Goal: Task Accomplishment & Management: Manage account settings

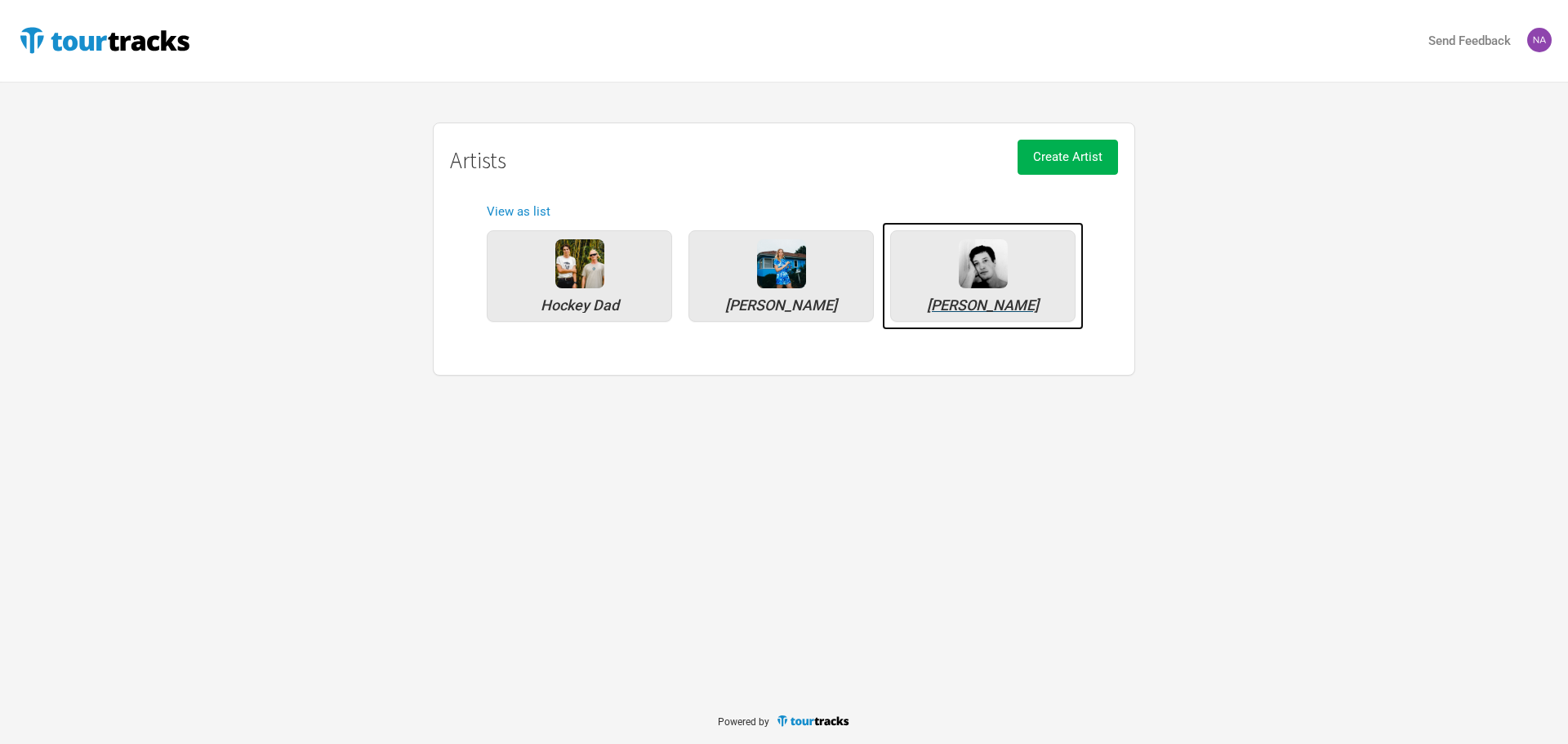
click at [1018, 260] on div "[PERSON_NAME]" at bounding box center [983, 276] width 185 height 91
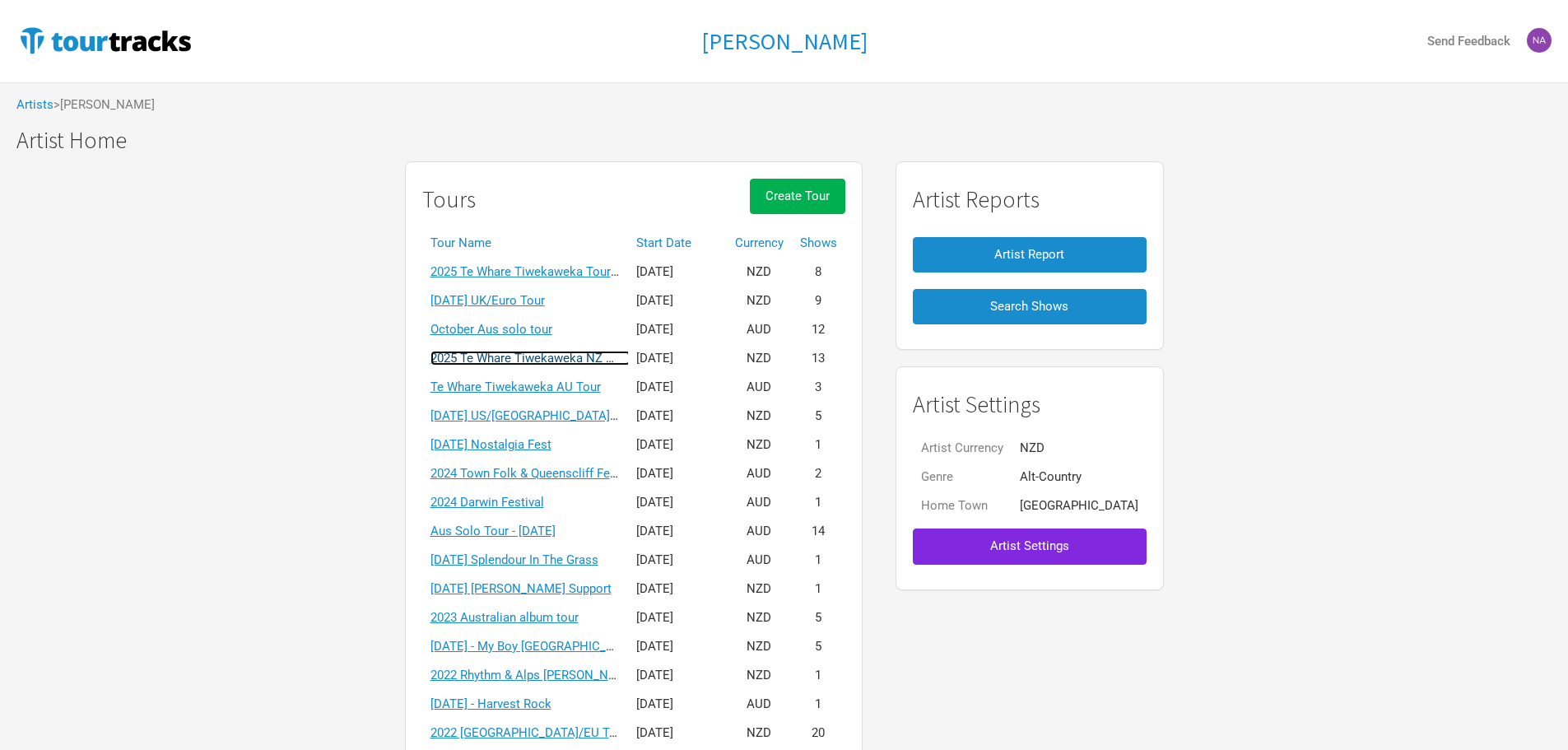
click at [538, 365] on link "2025 Te Whare Tiwekaweka NZ Tour" at bounding box center [530, 357] width 200 height 14
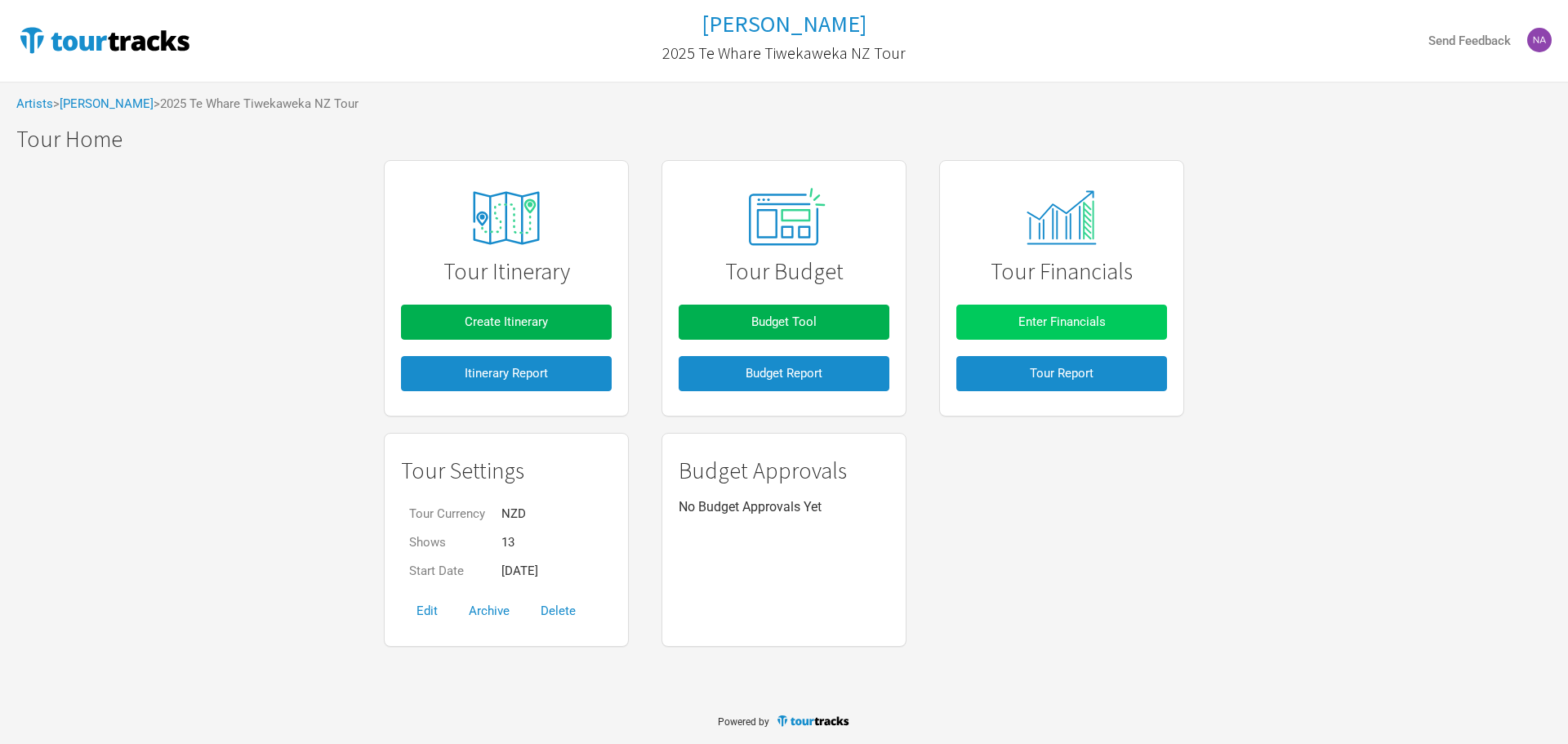
click at [1067, 322] on span "Enter Financials" at bounding box center [1062, 321] width 87 height 14
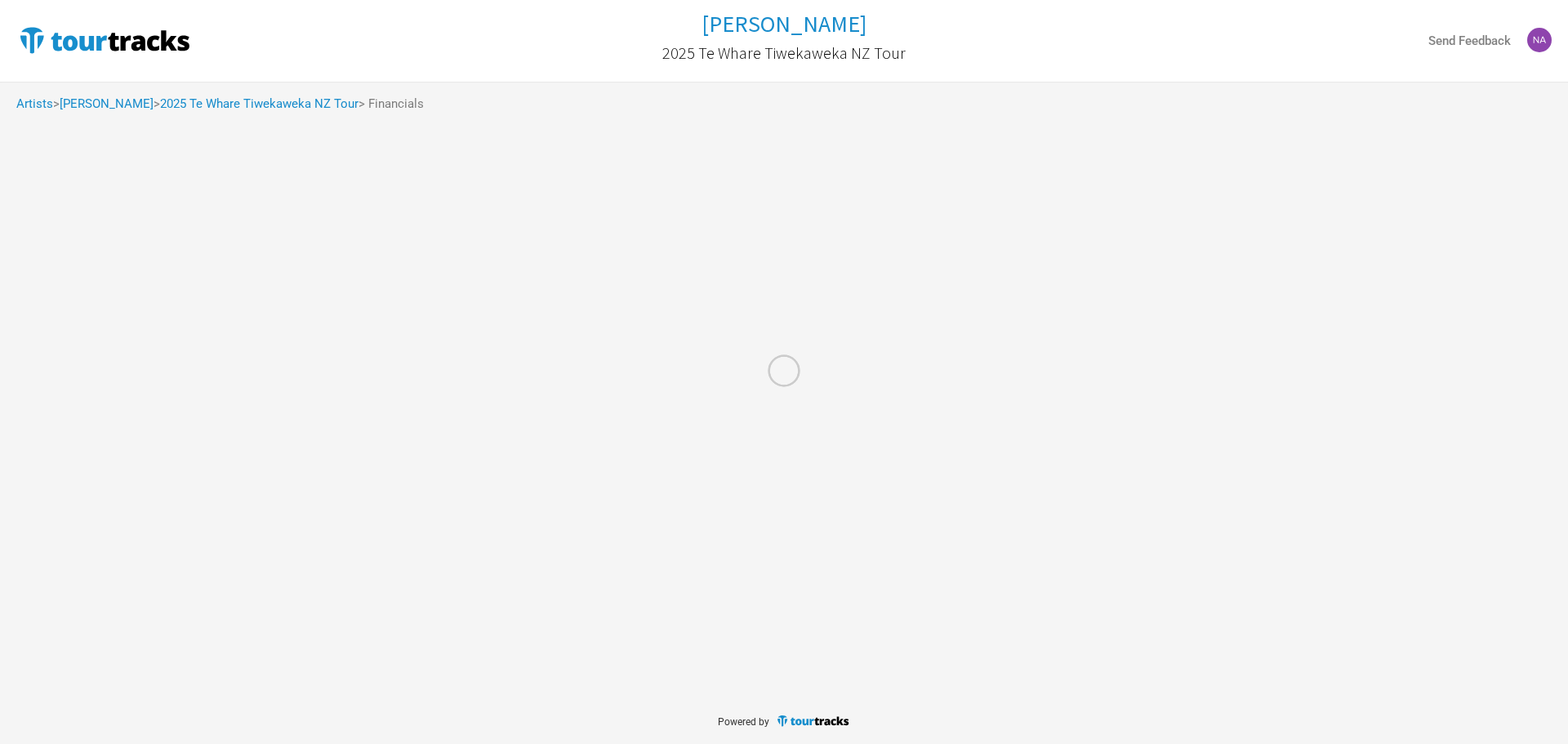
click at [1067, 322] on div at bounding box center [784, 372] width 1568 height 744
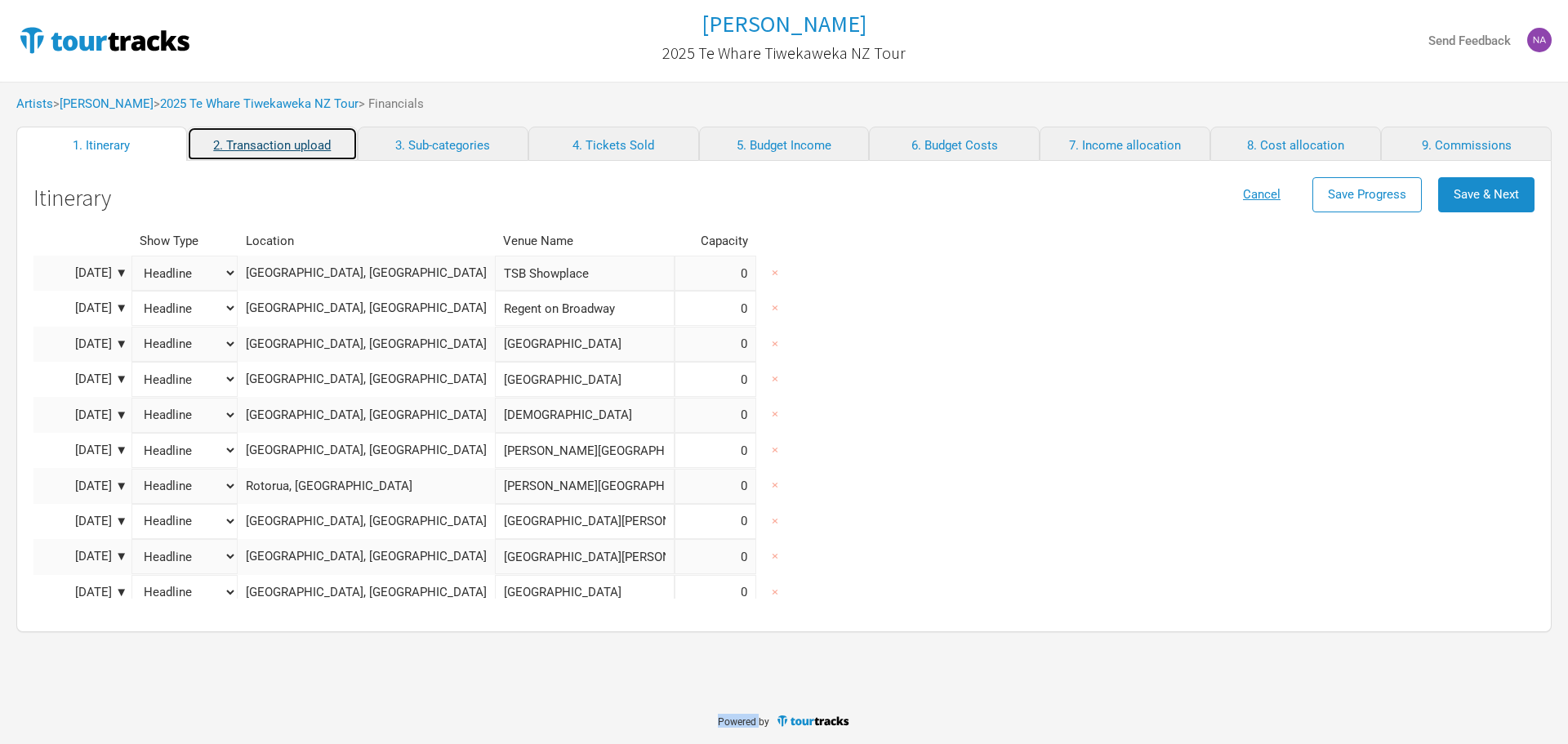
click at [261, 154] on link "2. Transaction upload" at bounding box center [273, 143] width 171 height 34
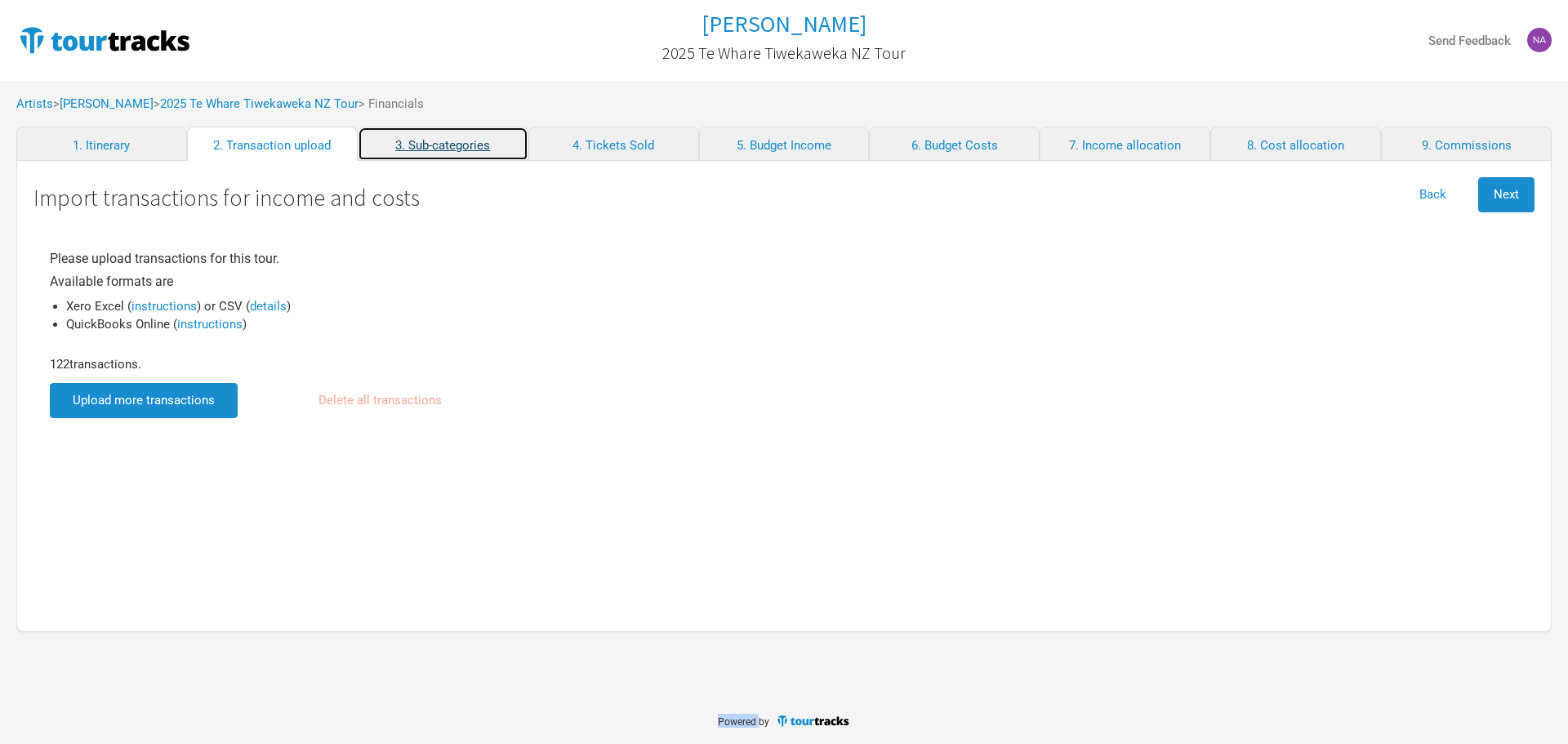
click at [416, 147] on link "3. Sub-categories" at bounding box center [443, 143] width 171 height 34
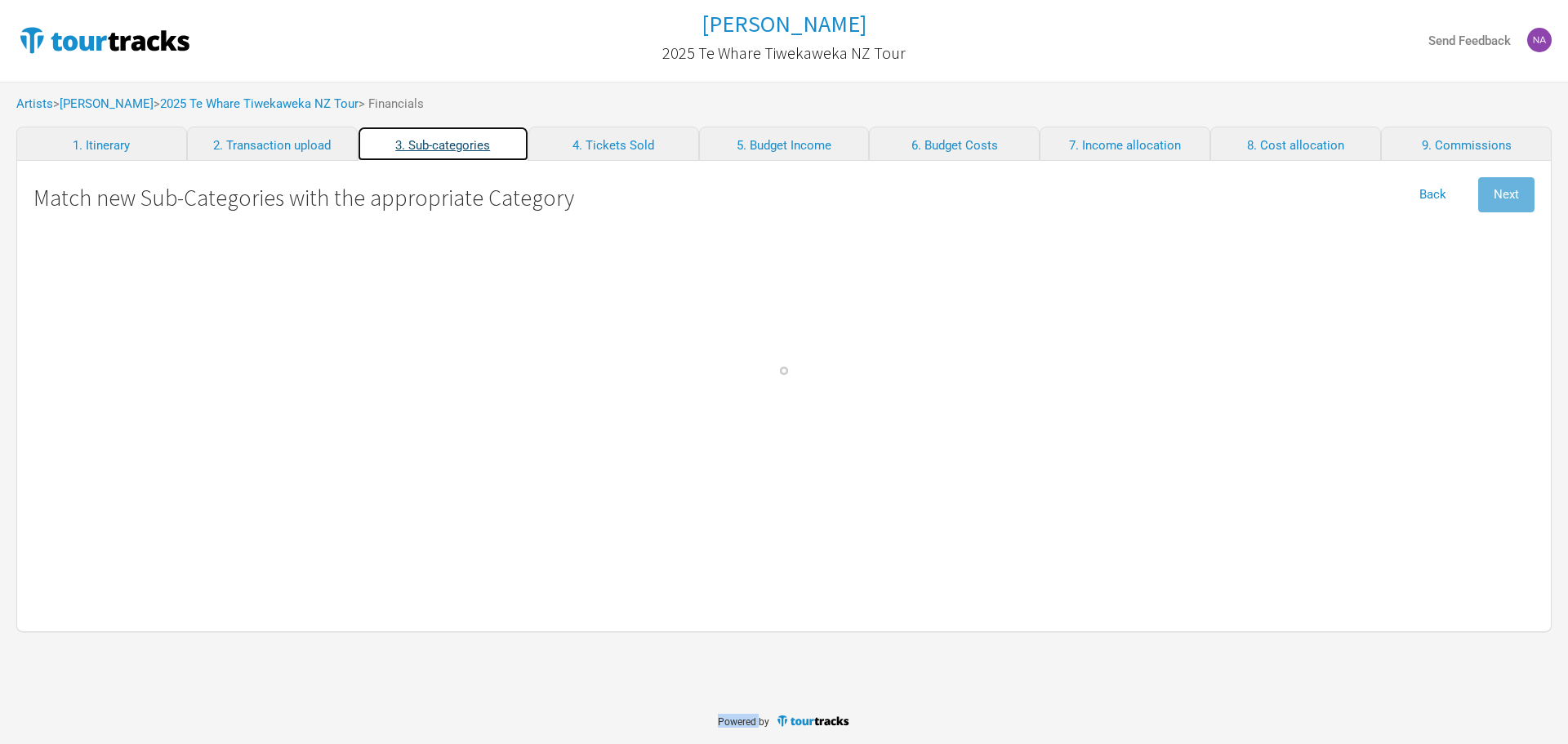
select Crew "Travel"
select Band "Travel"
select Fuel "Travel"
select \(NZ\) "Personnel"
select Engineer "Personnel"
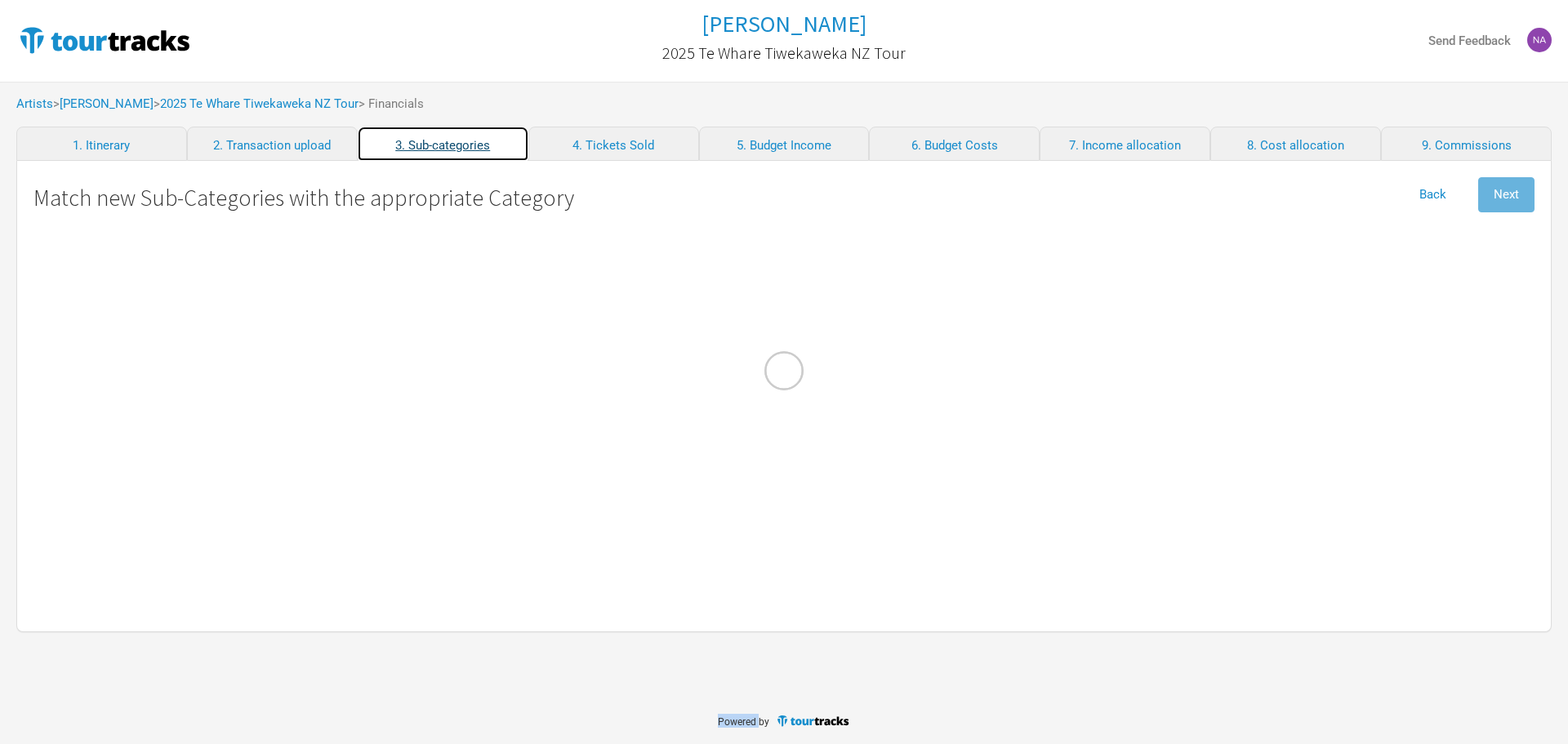
select Technician "Personnel"
select \(AU\) "Personnel"
select \(NZ\) "Personnel"
select Keane "Personnel"
select Haka "Personnel"
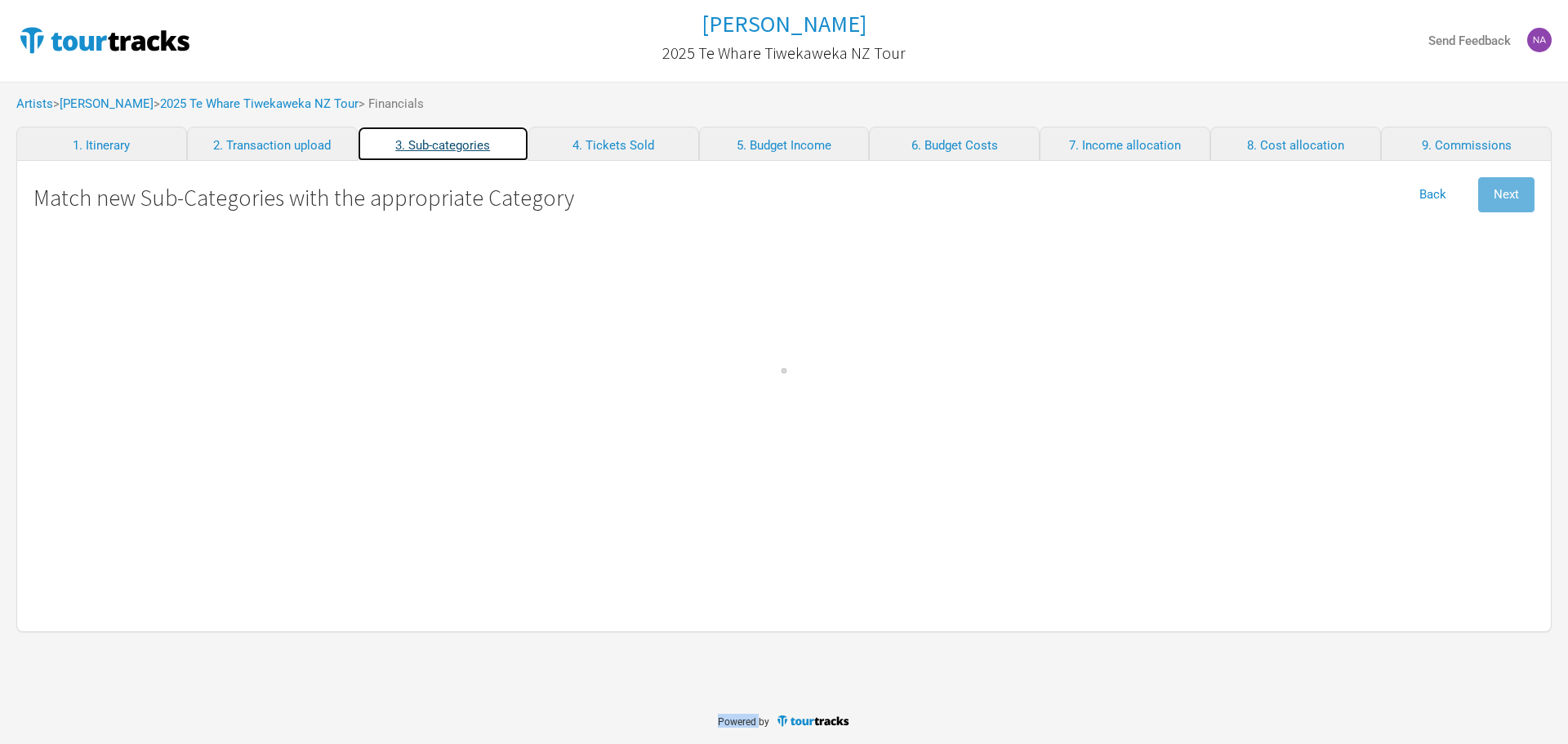
select Baggage "Travel"
select select "Commissions"
select Fees "Merch Costs"
select Commissions "Merch Costs"
select Commission "Merch Costs"
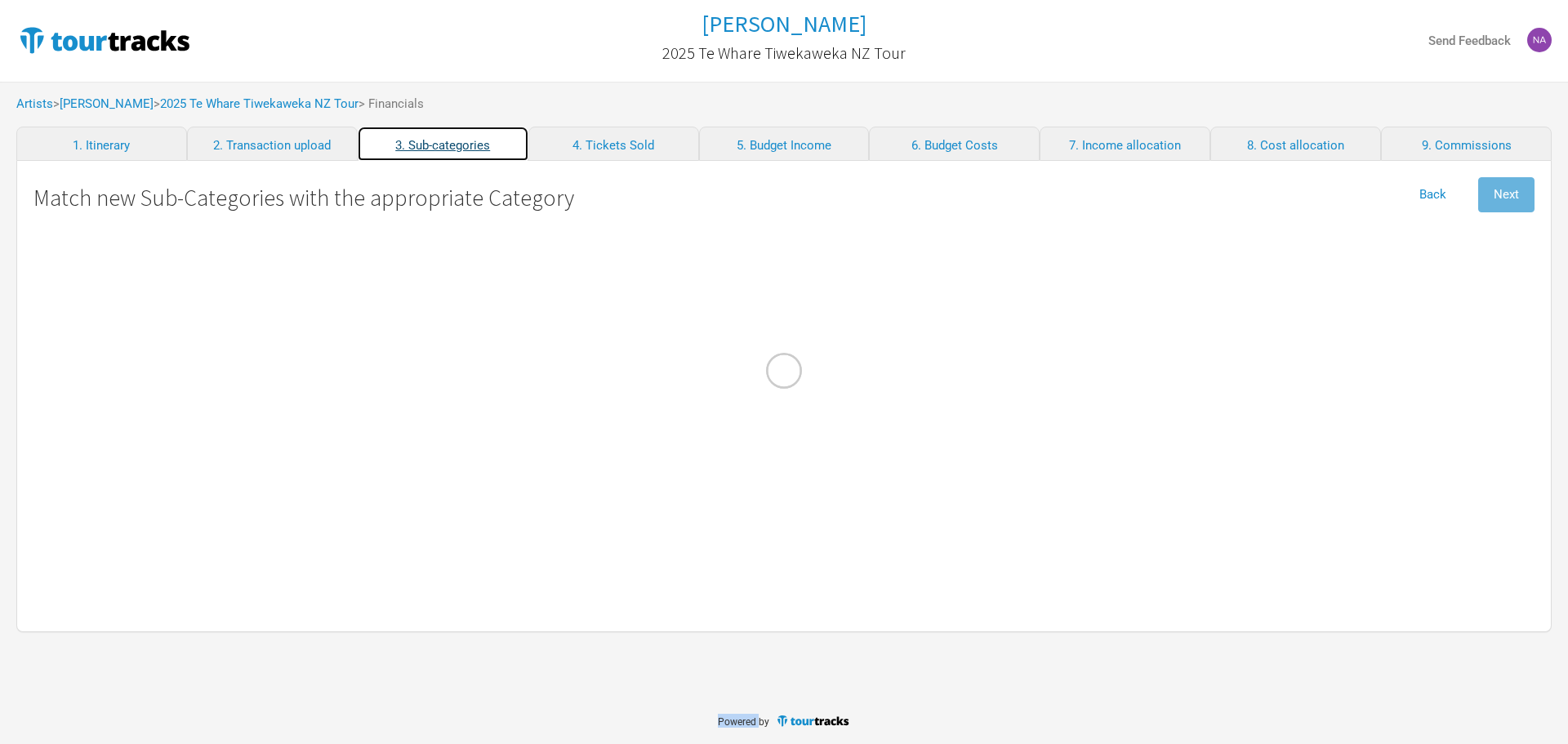
select Expenses "Merch Costs"
select Touring "Merch Income"
select Fares "Travel"
select select "Travel"
select NZ "Performance"
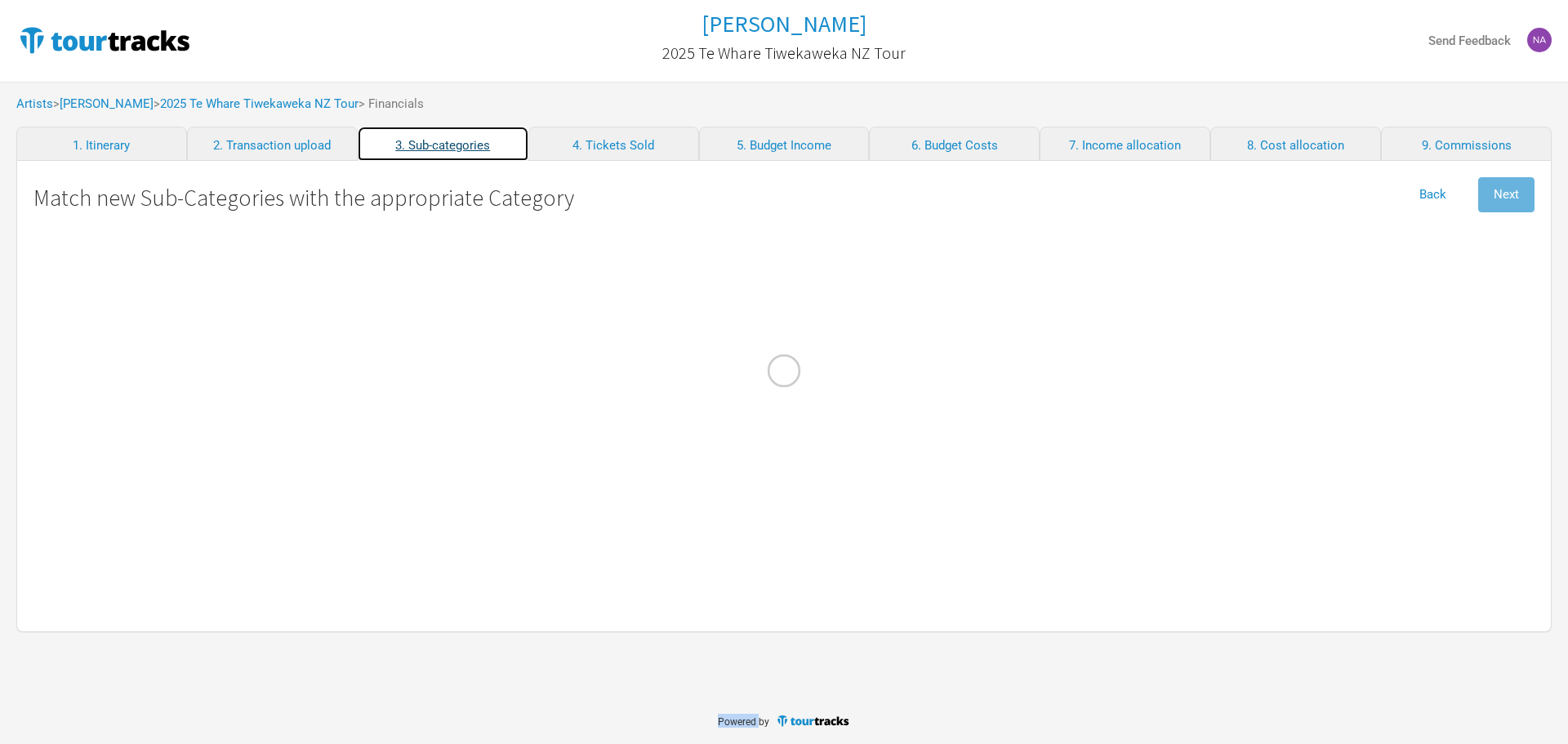
select select "Production"
select Act "Show Costs"
select Ground "Travel"
select select "Travel"
select Internet "Admin"
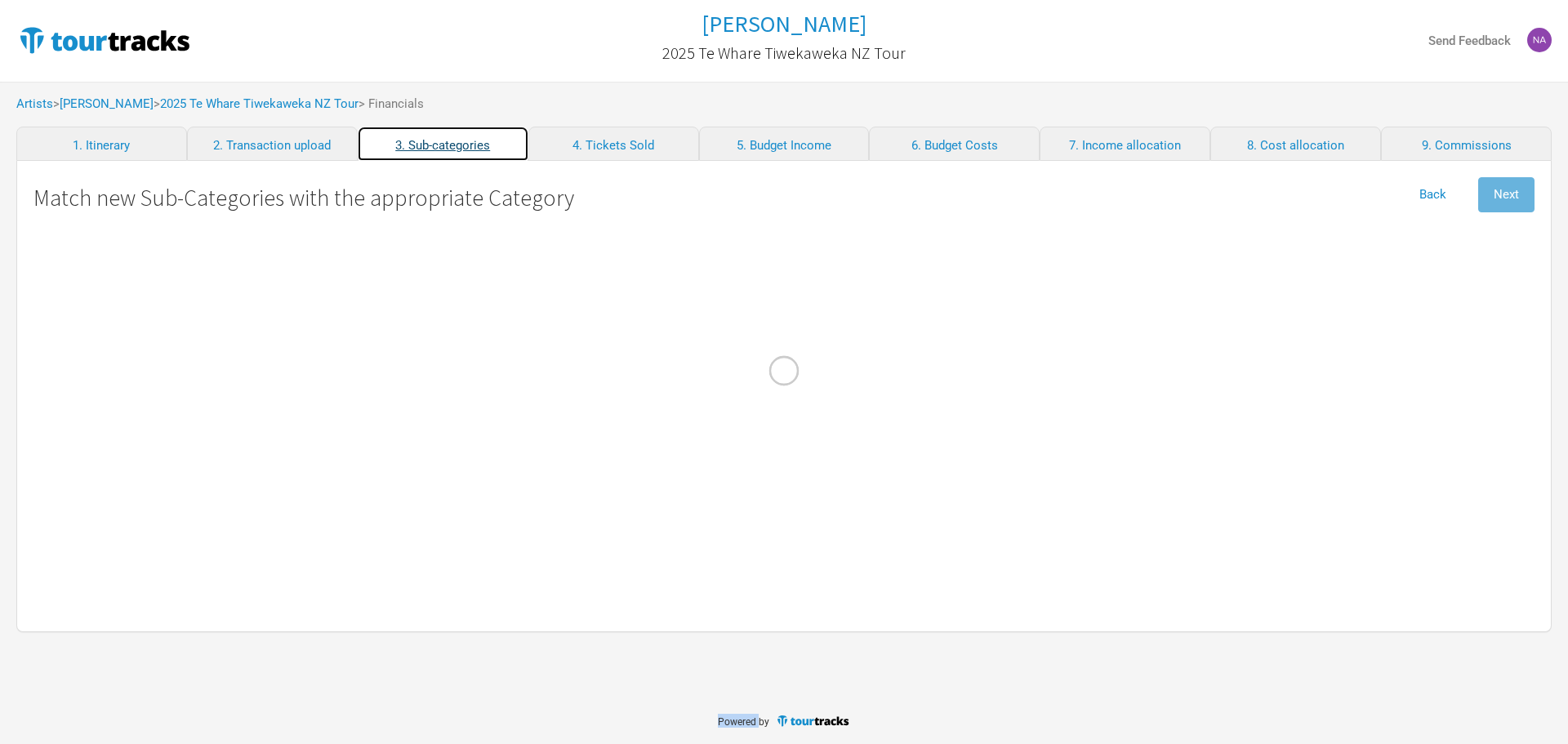
select Meals "Travel"
select Other "Show Costs"
select select "Travel"
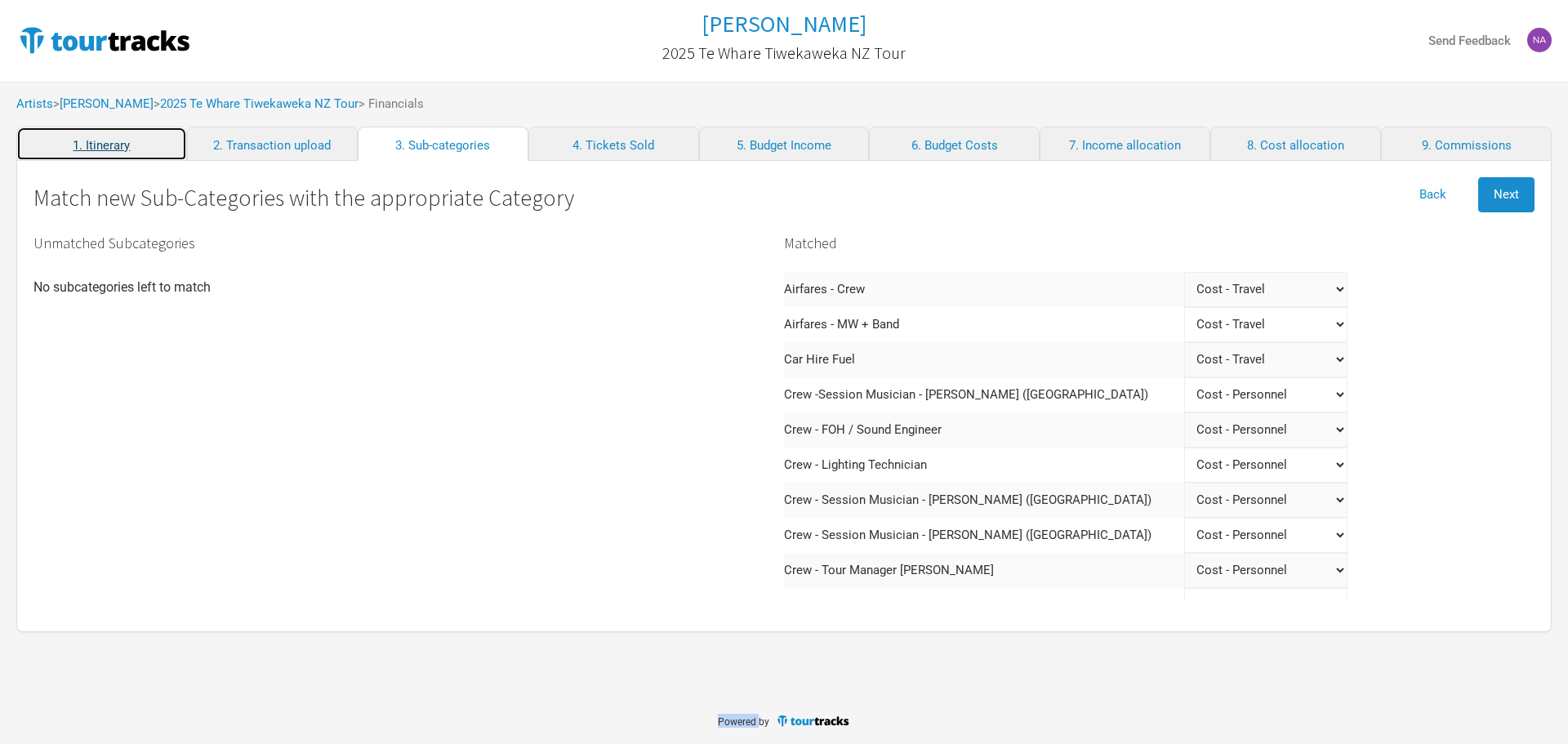
click at [107, 156] on link "1. Itinerary" at bounding box center [102, 143] width 171 height 34
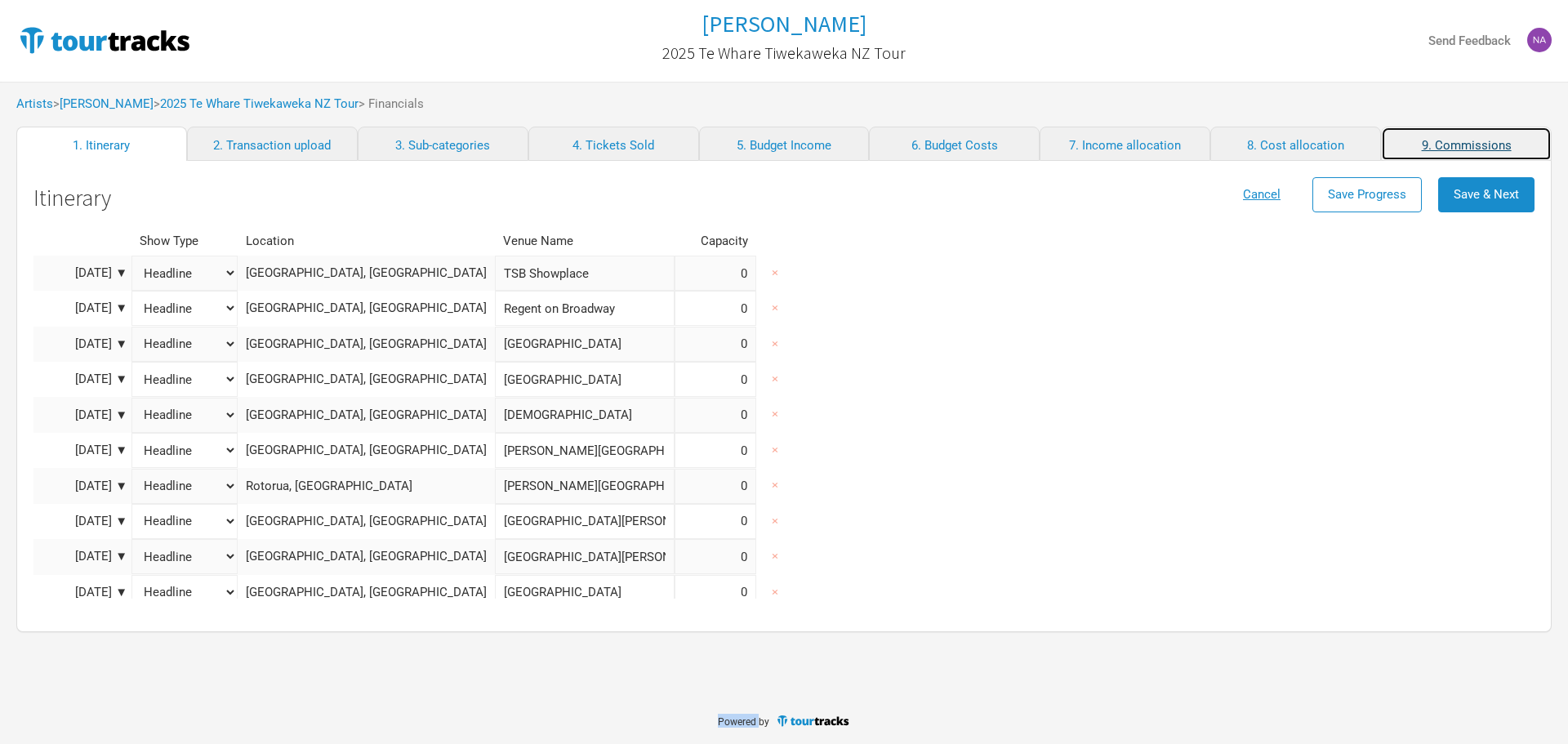
click at [1445, 140] on link "9. Commissions" at bounding box center [1466, 143] width 171 height 34
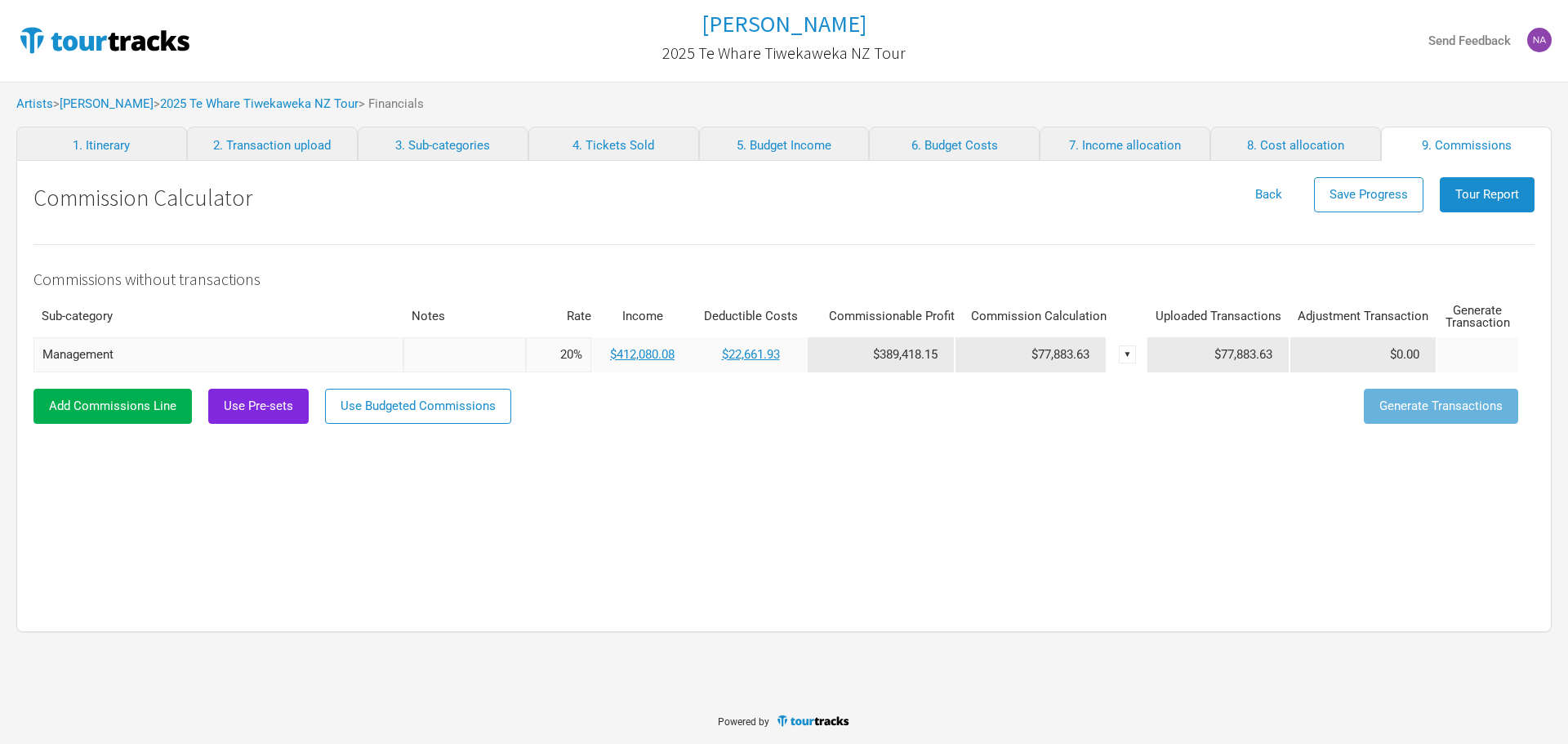
click at [317, 111] on div "Artists > Marlon Williams > 2025 Te Whare Tiwekaweka NZ Tour > Financials" at bounding box center [784, 104] width 1568 height 45
click at [312, 105] on link "2025 Te Whare Tiwekaweka NZ Tour" at bounding box center [258, 103] width 199 height 14
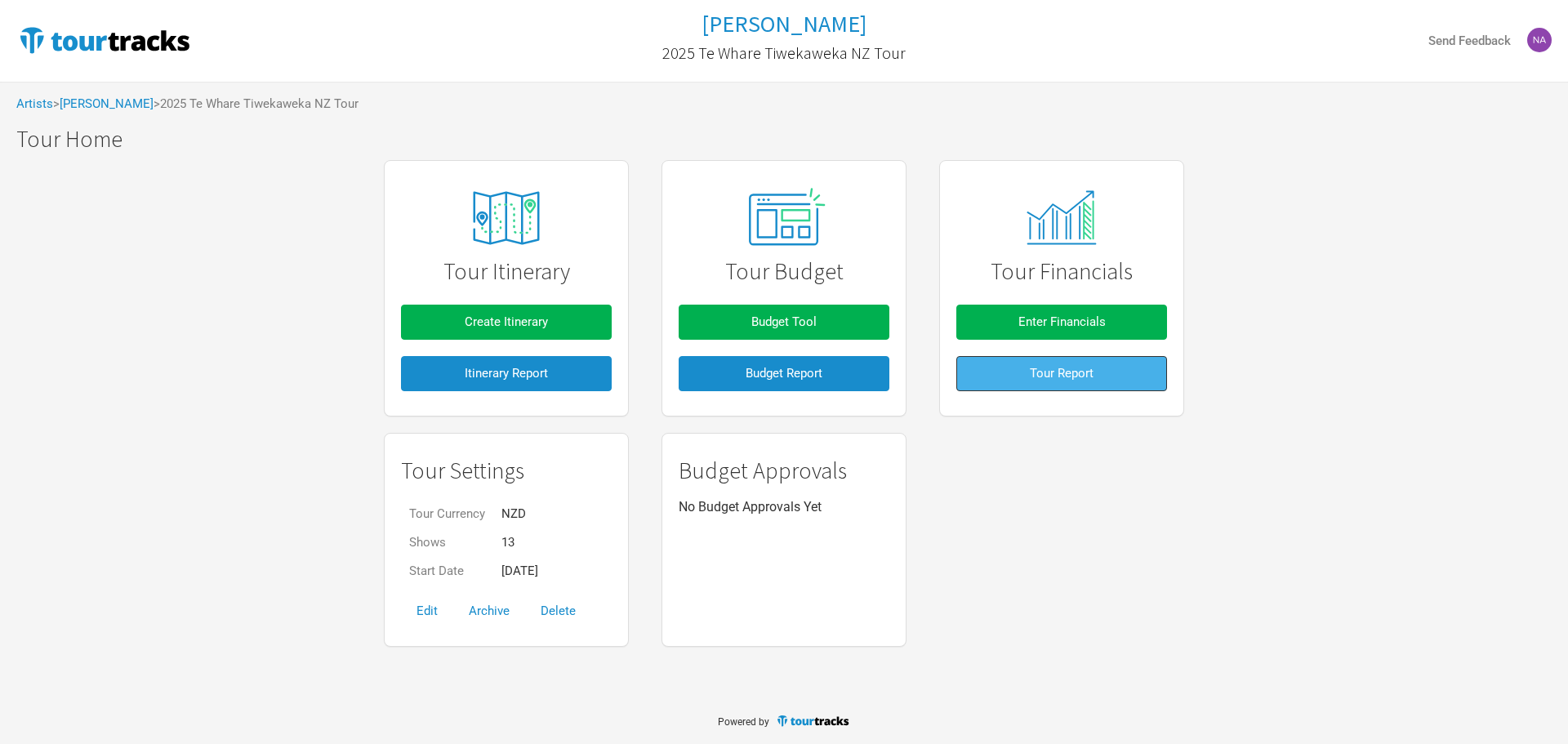
click at [1073, 369] on span "Tour Report" at bounding box center [1061, 372] width 64 height 14
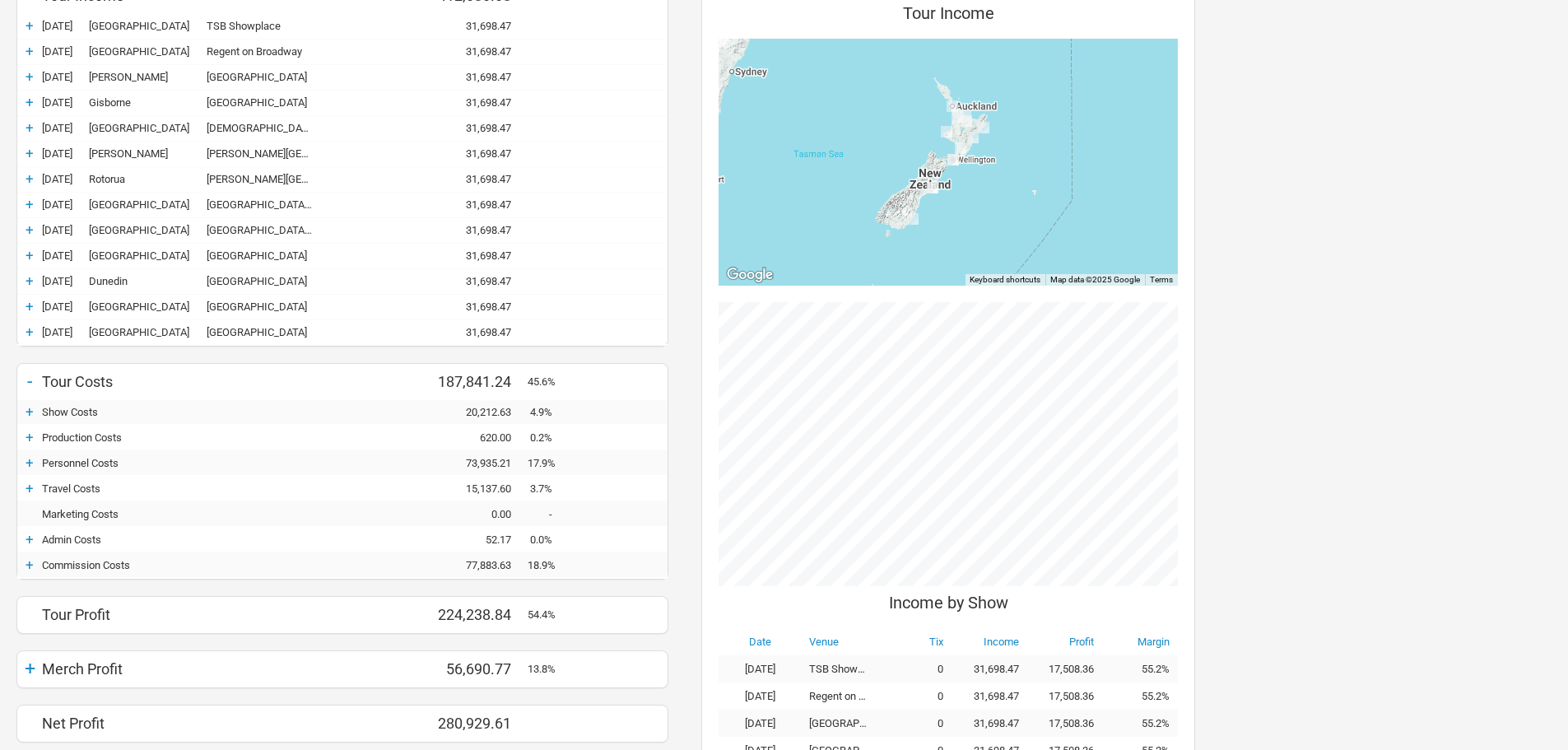
scroll to position [412, 0]
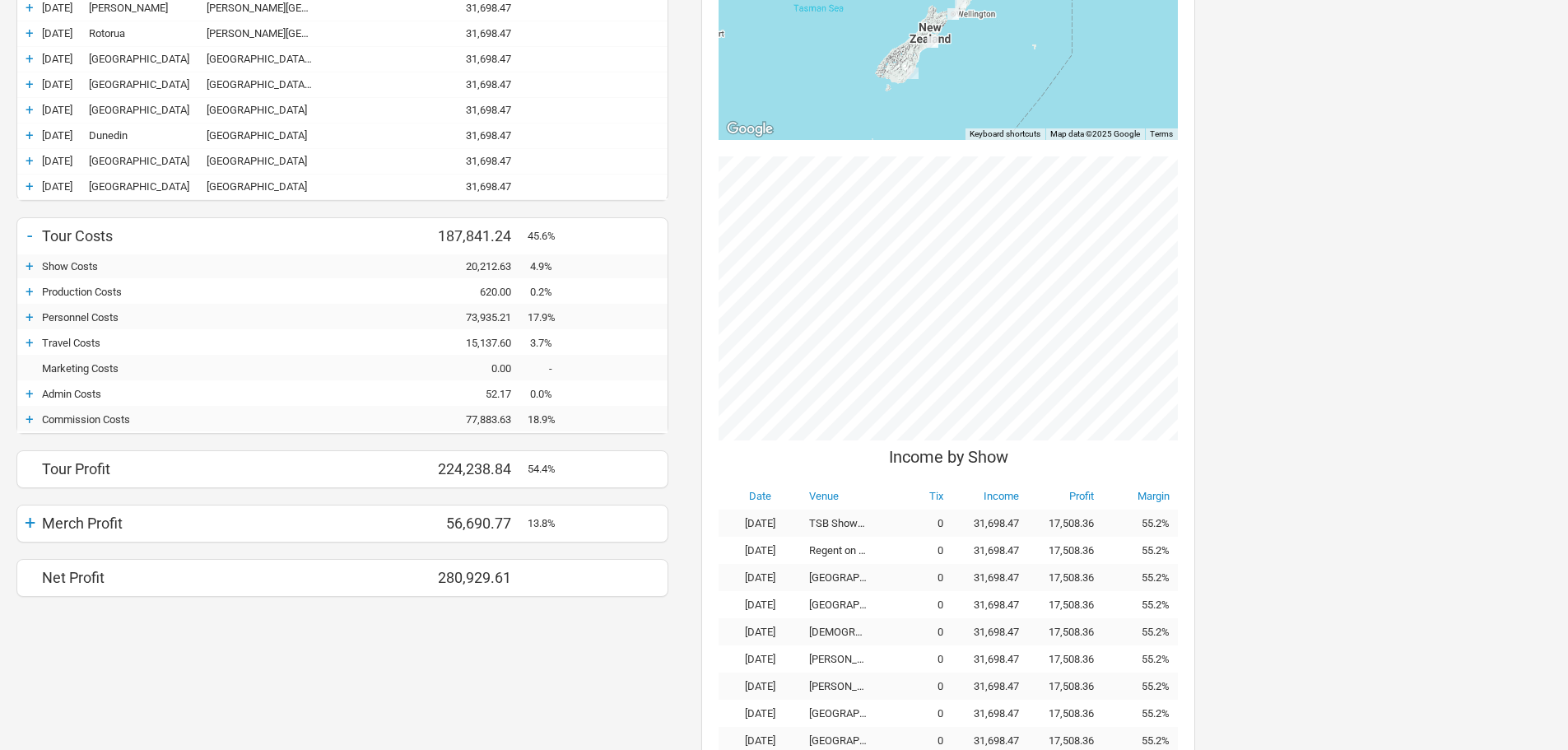
click at [34, 271] on div "+" at bounding box center [30, 265] width 25 height 16
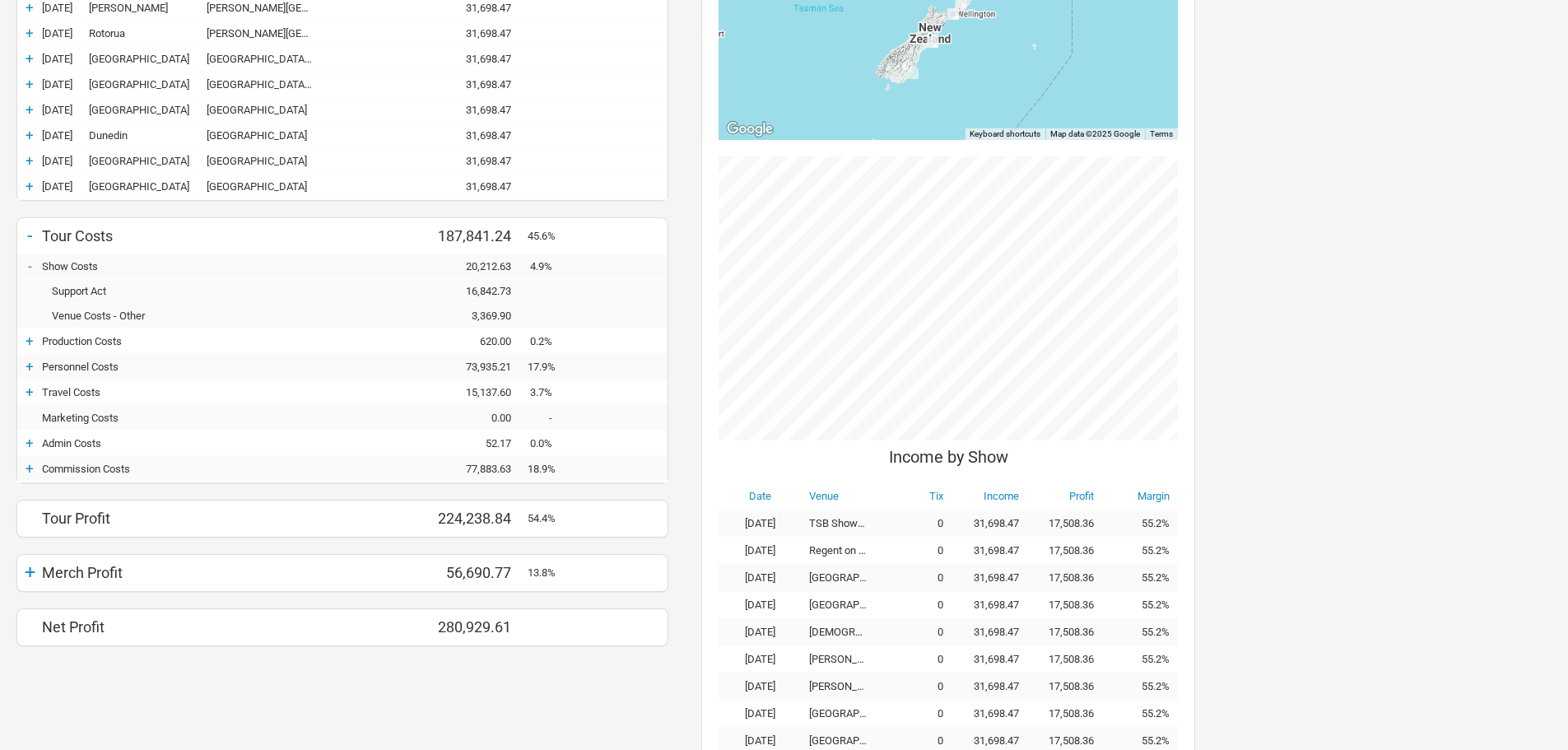
click at [36, 571] on div "+" at bounding box center [30, 572] width 25 height 23
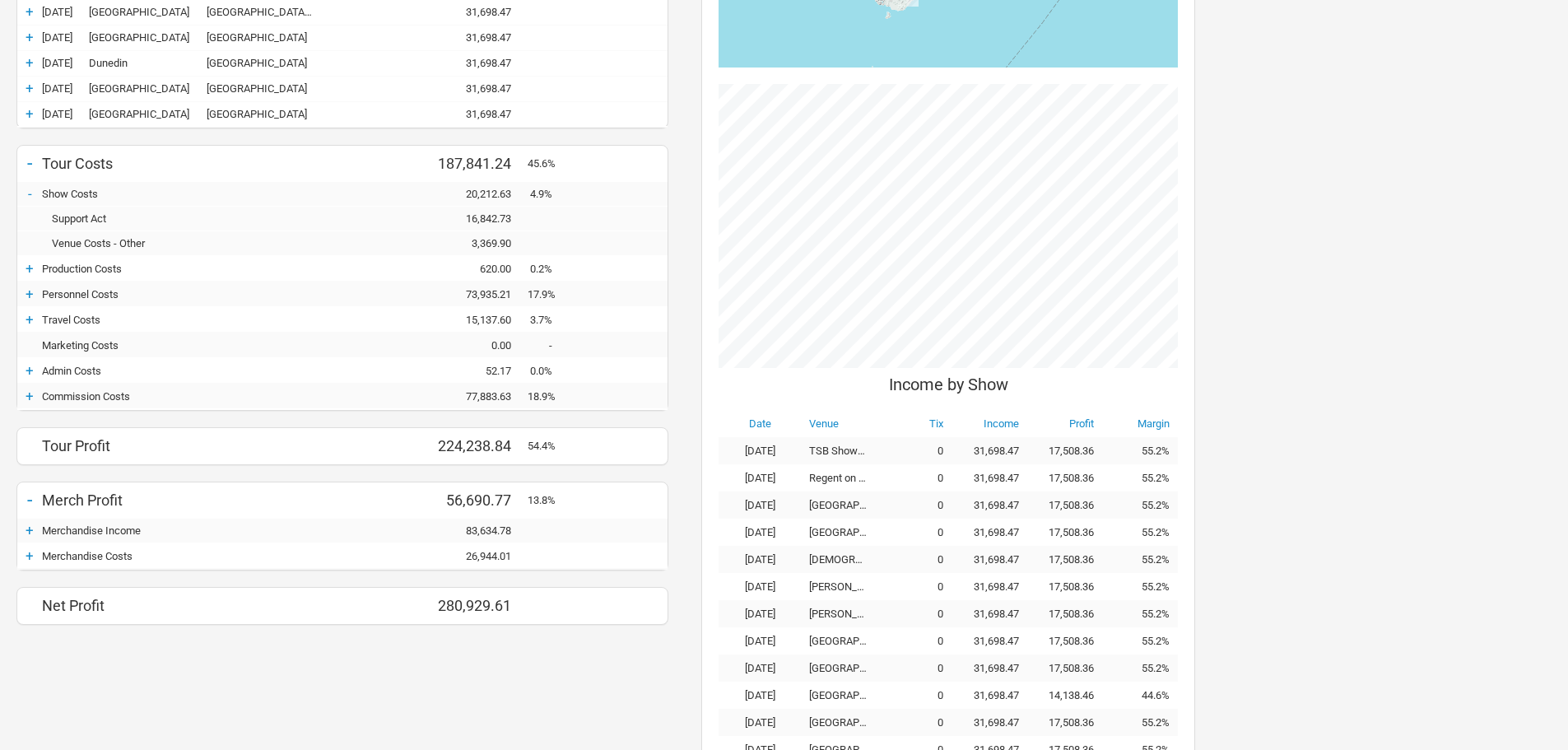
scroll to position [588, 0]
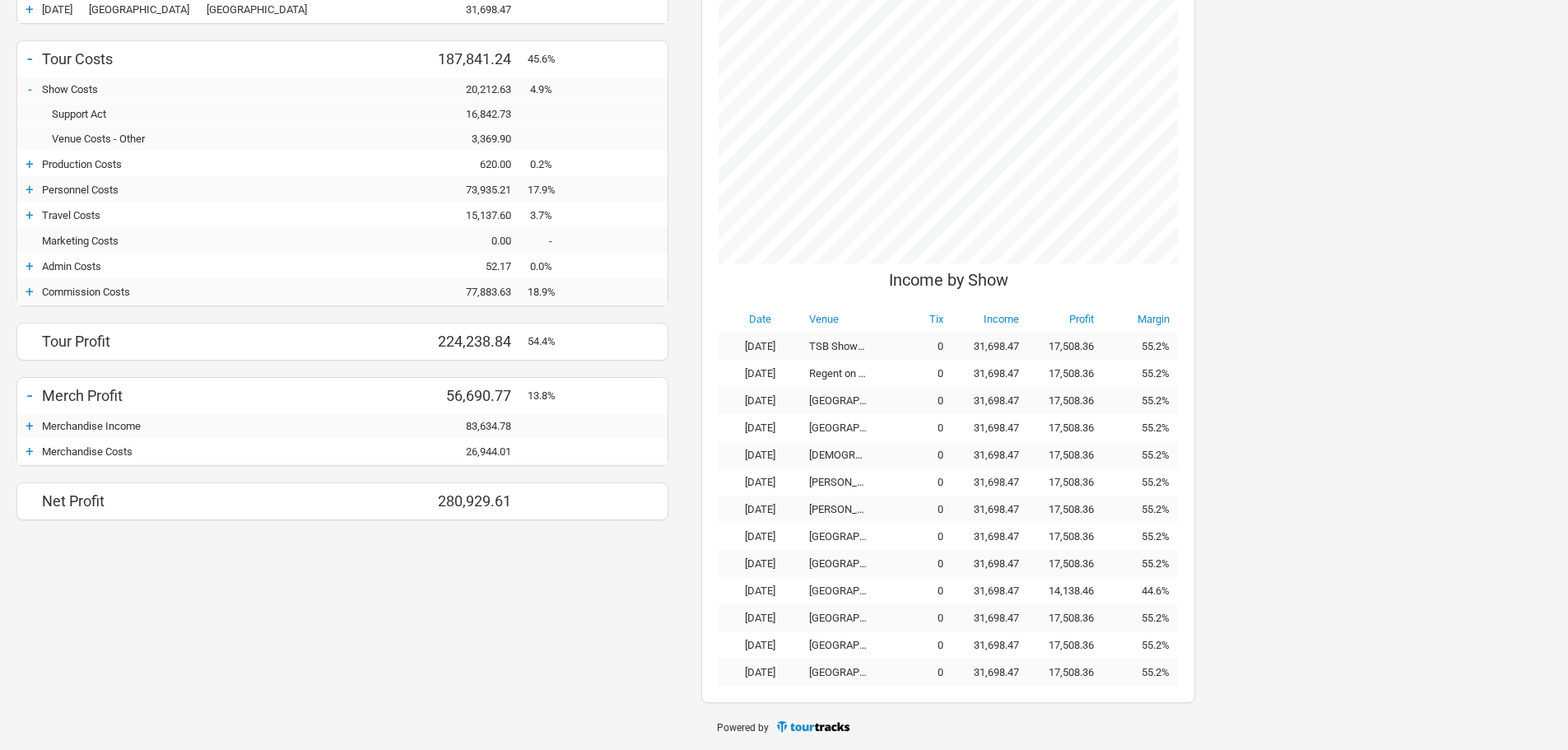
click at [25, 448] on div "+" at bounding box center [30, 450] width 25 height 16
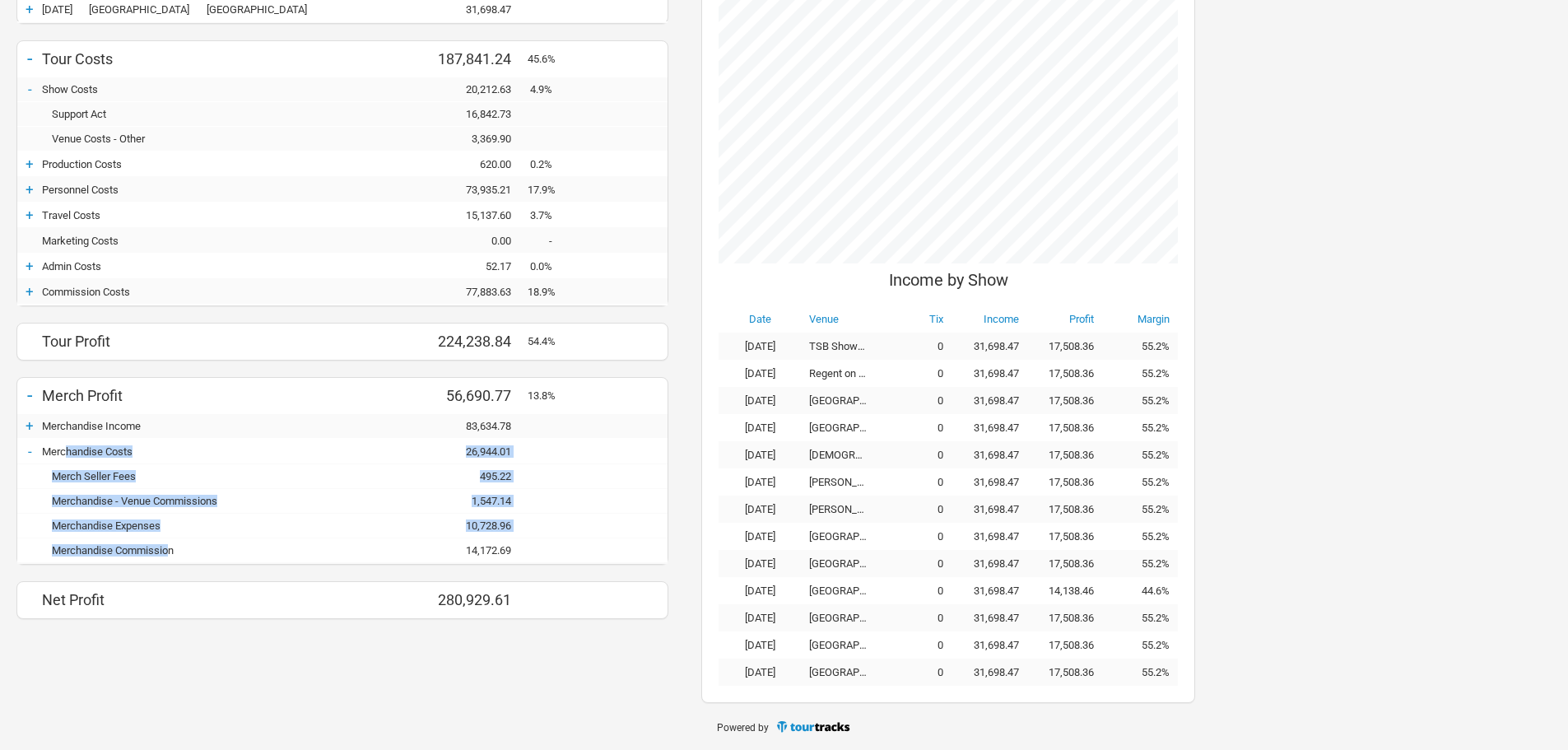
drag, startPoint x: 68, startPoint y: 445, endPoint x: 176, endPoint y: 555, distance: 154.2
click at [172, 555] on div "- Merchandise Costs 0.00 26,944.01 26,944.01 Merch Seller Fees - 495.22 495.22 …" at bounding box center [342, 502] width 650 height 125
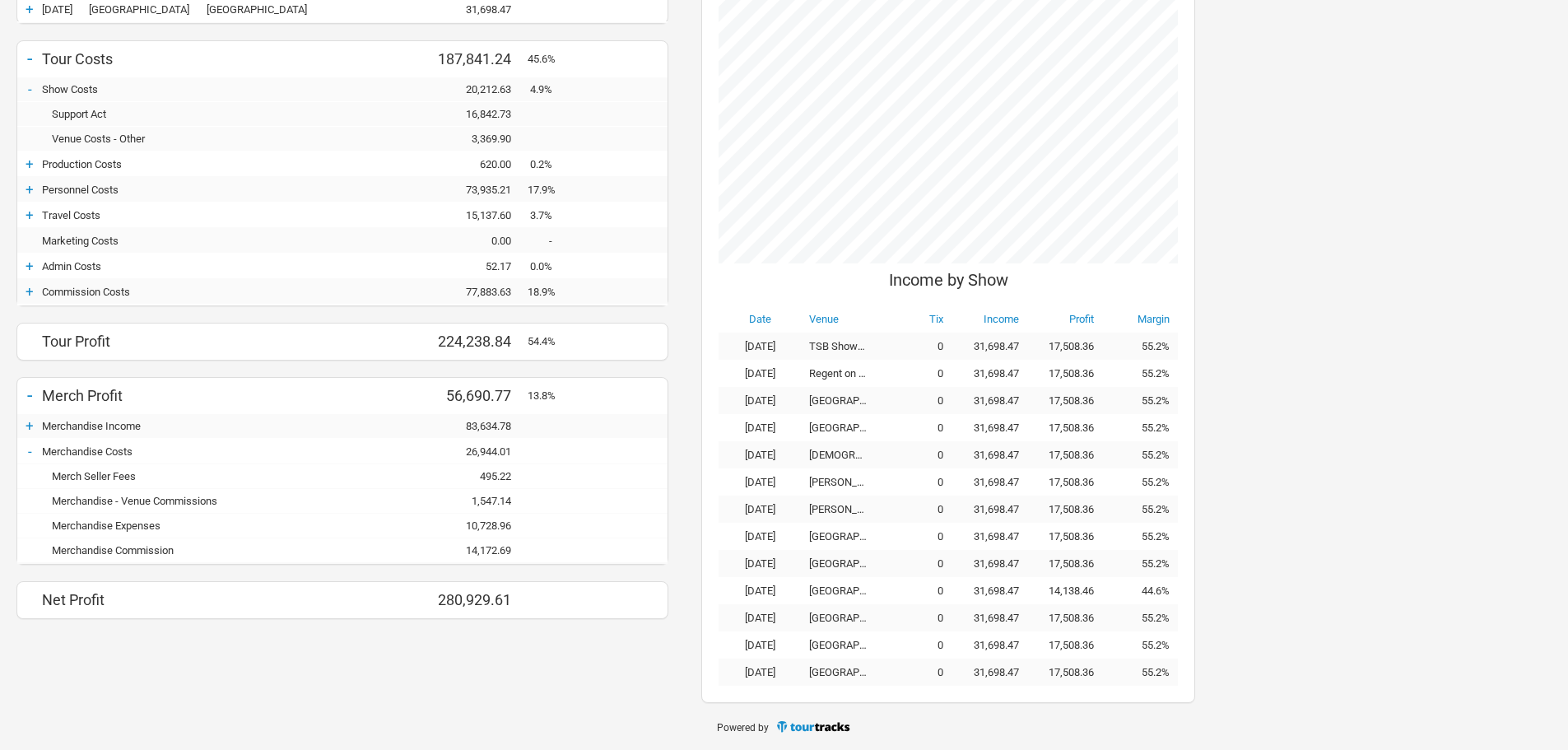
click at [189, 555] on div "Merchandise Commission" at bounding box center [186, 550] width 288 height 12
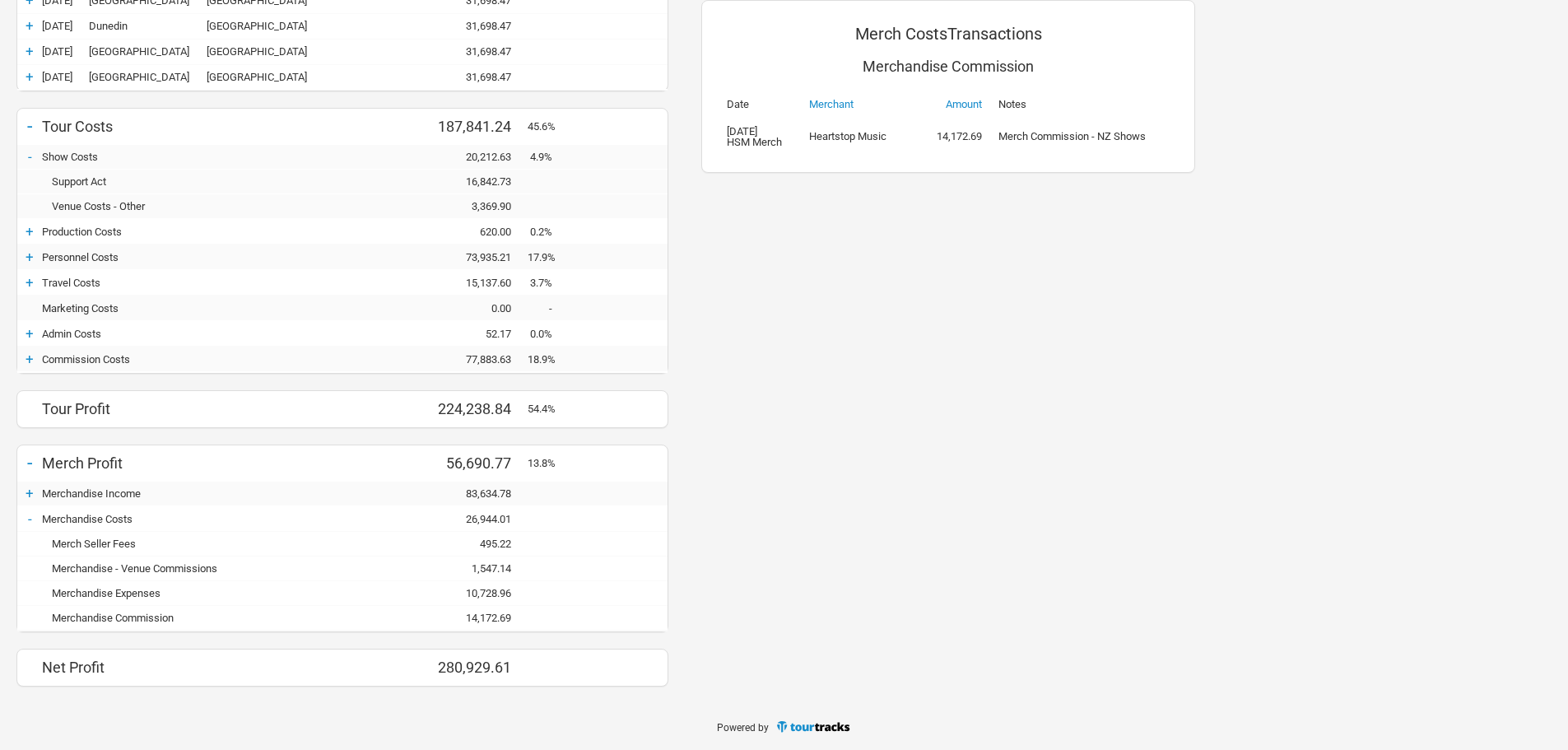
click at [484, 616] on div "14,172.69" at bounding box center [478, 617] width 99 height 12
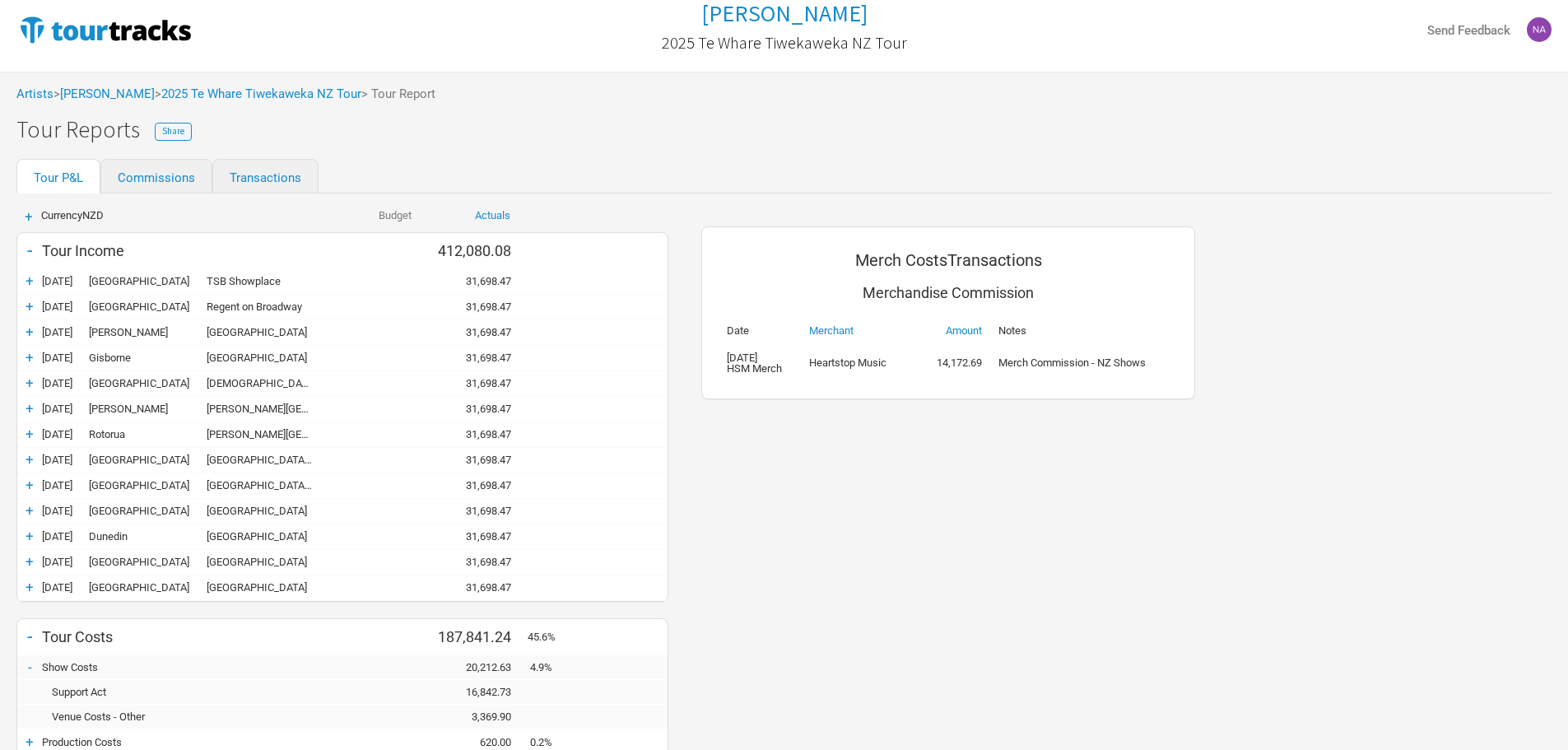
scroll to position [0, 0]
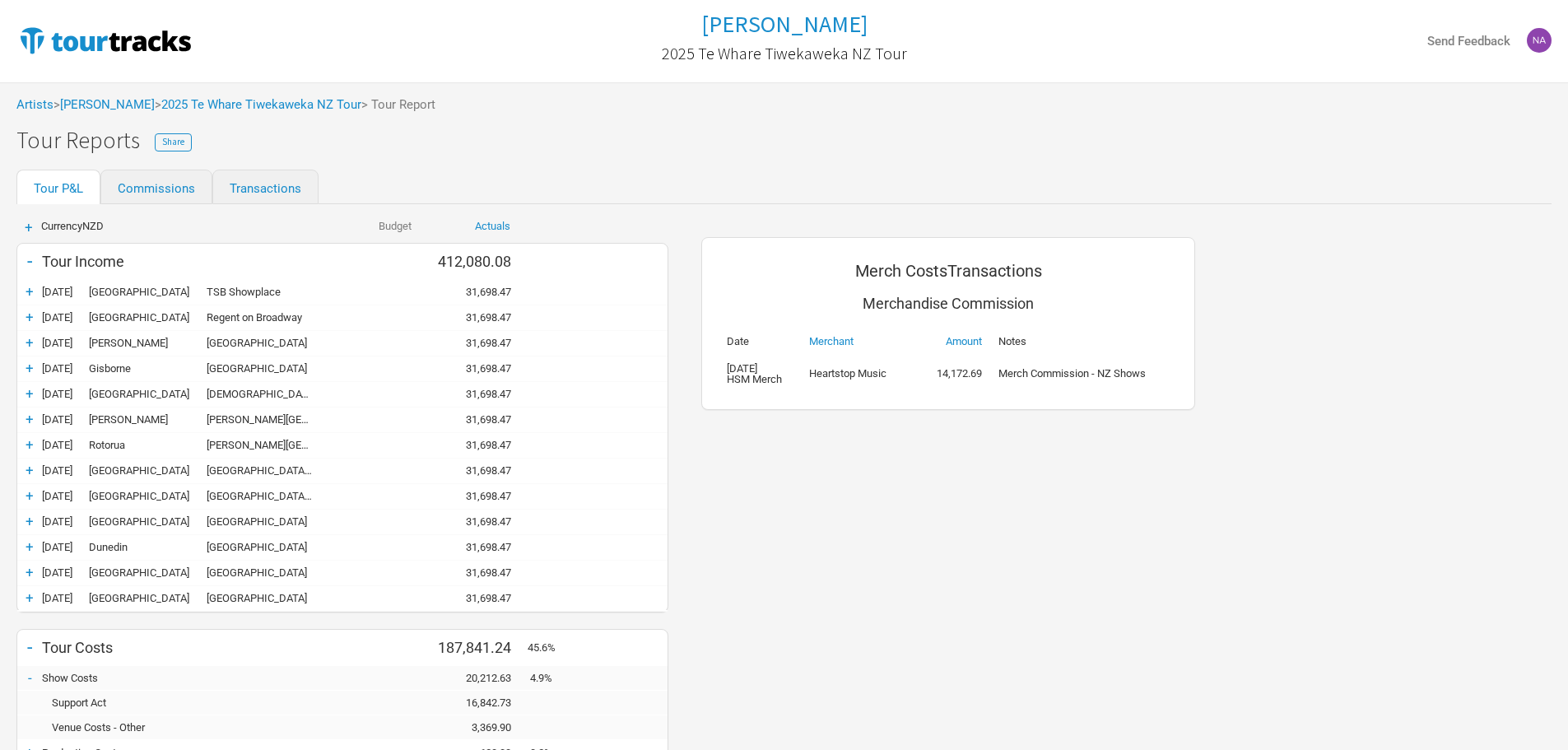
click at [836, 511] on div "Merch Costs Transactions Merchandise Commission Date Merchant Amount Notes 30/0…" at bounding box center [948, 714] width 527 height 1020
click at [289, 103] on link "2025 Te Whare Tiwekaweka NZ Tour" at bounding box center [261, 103] width 200 height 14
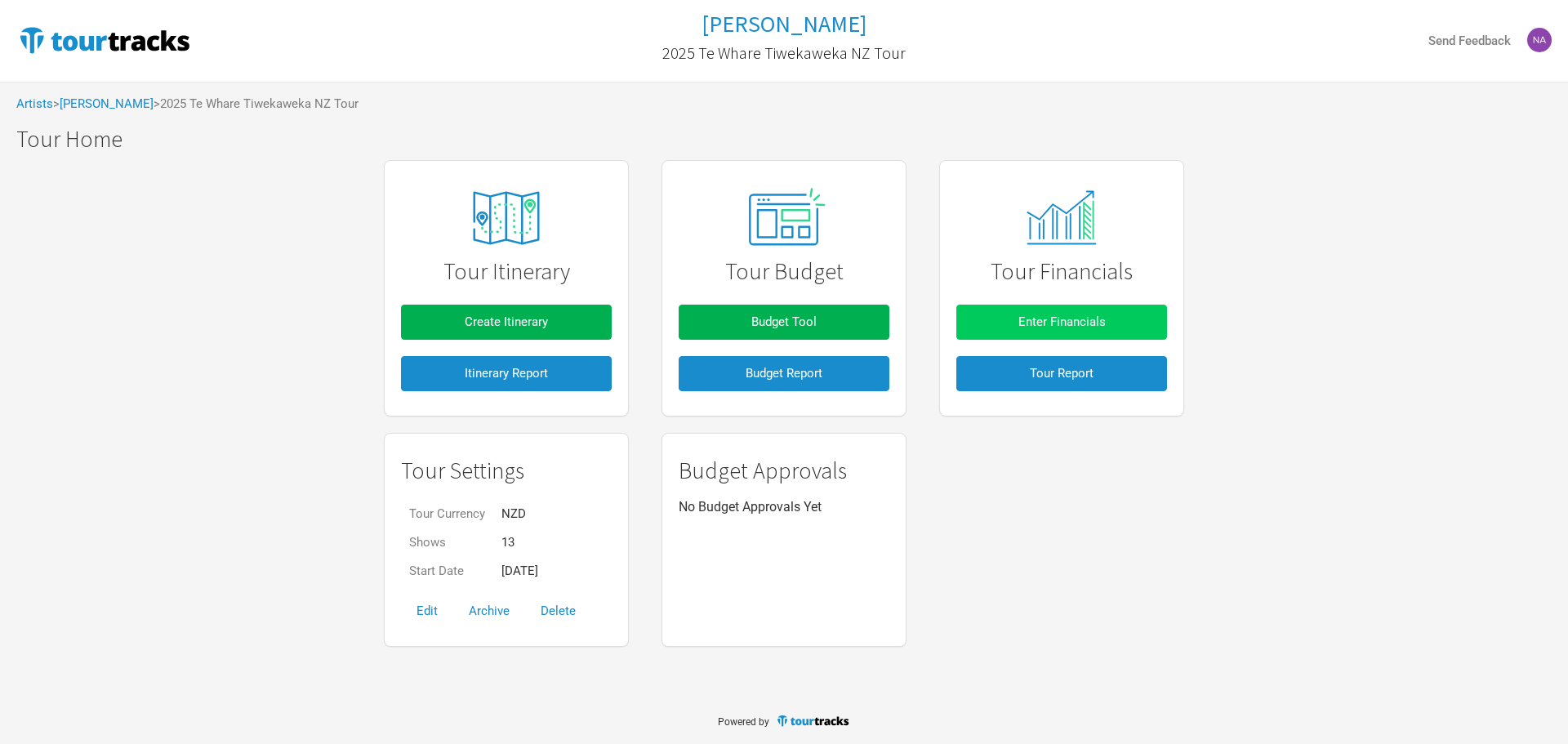
click at [1082, 327] on span "Enter Financials" at bounding box center [1062, 321] width 87 height 14
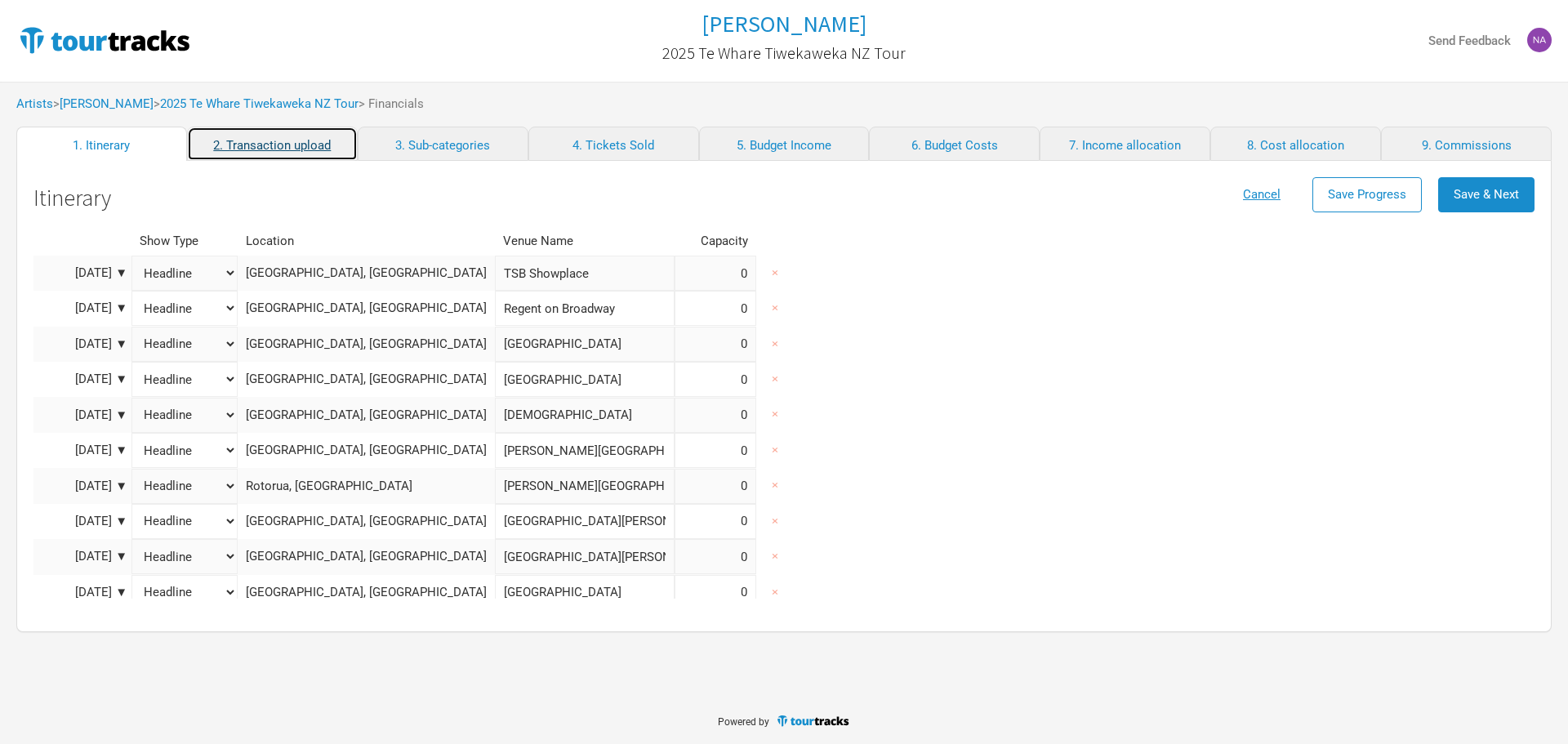
click at [279, 148] on link "2. Transaction upload" at bounding box center [273, 143] width 171 height 34
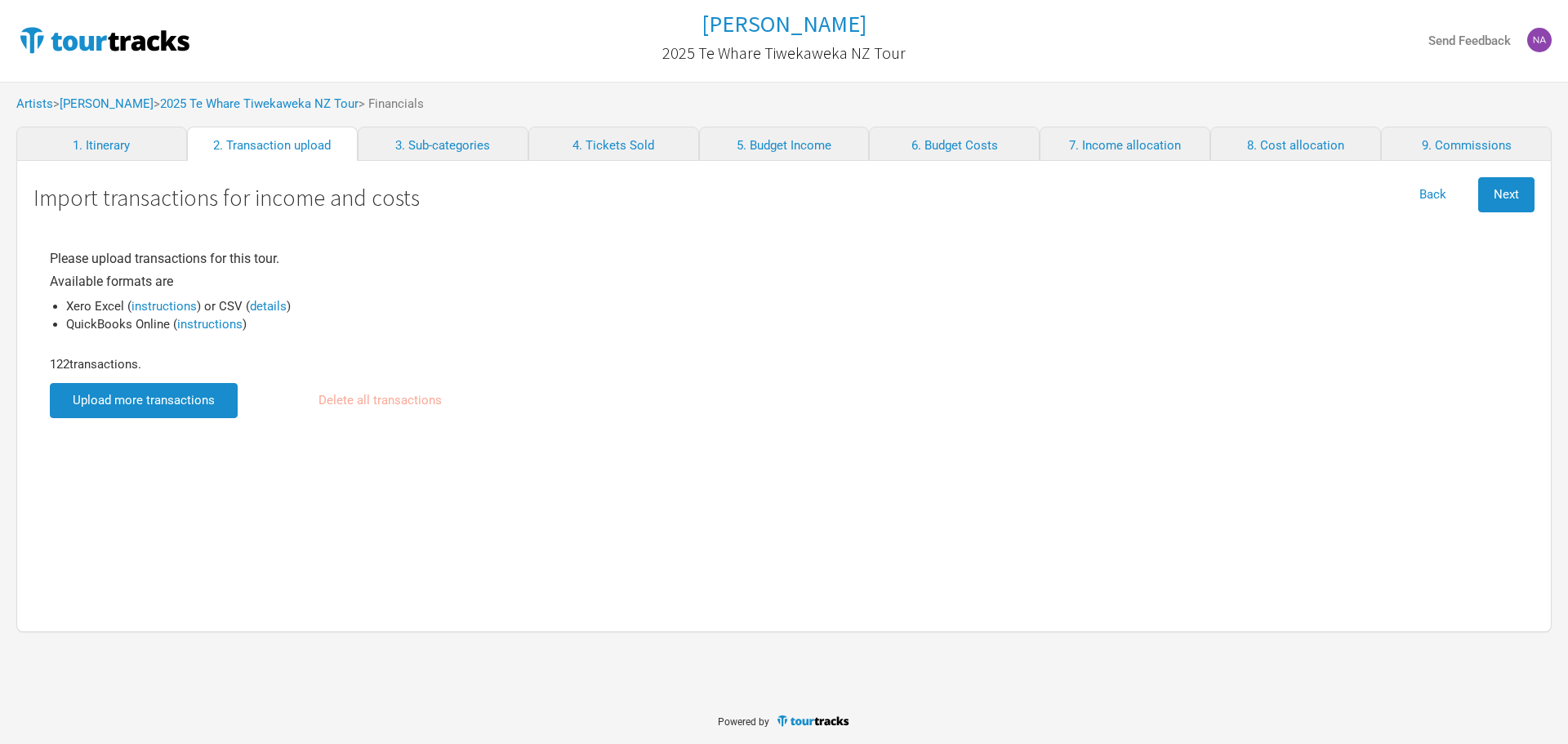
click at [175, 391] on input "file" at bounding box center [143, 400] width 188 height 35
click at [1491, 199] on button "Next" at bounding box center [1505, 194] width 56 height 35
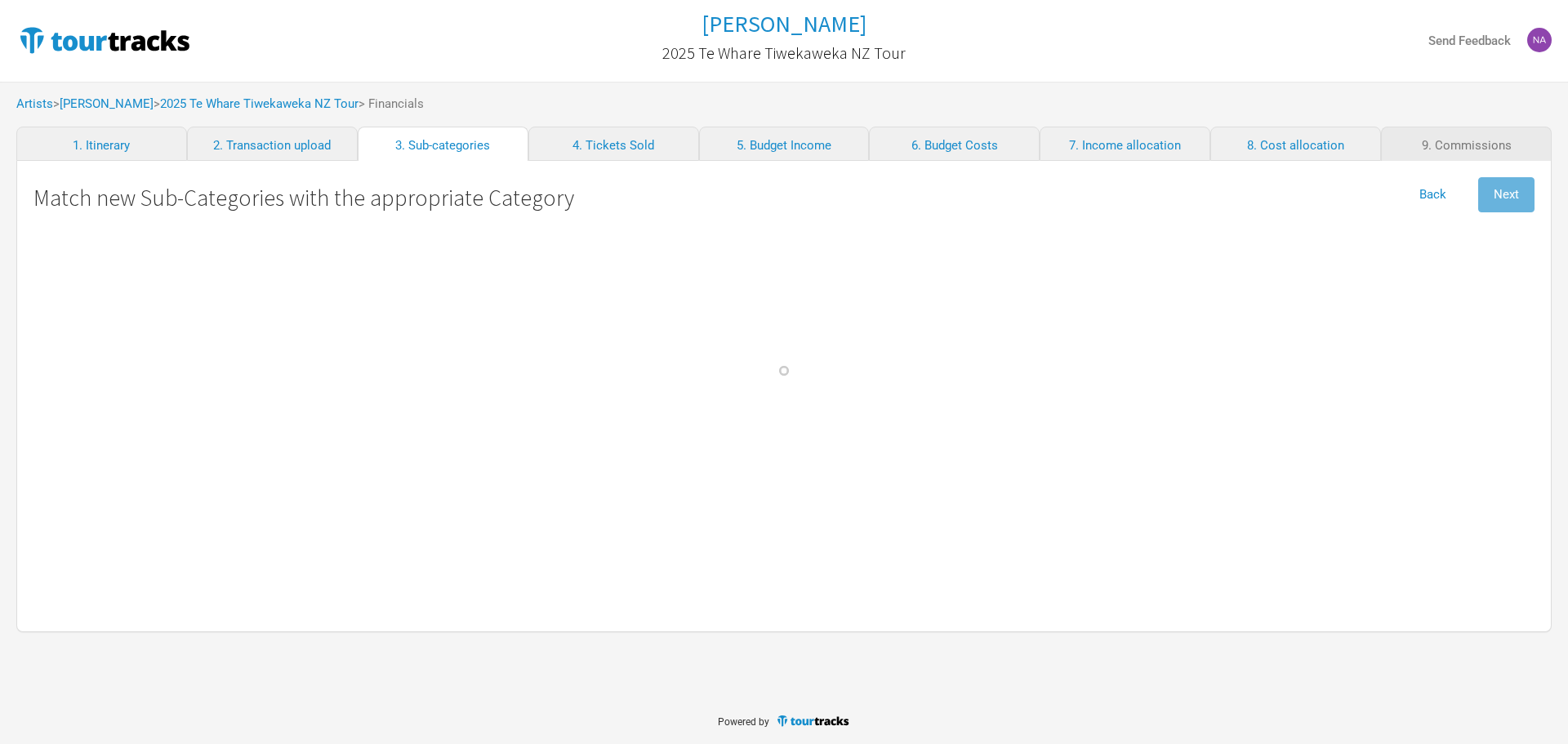
select Crew "Travel"
select Band "Travel"
select Fuel "Travel"
select \(NZ\) "Personnel"
select Engineer "Personnel"
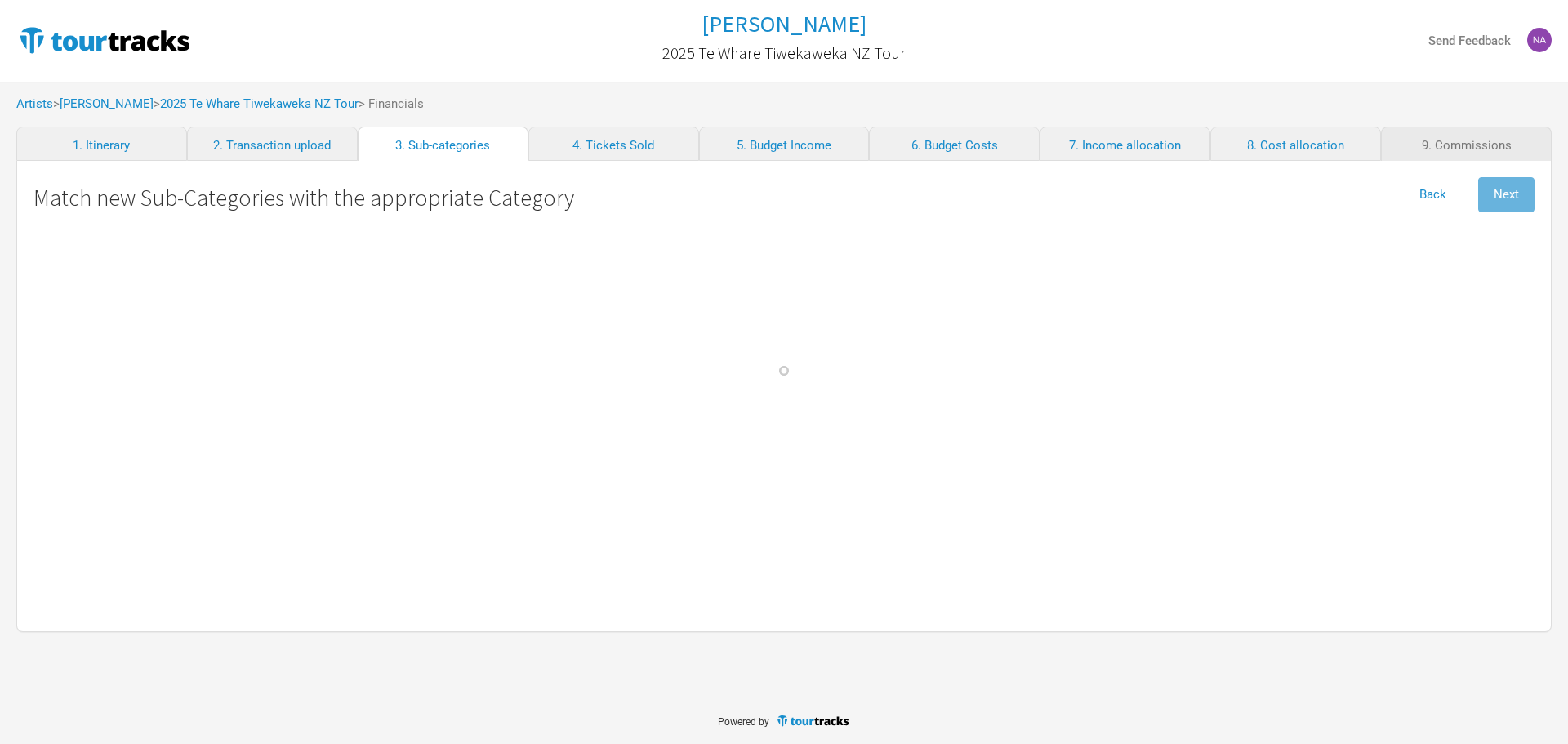
select Technician "Personnel"
select \(AU\) "Personnel"
select \(NZ\) "Personnel"
select Keane "Personnel"
select Haka "Personnel"
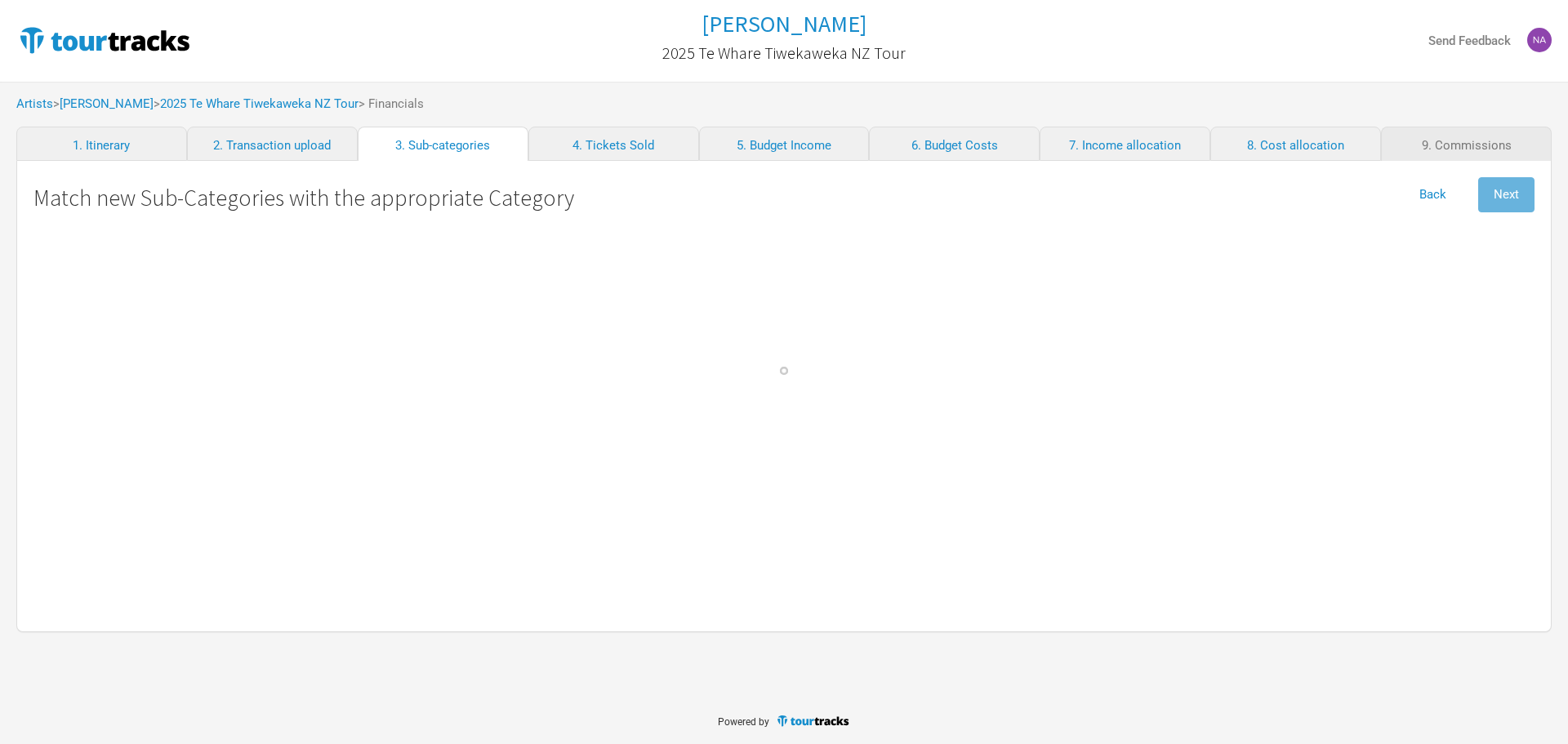
select Baggage "Travel"
select select "Commissions"
select Fees "Merch Costs"
select Commissions "Merch Costs"
select Commission "Merch Costs"
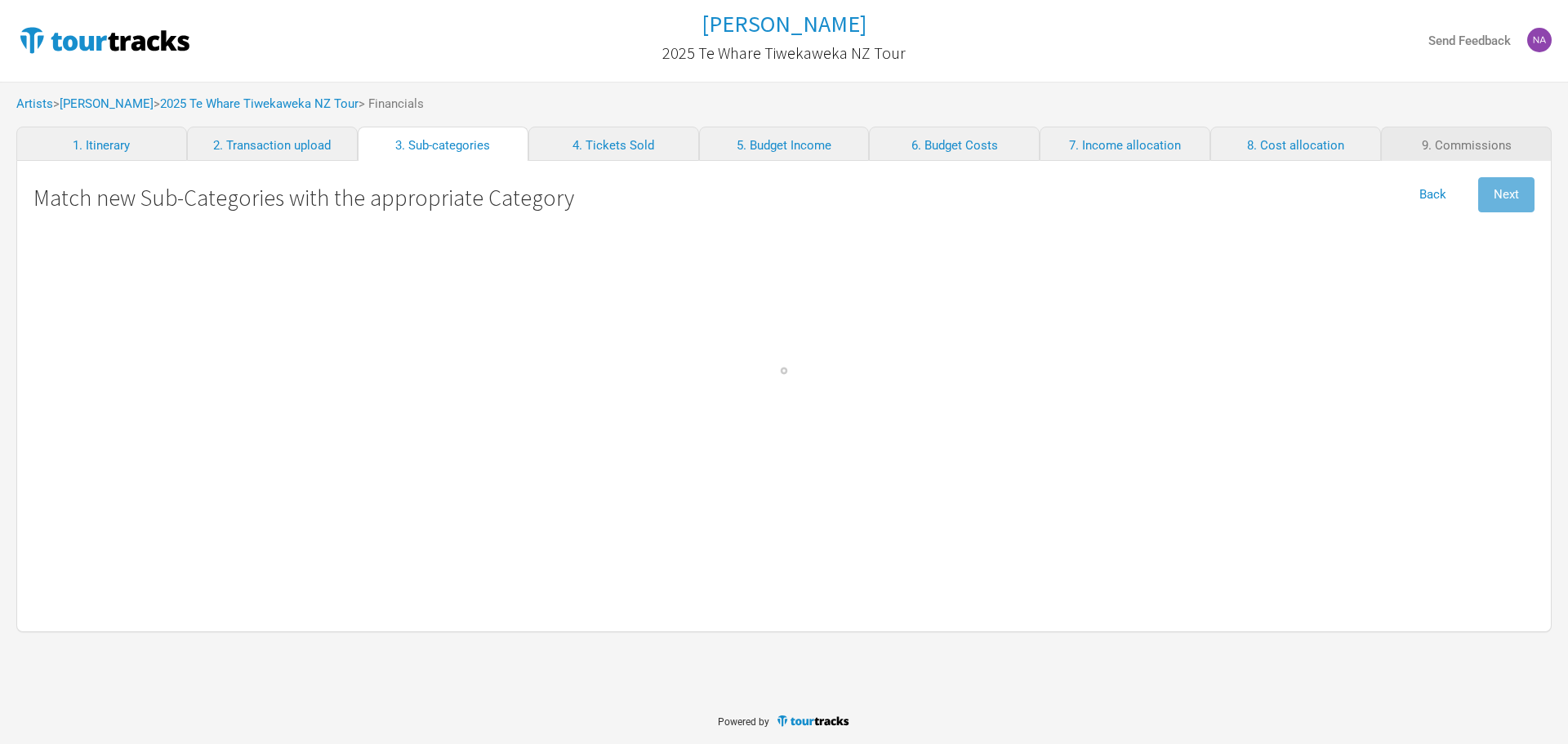
select Expenses "Merch Costs"
select Touring "Merch Income"
select Production "Merch Costs"
select Fares "Travel"
select select "Travel"
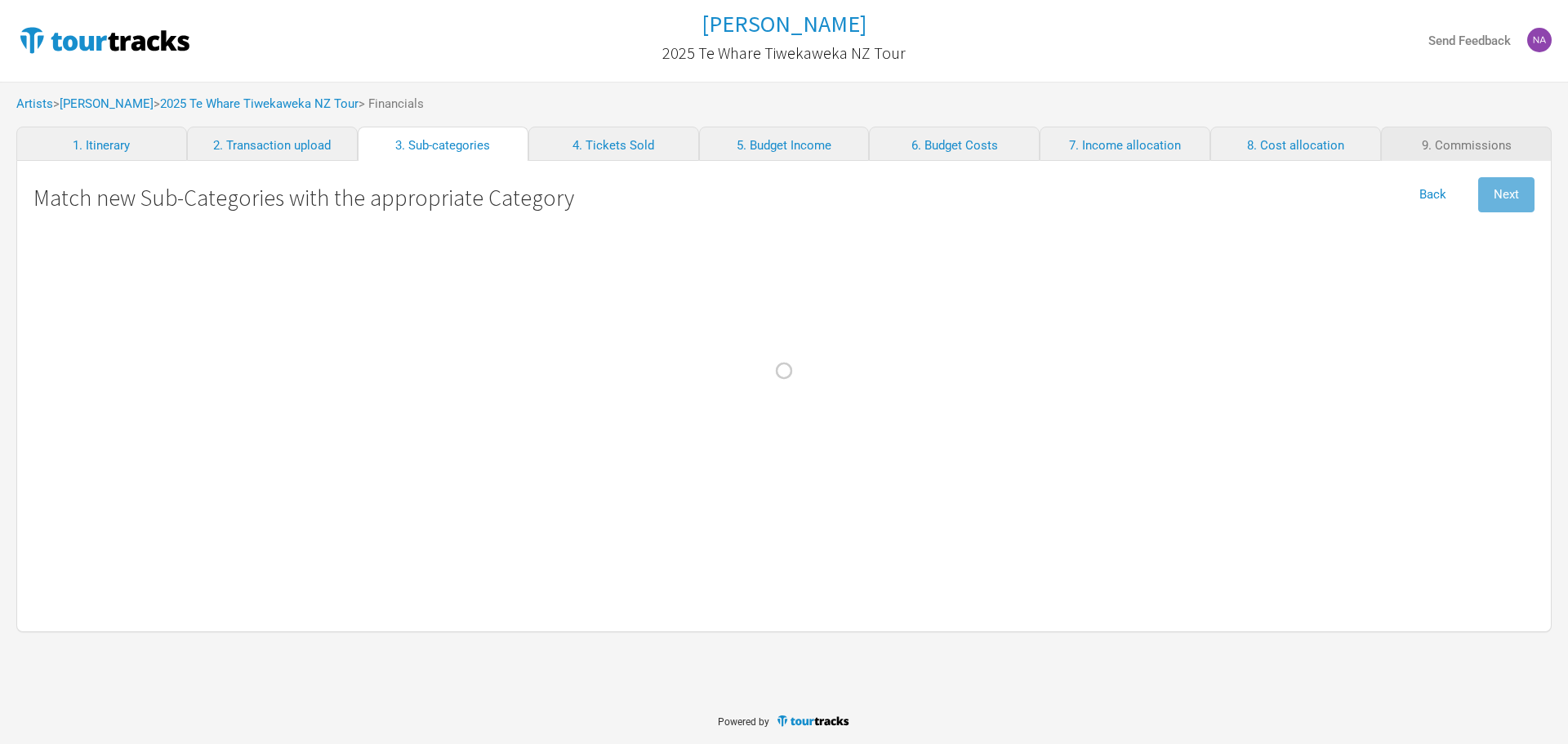
select NZ "Performance"
select select "Production"
select Act "Show Costs"
select Ground "Travel"
select select "Travel"
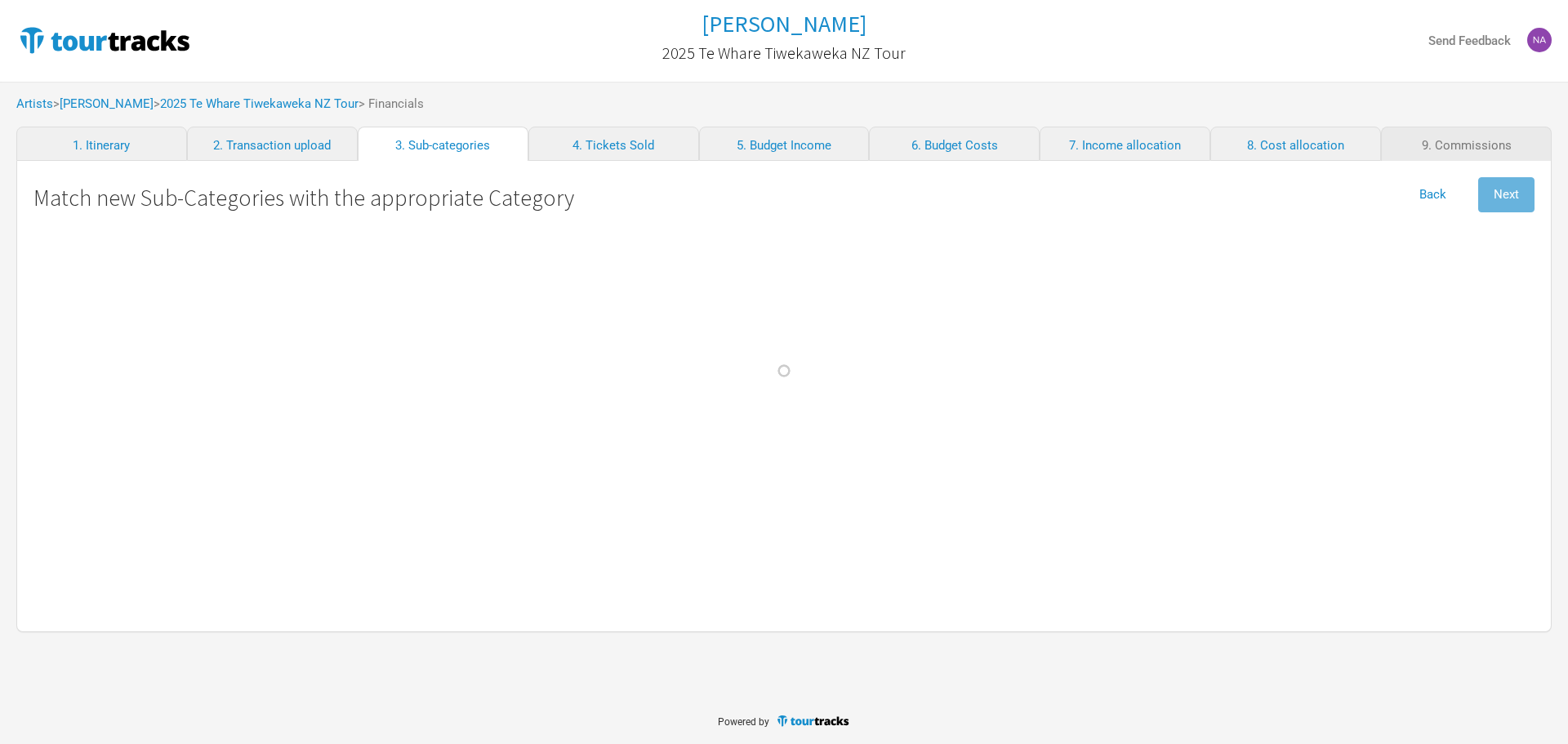
select Internet "Admin"
select Meals "Travel"
select Other "Show Costs"
select select "Travel"
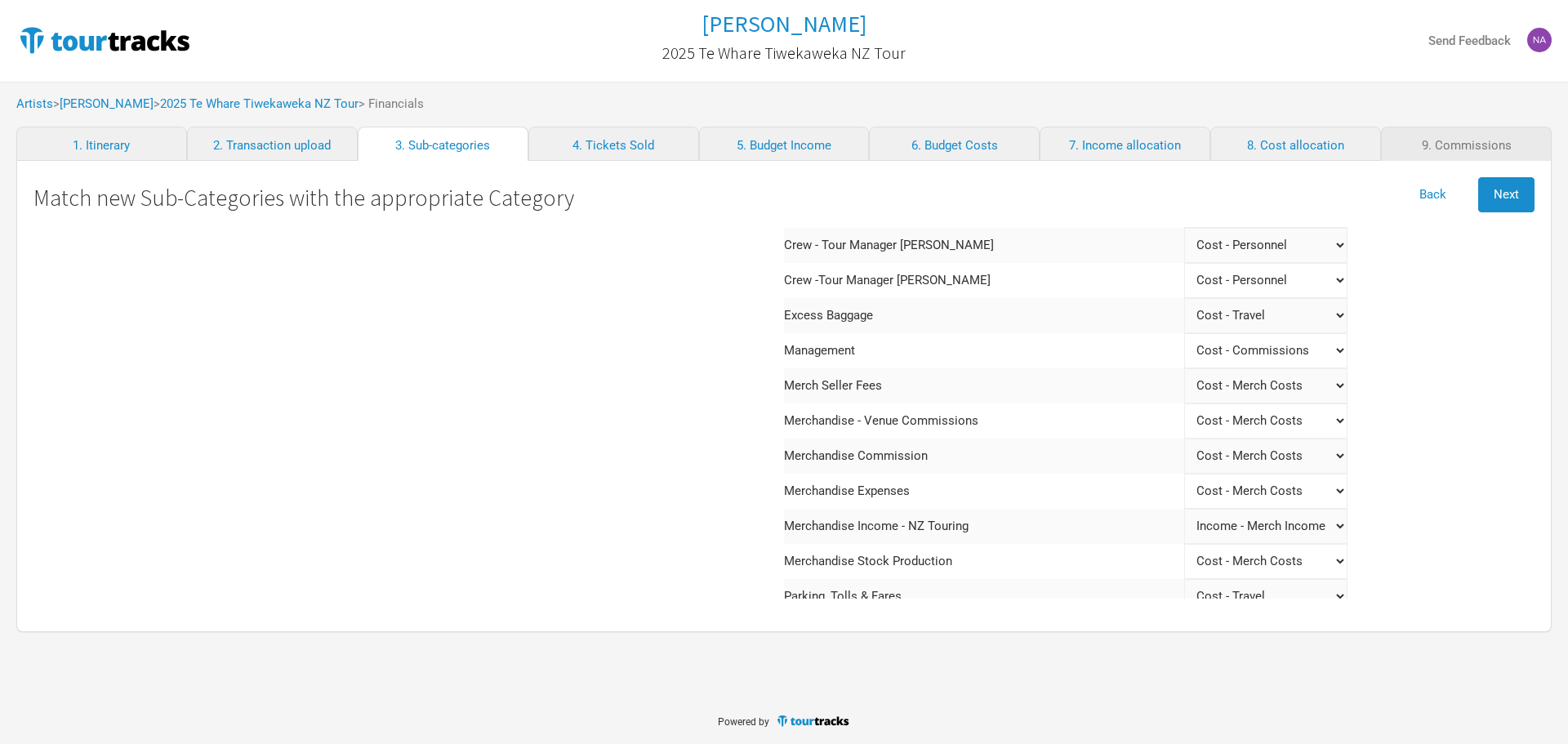
scroll to position [327, 0]
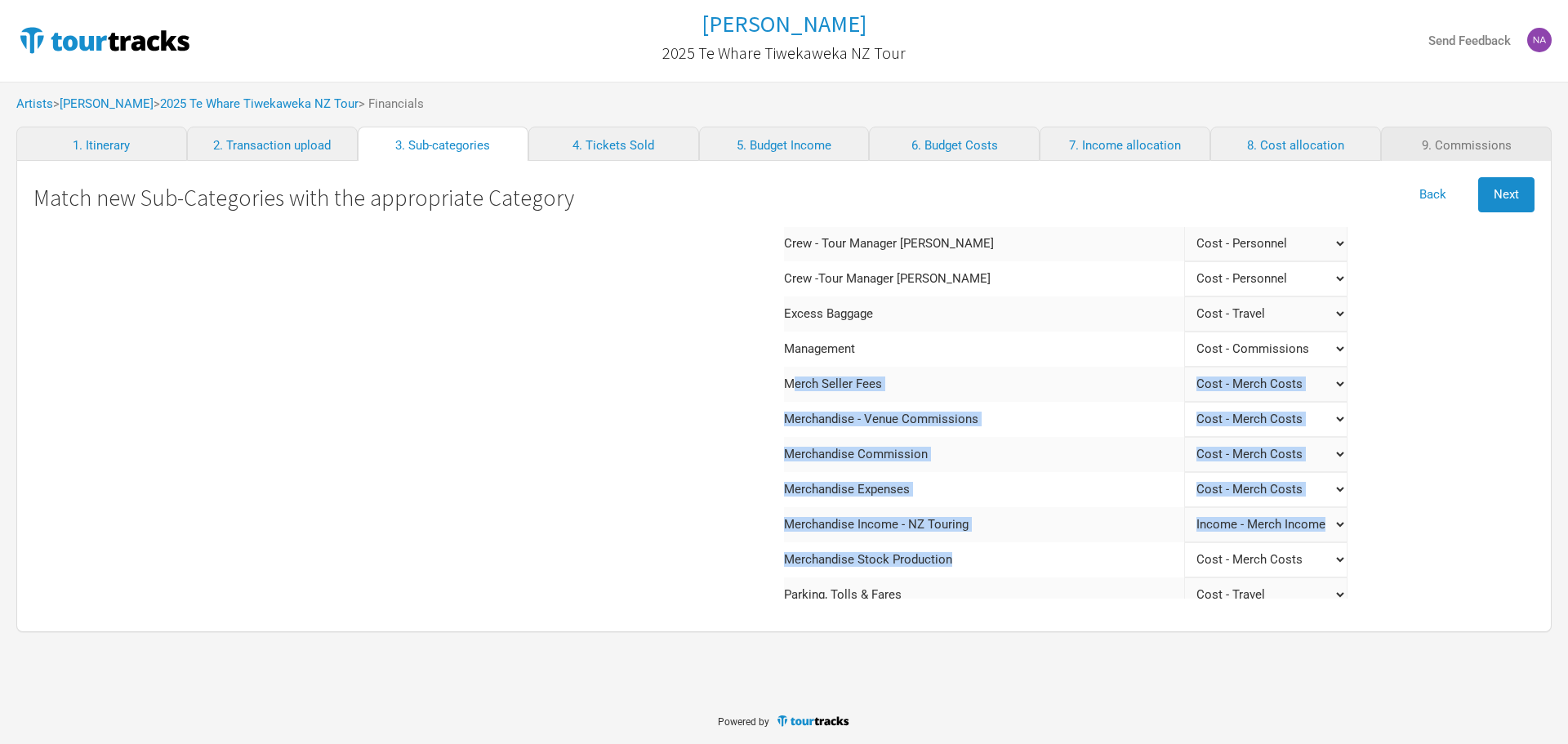
drag, startPoint x: 792, startPoint y: 374, endPoint x: 1112, endPoint y: 572, distance: 376.3
click at [1112, 572] on tbody "Airfares - Crew Select a category Income - Performance Income - Other Income Co…" at bounding box center [1065, 454] width 564 height 1019
click at [1184, 565] on Production "Select a category Income - Performance Income - Other Income Cost - Show Costs …" at bounding box center [1266, 560] width 163 height 35
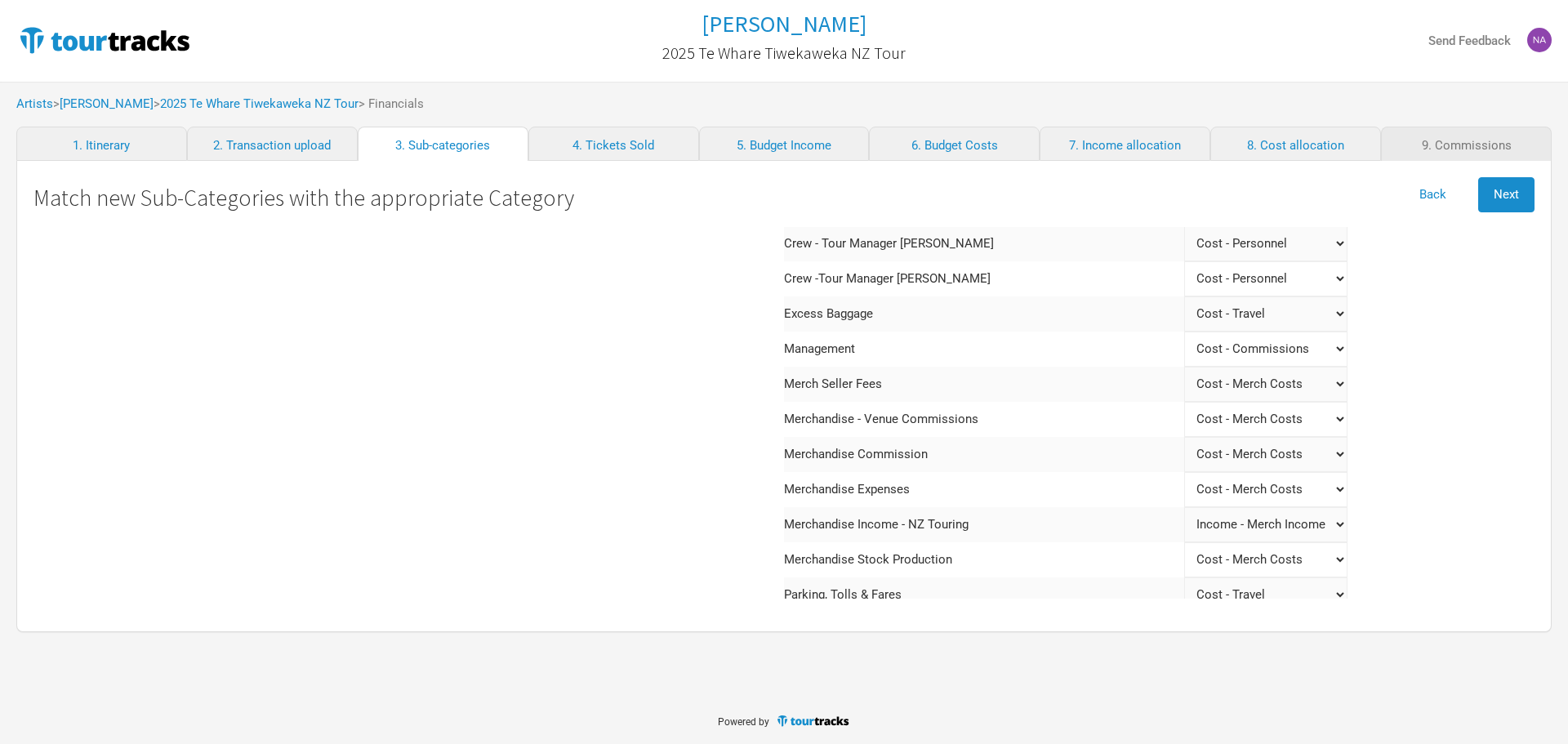
click at [1251, 483] on div "Matched Airfares - Crew Select a category Income - Performance Income - Other I…" at bounding box center [1159, 431] width 751 height 1063
click at [1506, 185] on button "Next" at bounding box center [1505, 194] width 56 height 35
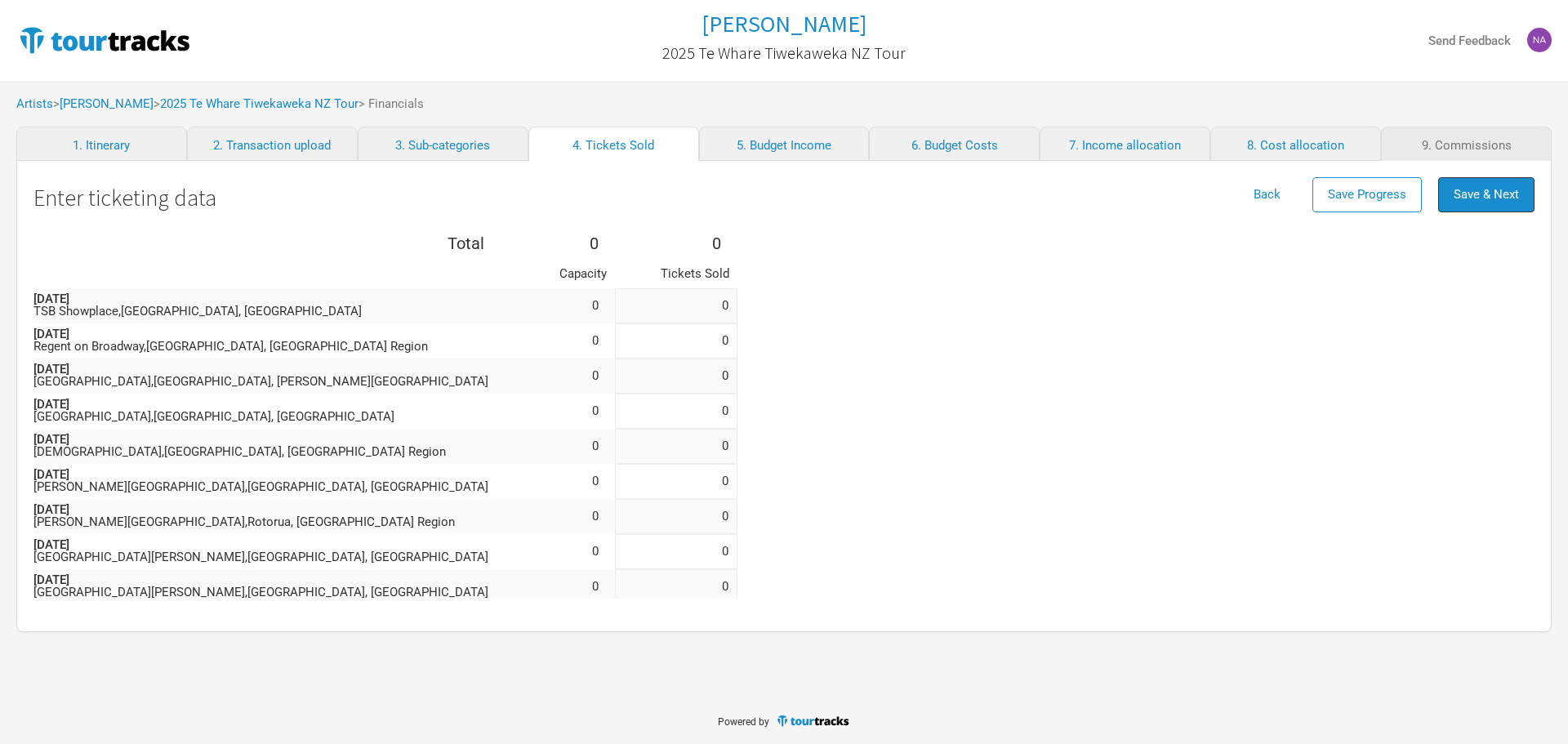
click at [1506, 185] on button "Save & Next" at bounding box center [1485, 194] width 96 height 35
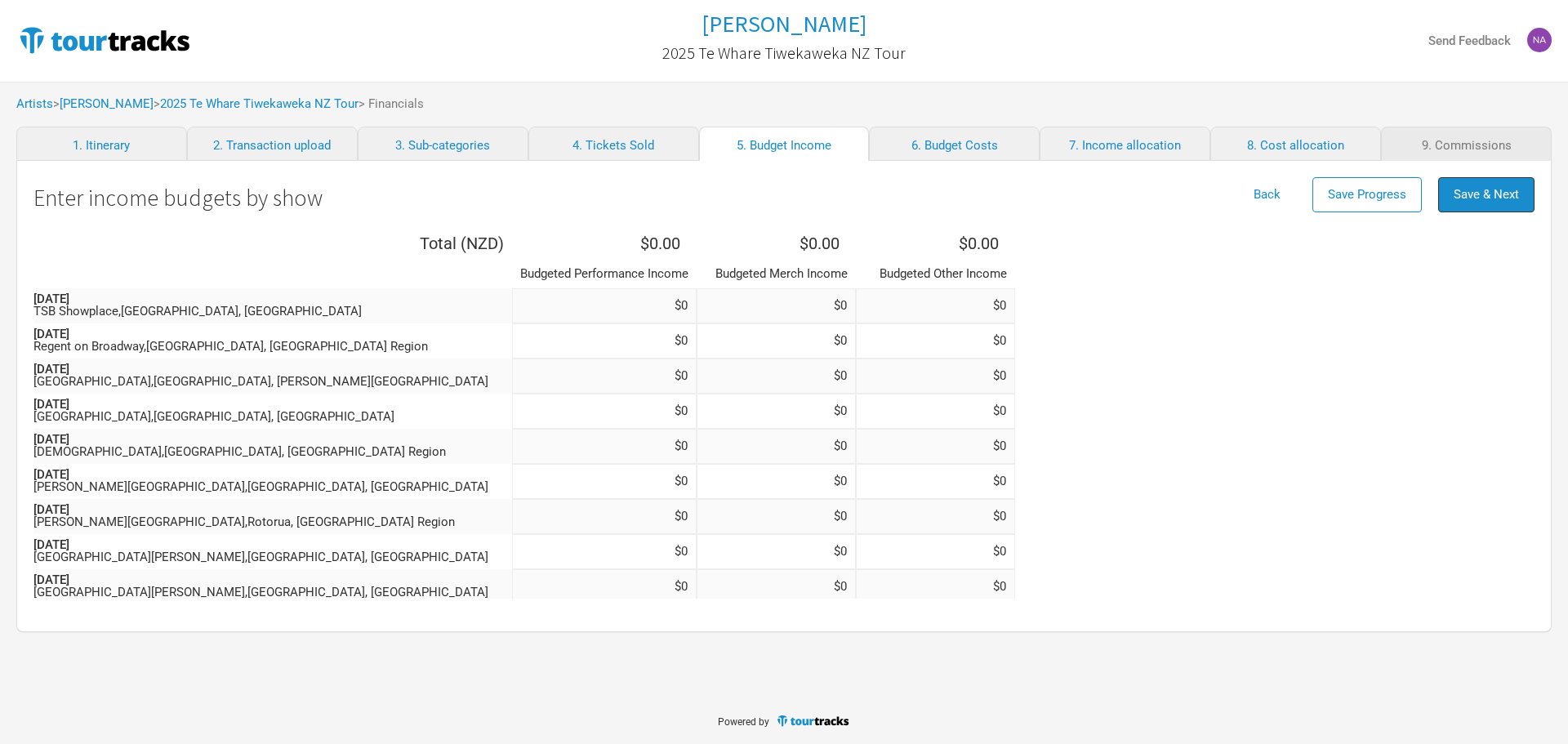
click at [1506, 185] on button "Save & Next" at bounding box center [1485, 194] width 96 height 35
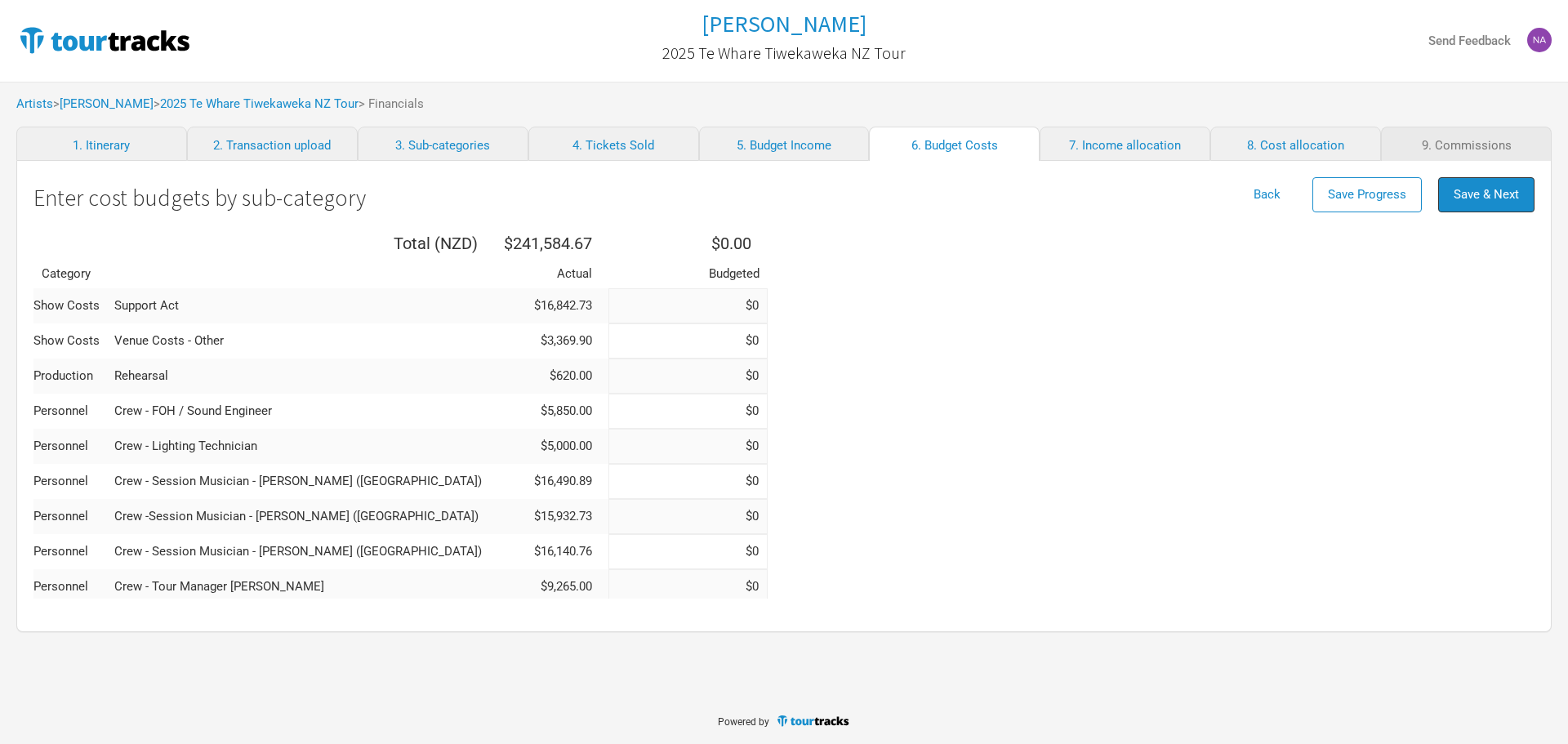
click at [1506, 185] on button "Save & Next" at bounding box center [1485, 194] width 96 height 35
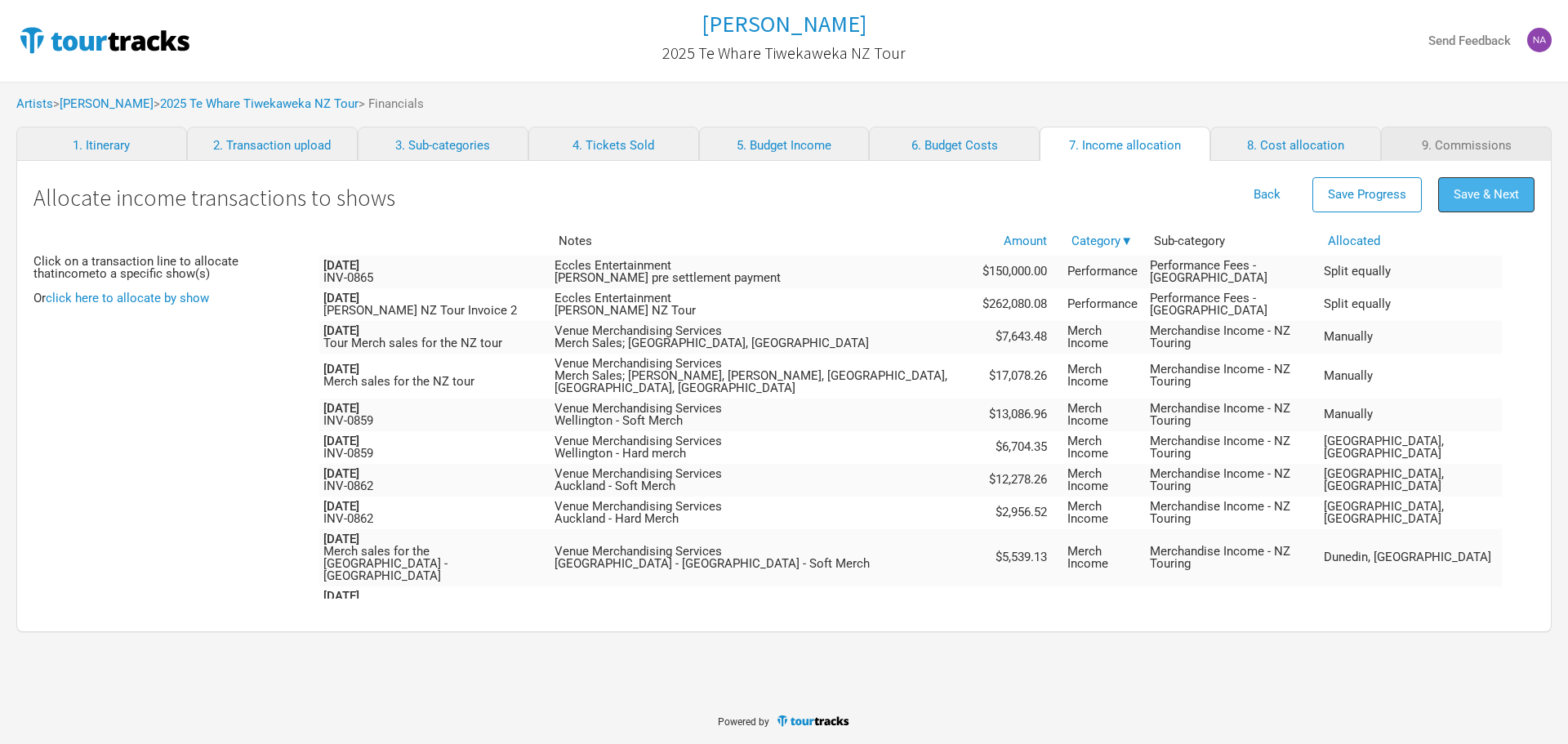
click at [1465, 195] on span "Save & Next" at bounding box center [1486, 194] width 66 height 14
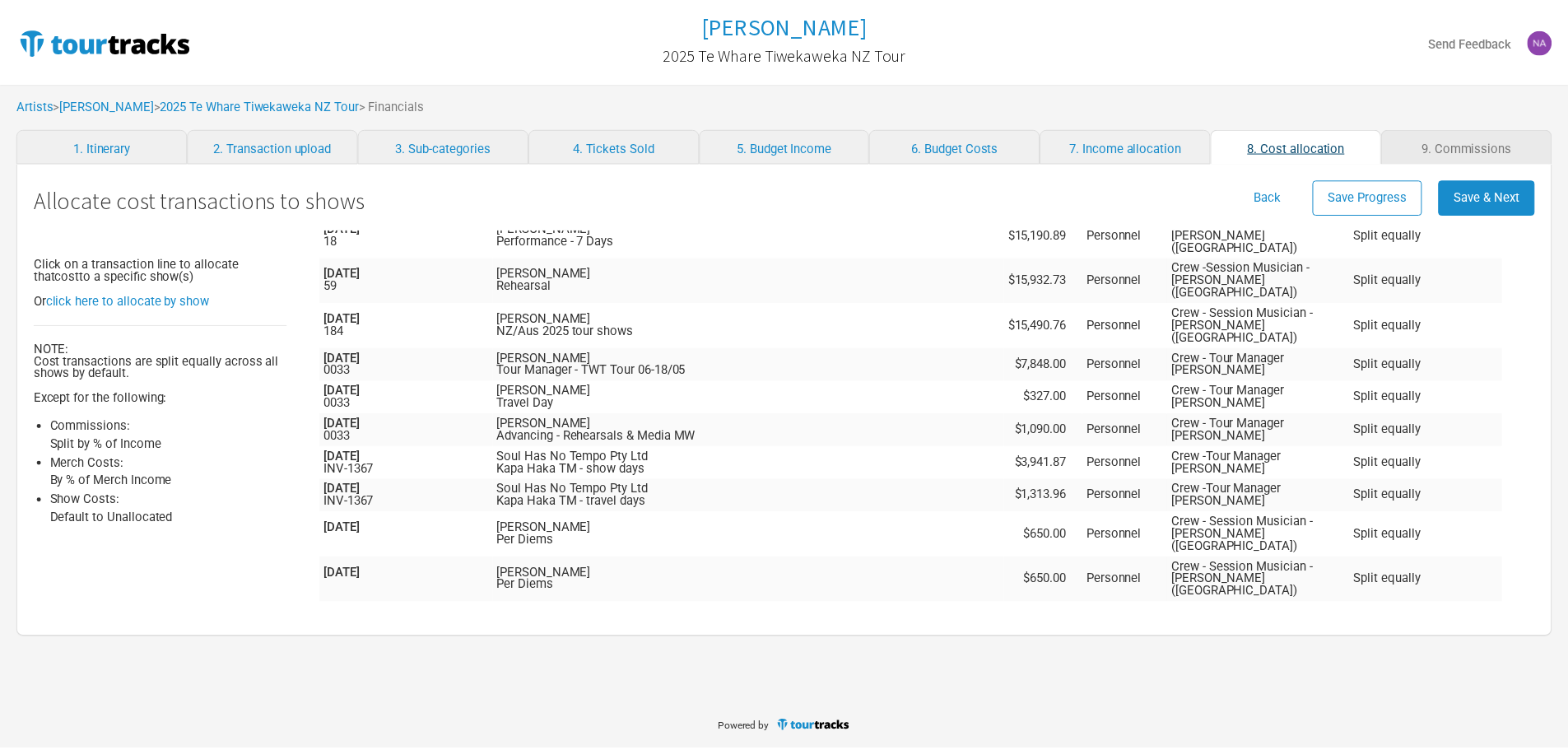
scroll to position [165, 0]
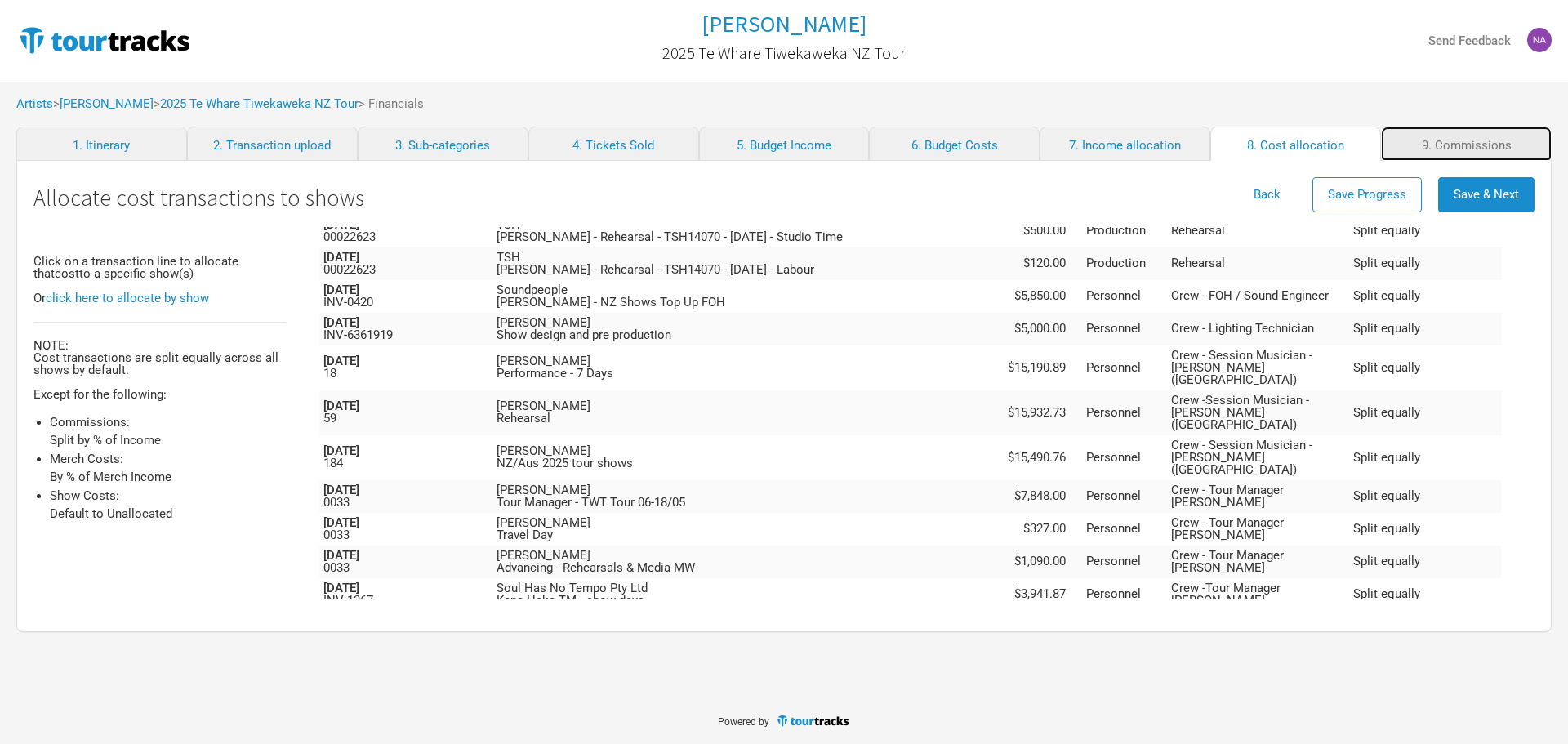
click at [1435, 132] on link "9. Commissions" at bounding box center [1466, 143] width 171 height 34
click at [1444, 143] on link "9. Commissions" at bounding box center [1466, 143] width 171 height 34
click at [1493, 188] on span "Save & Next" at bounding box center [1486, 194] width 66 height 14
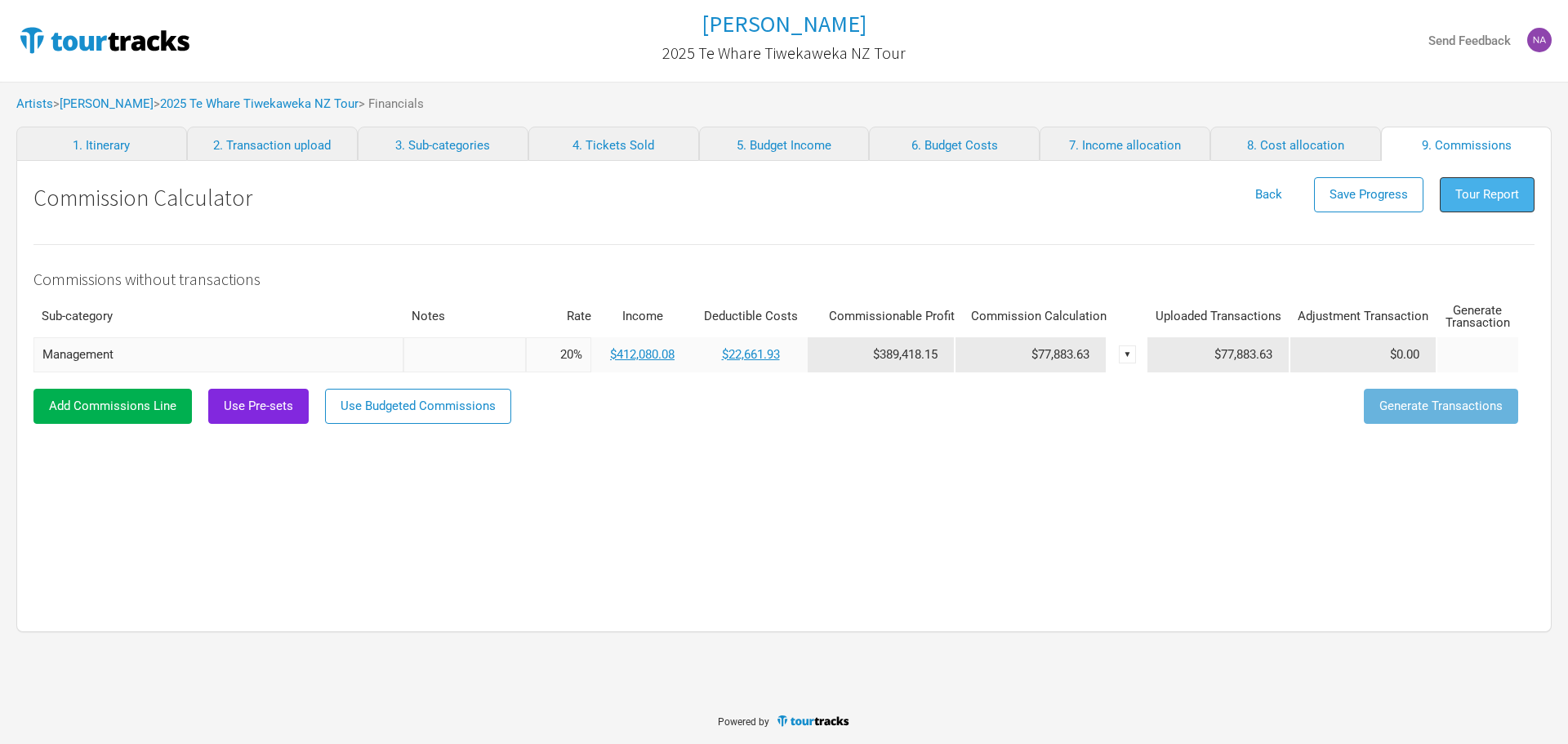
click at [1495, 194] on span "Tour Report" at bounding box center [1486, 194] width 64 height 14
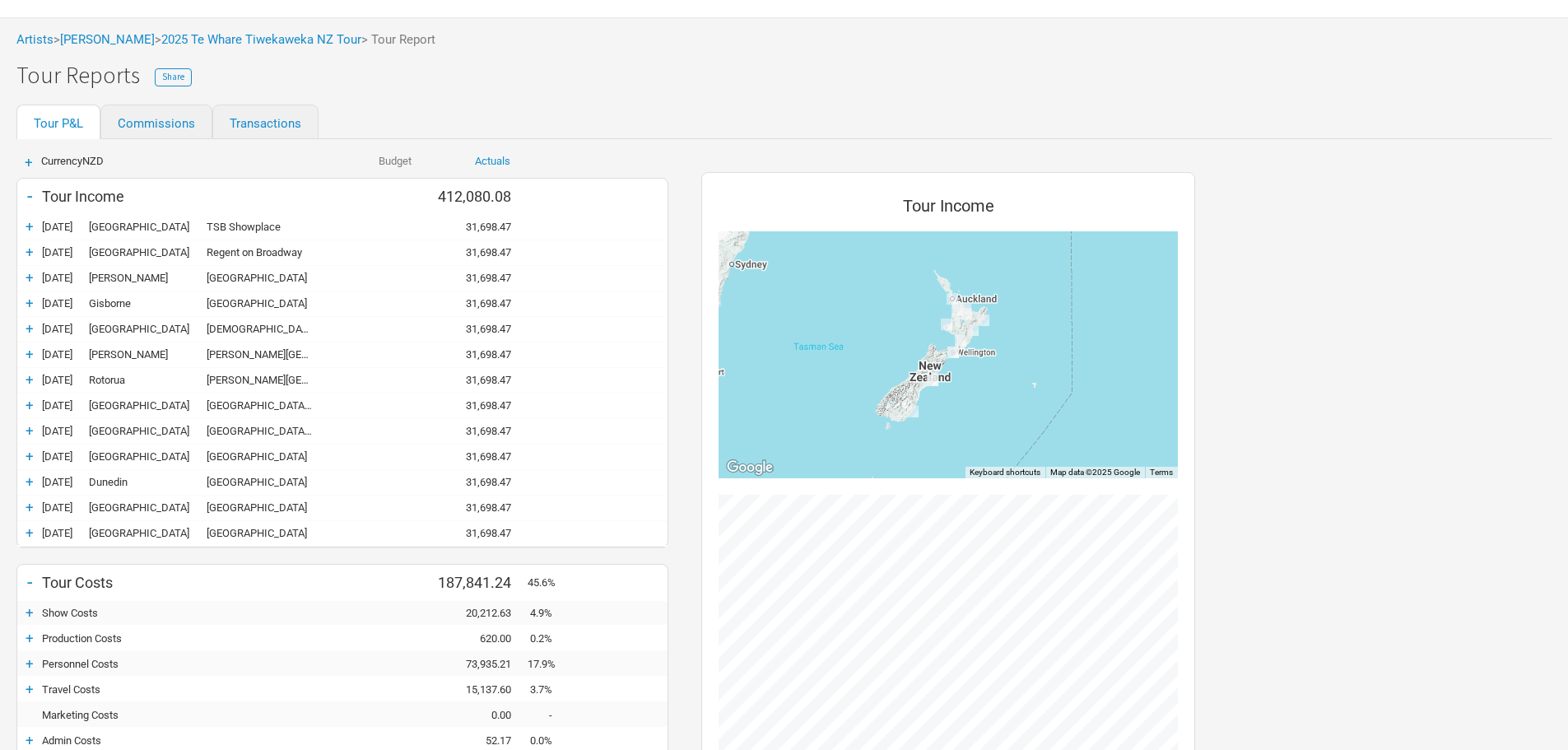
scroll to position [412, 0]
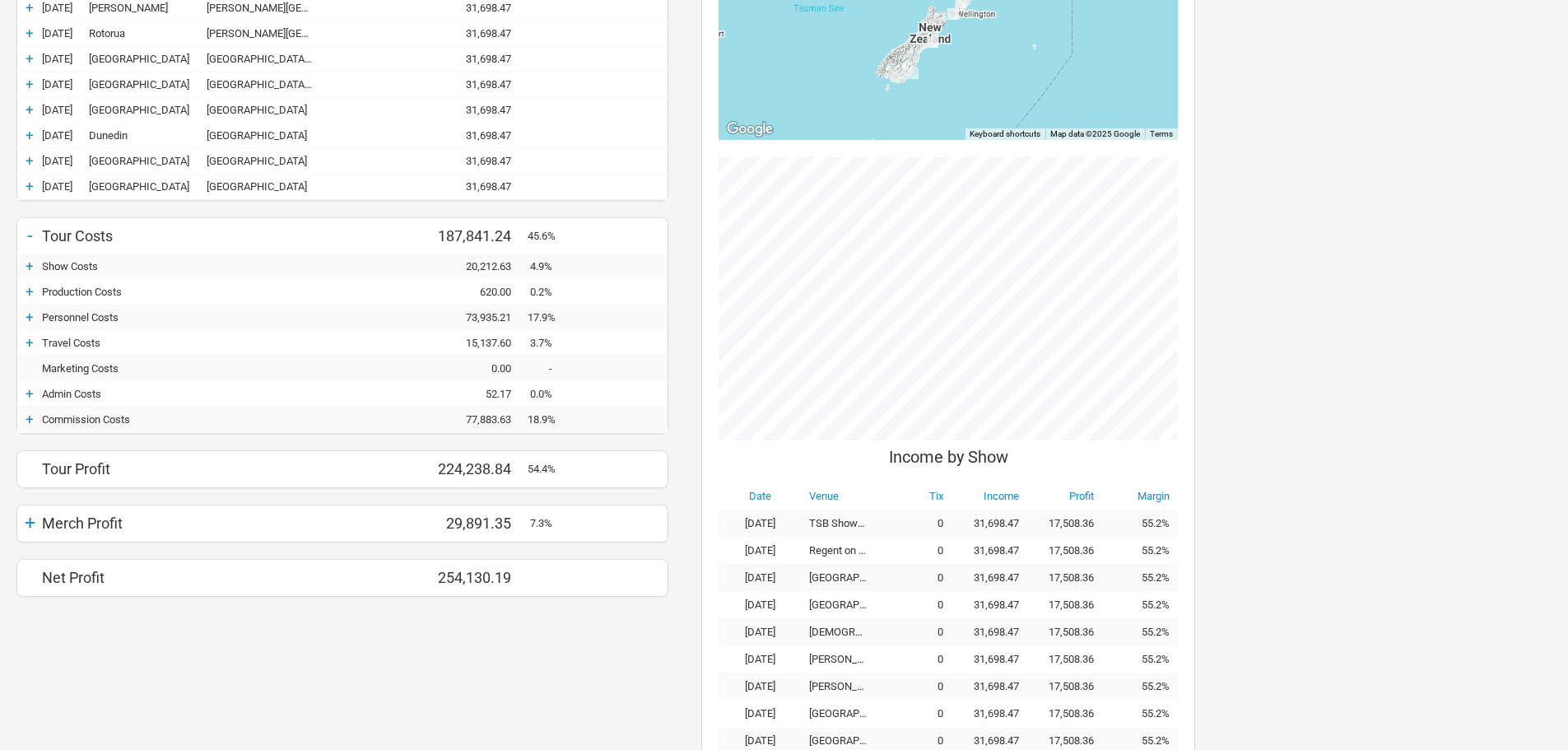
click at [73, 528] on div "Merch Profit" at bounding box center [186, 523] width 288 height 17
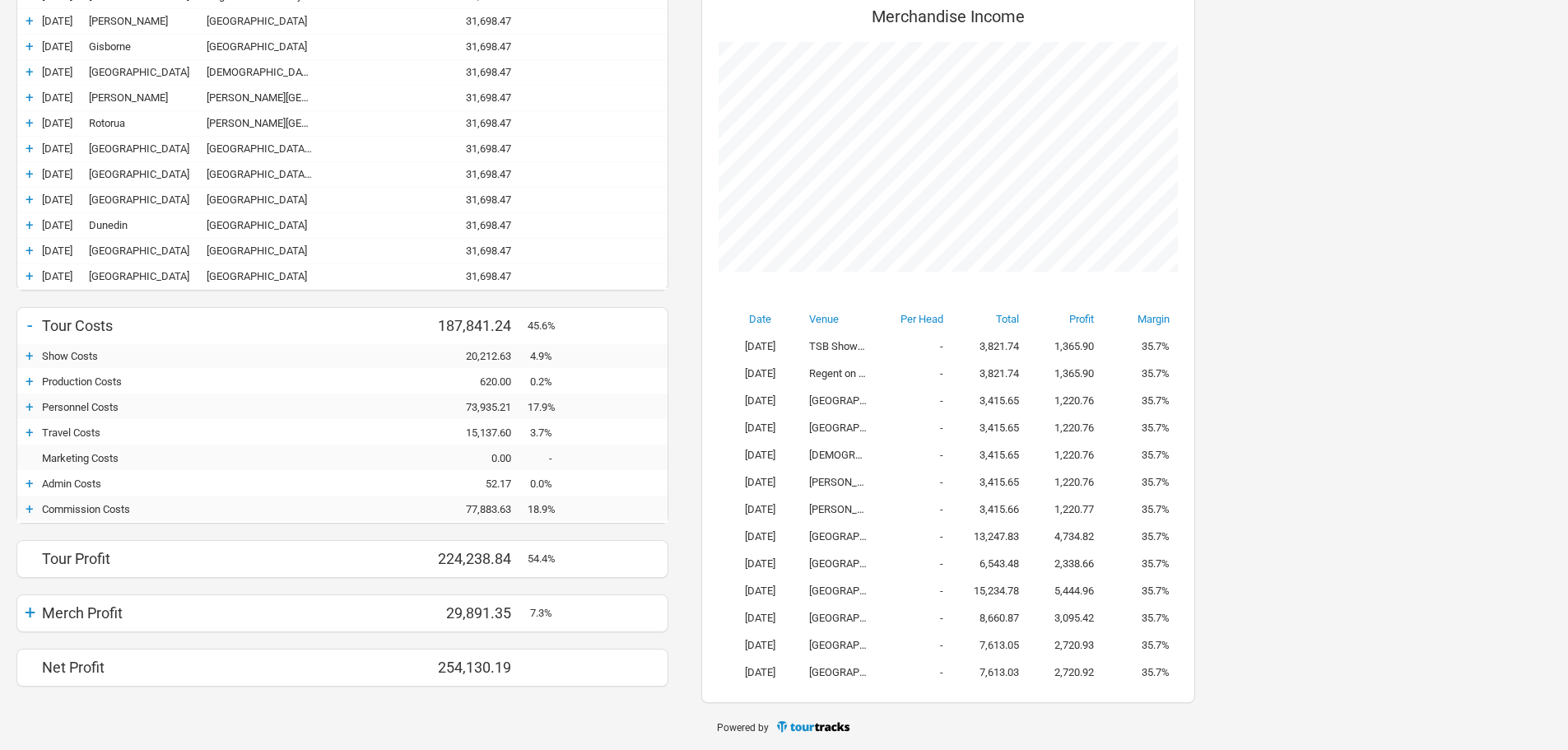
scroll to position [720, 527]
click at [33, 504] on div "+" at bounding box center [30, 508] width 25 height 16
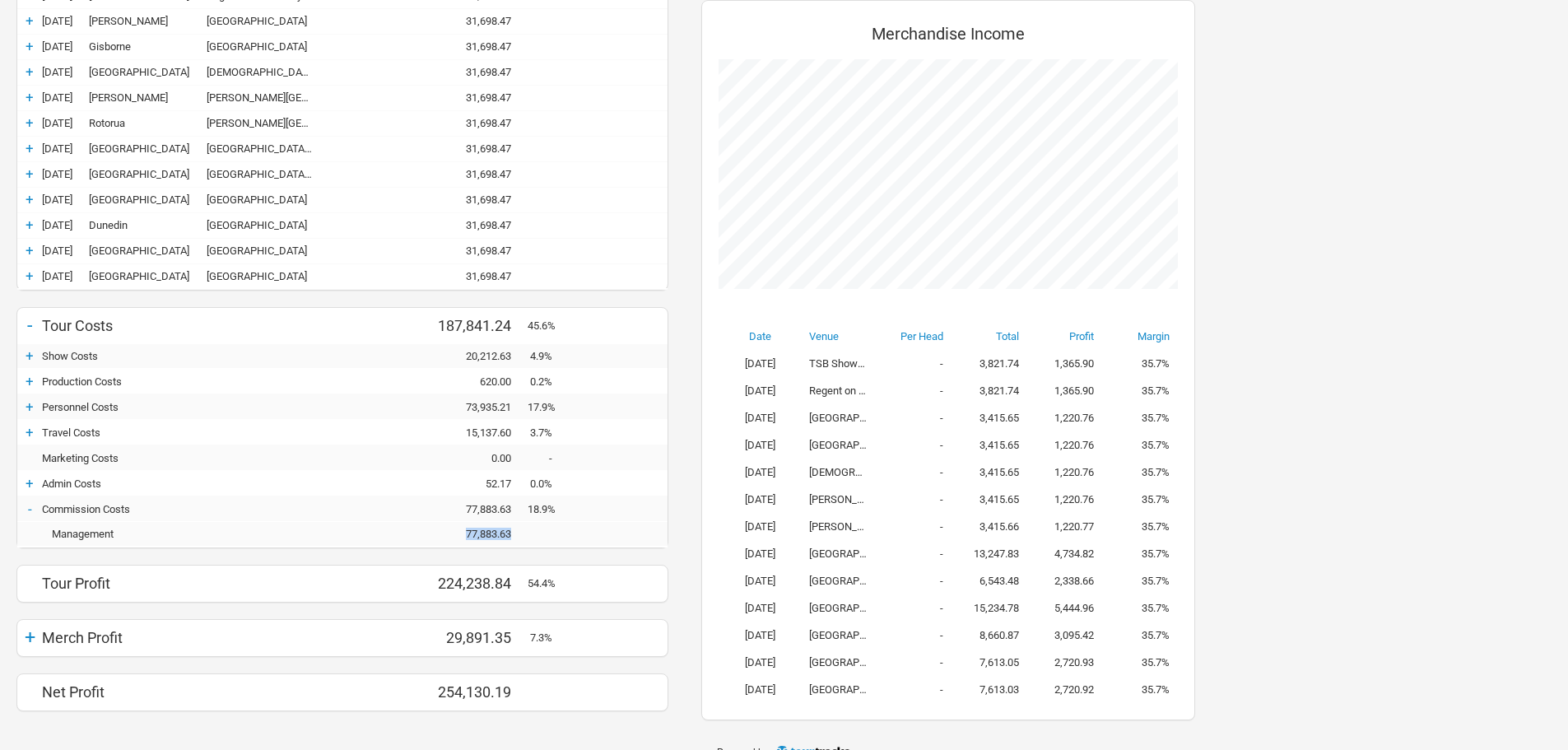
drag, startPoint x: 517, startPoint y: 542, endPoint x: 352, endPoint y: 525, distance: 165.9
click at [352, 525] on div "Management - 77,883.63 77,883.63" at bounding box center [342, 534] width 650 height 25
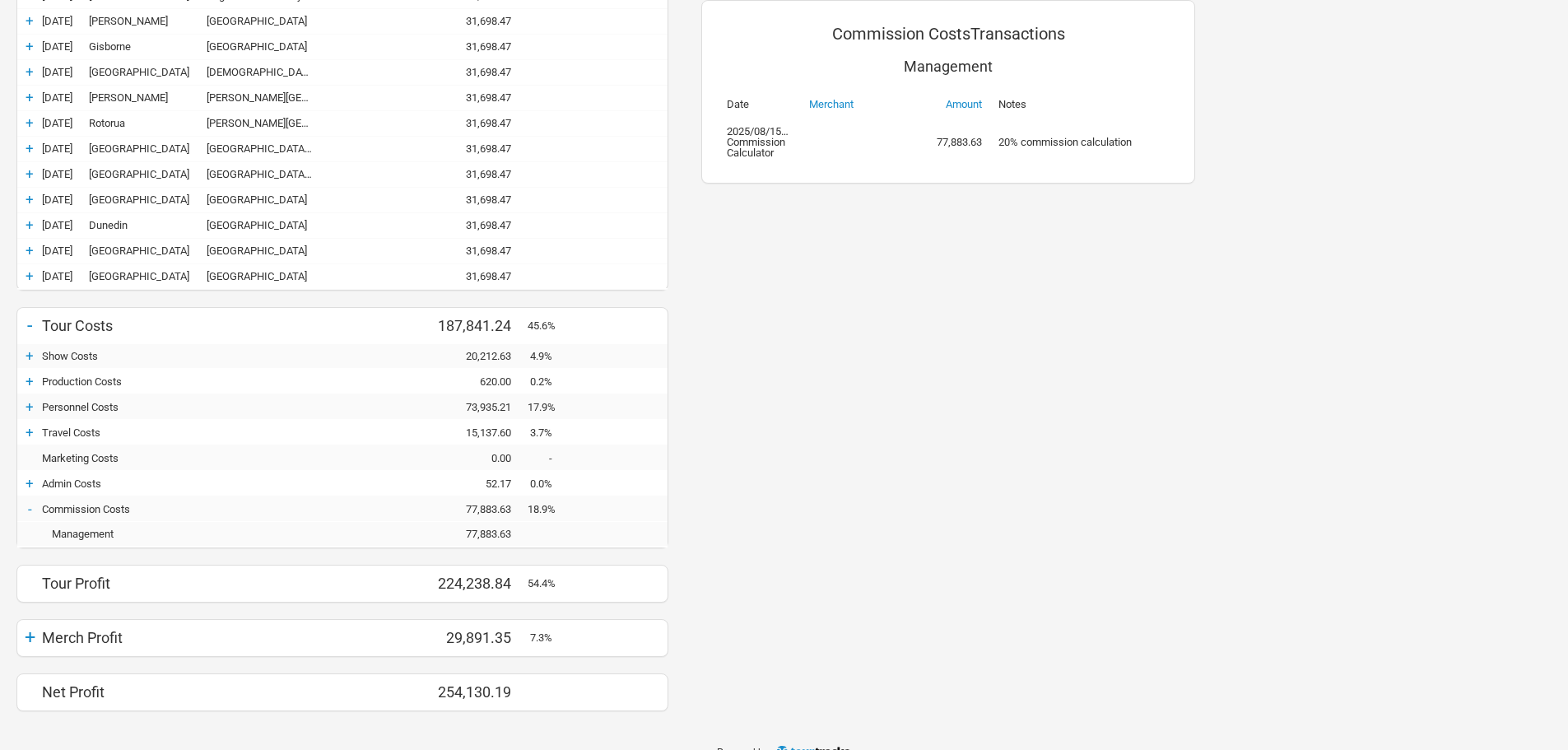
click at [6, 620] on div "+ Currency NZD Budget Actuals - Tour Income 0.00 412,080.08 412,080.08 + 09-May…" at bounding box center [342, 305] width 685 height 812
click at [25, 630] on div "+" at bounding box center [30, 637] width 25 height 23
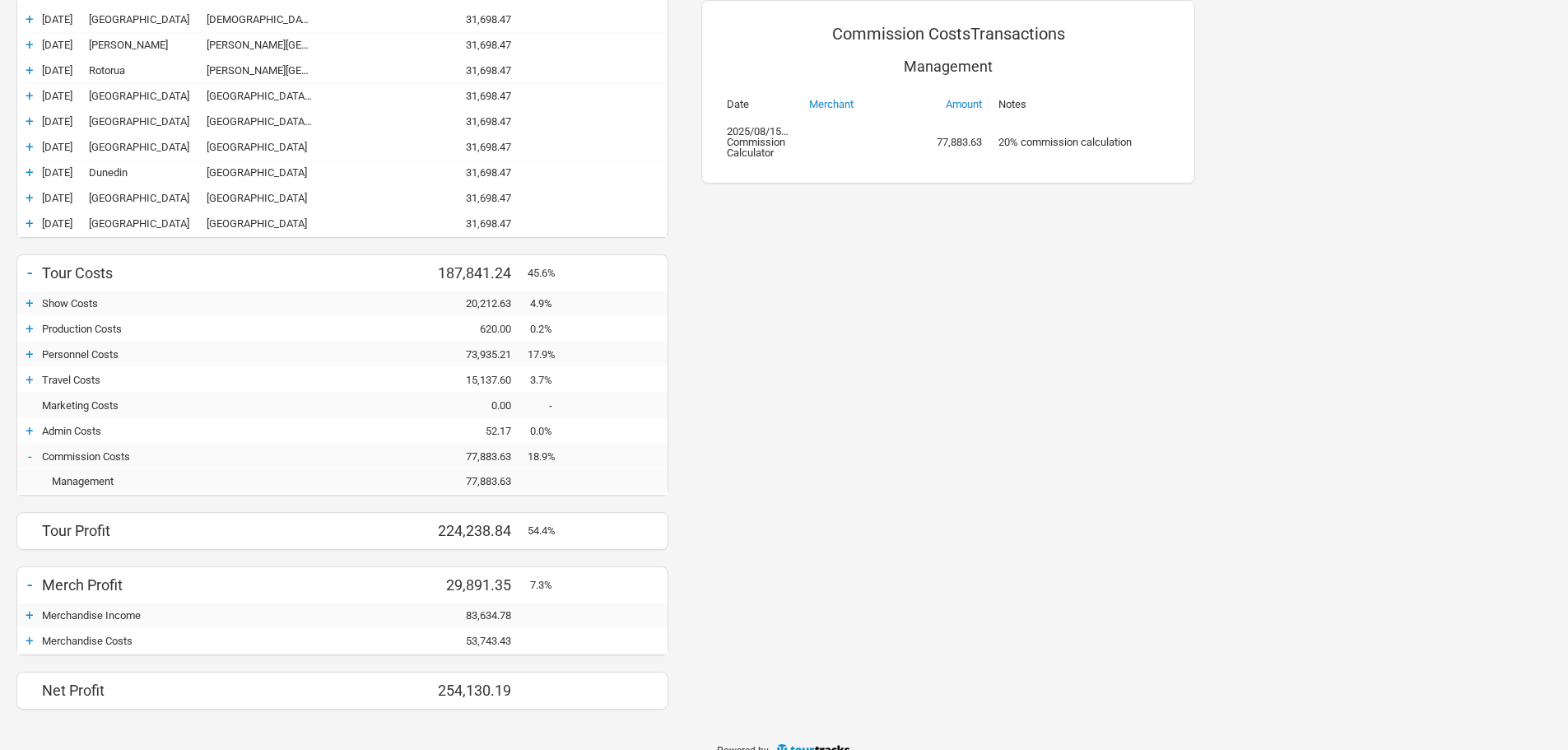
scroll to position [398, 0]
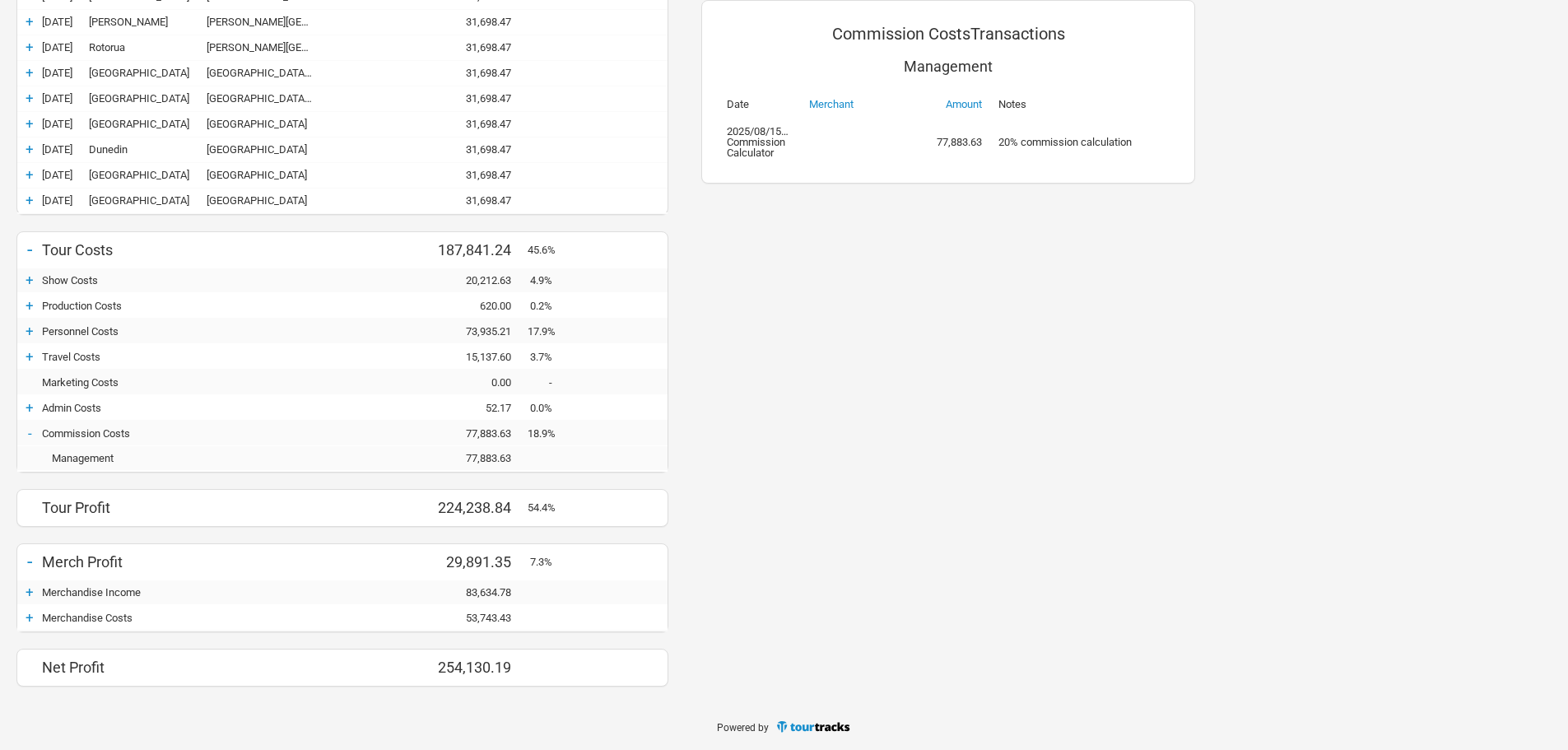
click at [38, 617] on div "+" at bounding box center [30, 617] width 25 height 16
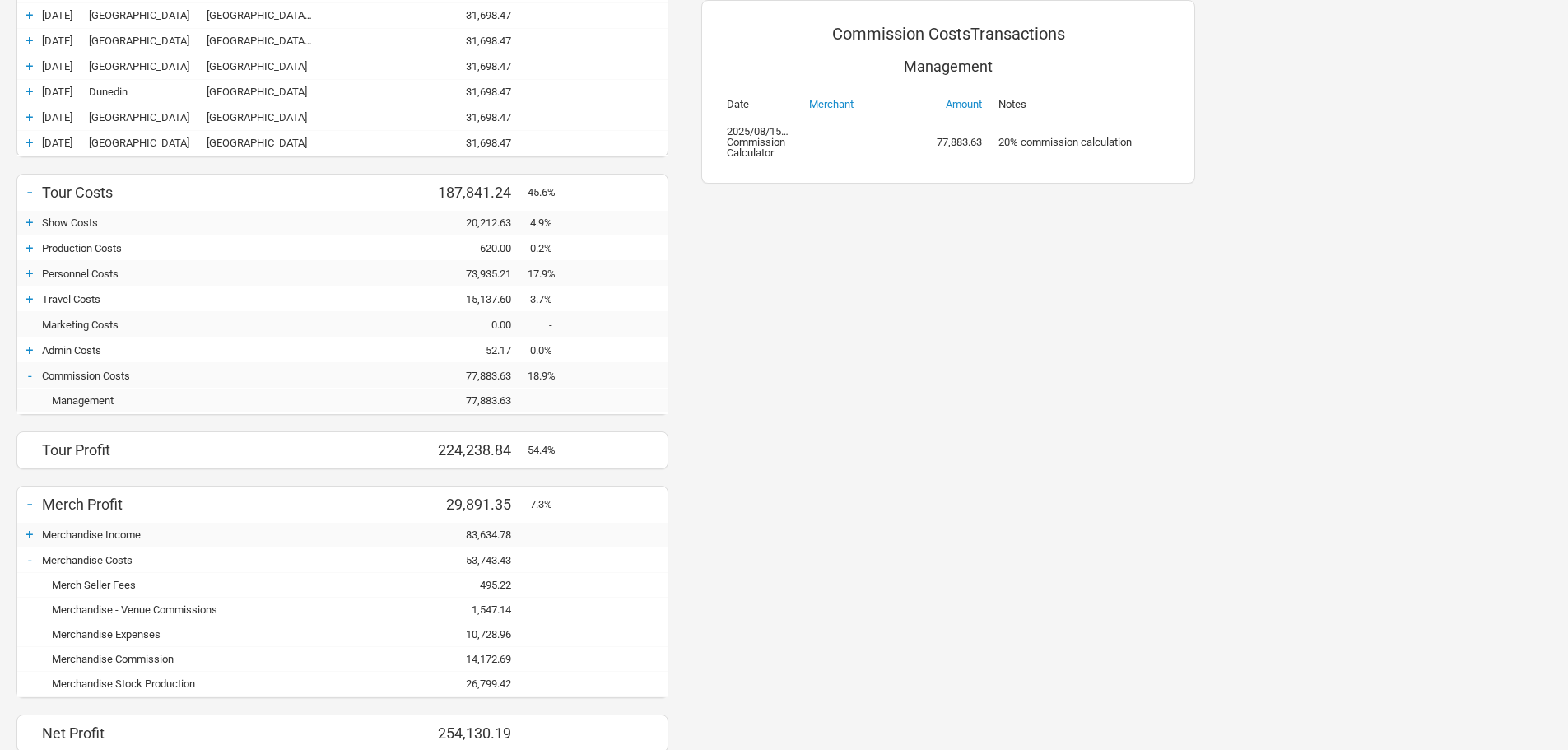
scroll to position [521, 0]
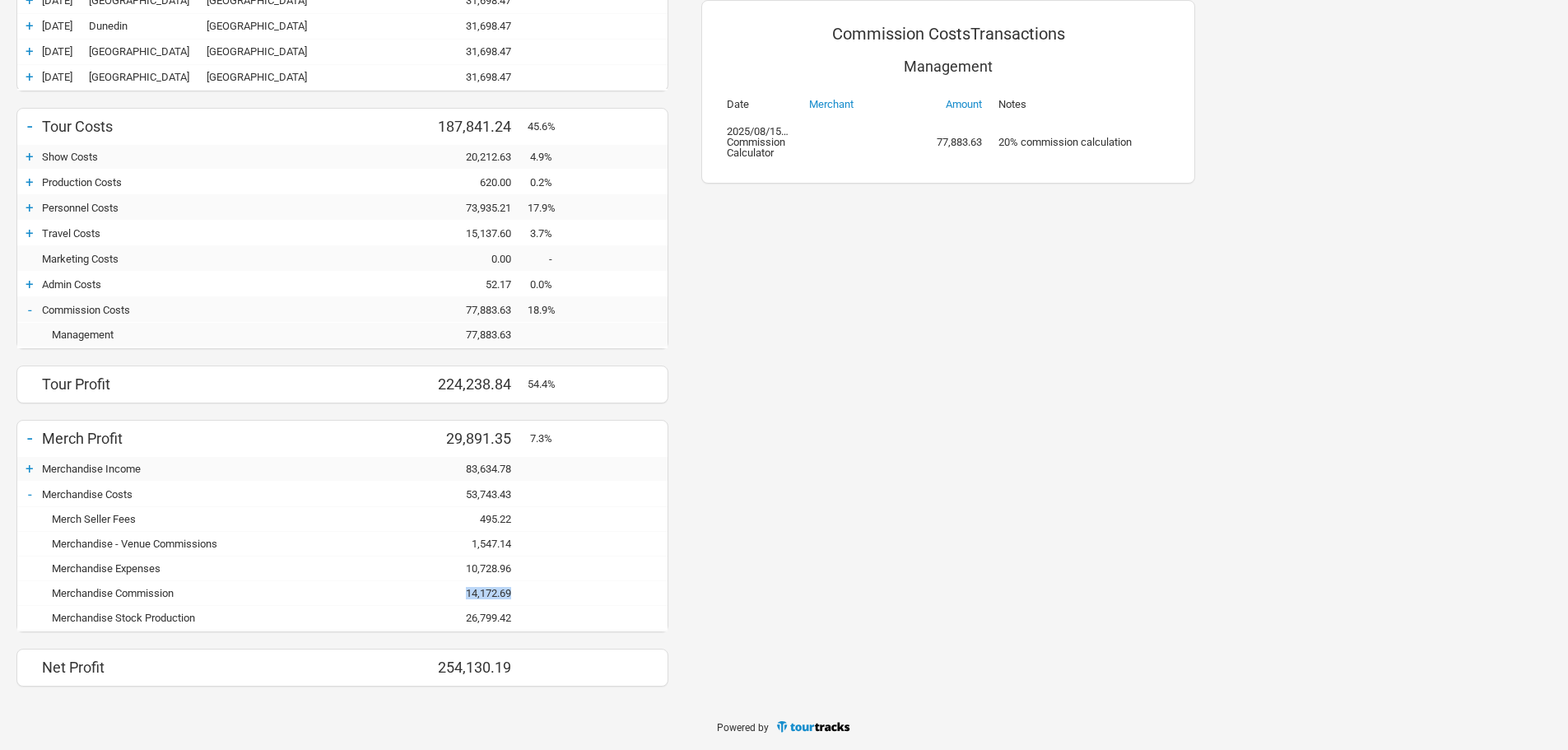
drag, startPoint x: 518, startPoint y: 597, endPoint x: 444, endPoint y: 600, distance: 74.1
click at [444, 600] on div "Merchandise Commission - 14,172.69 14,172.69" at bounding box center [342, 594] width 650 height 25
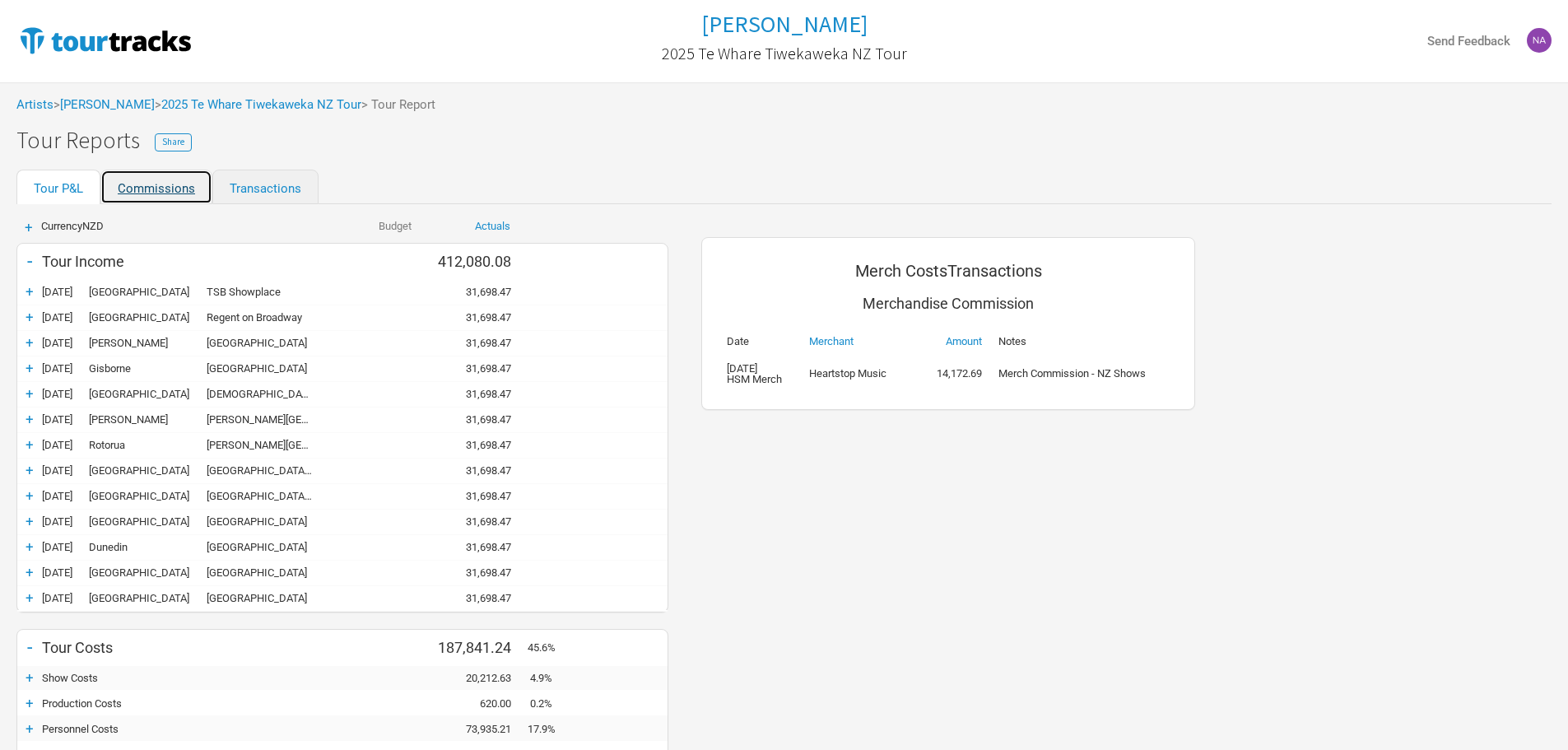
click at [182, 187] on link "Commissions" at bounding box center [156, 187] width 112 height 34
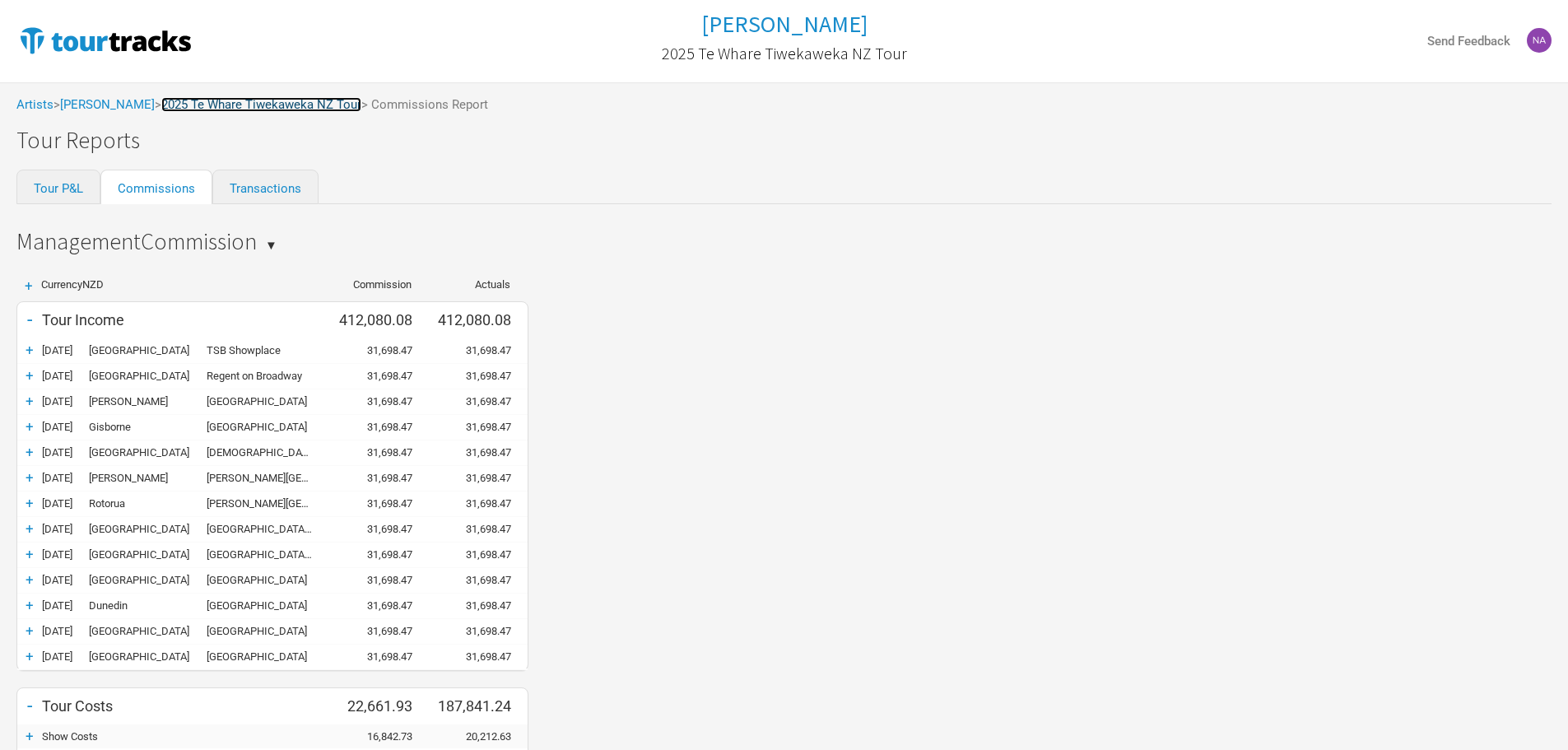
click at [268, 104] on link "2025 Te Whare Tiwekaweka NZ Tour" at bounding box center [261, 103] width 200 height 14
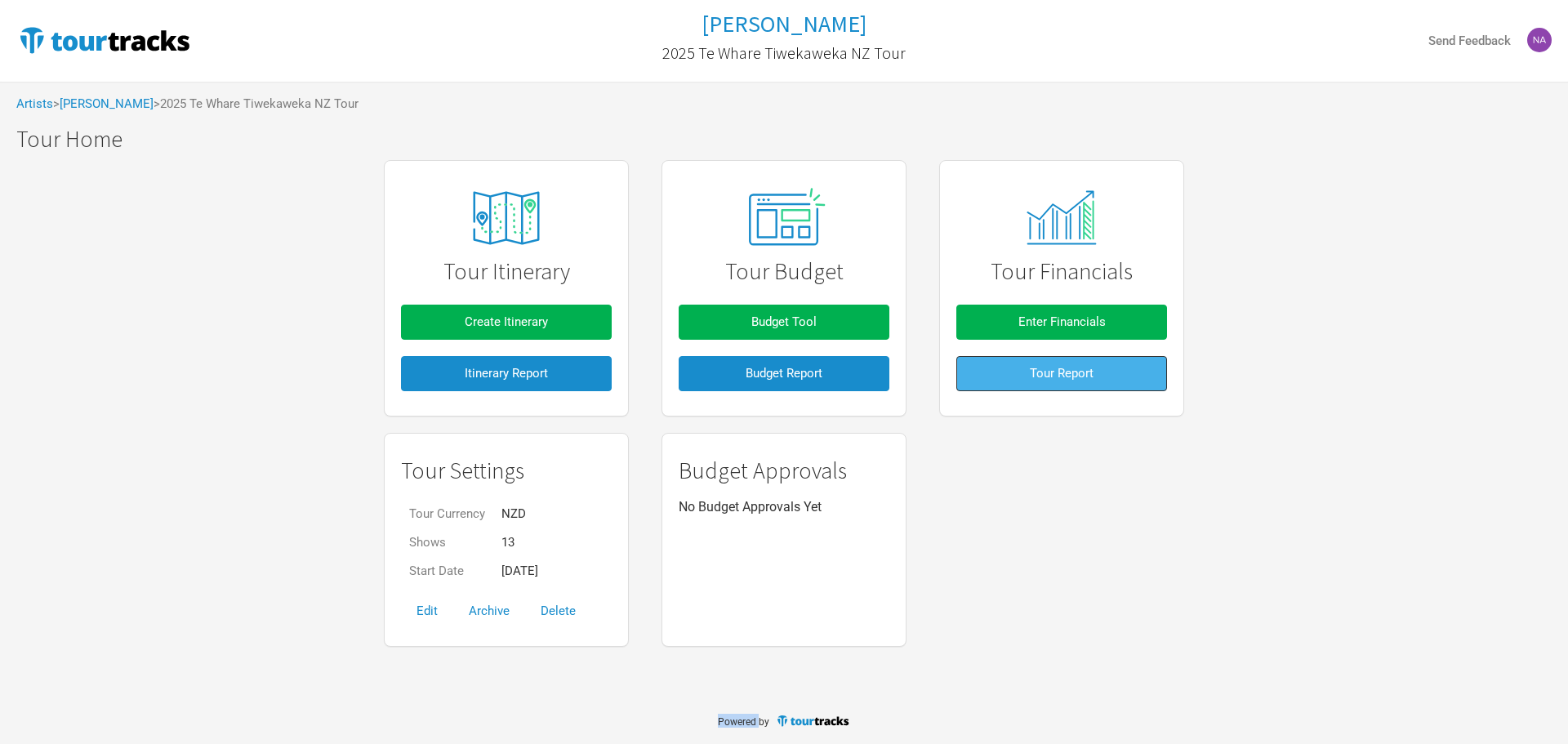
click at [1058, 362] on button "Tour Report" at bounding box center [1061, 373] width 211 height 35
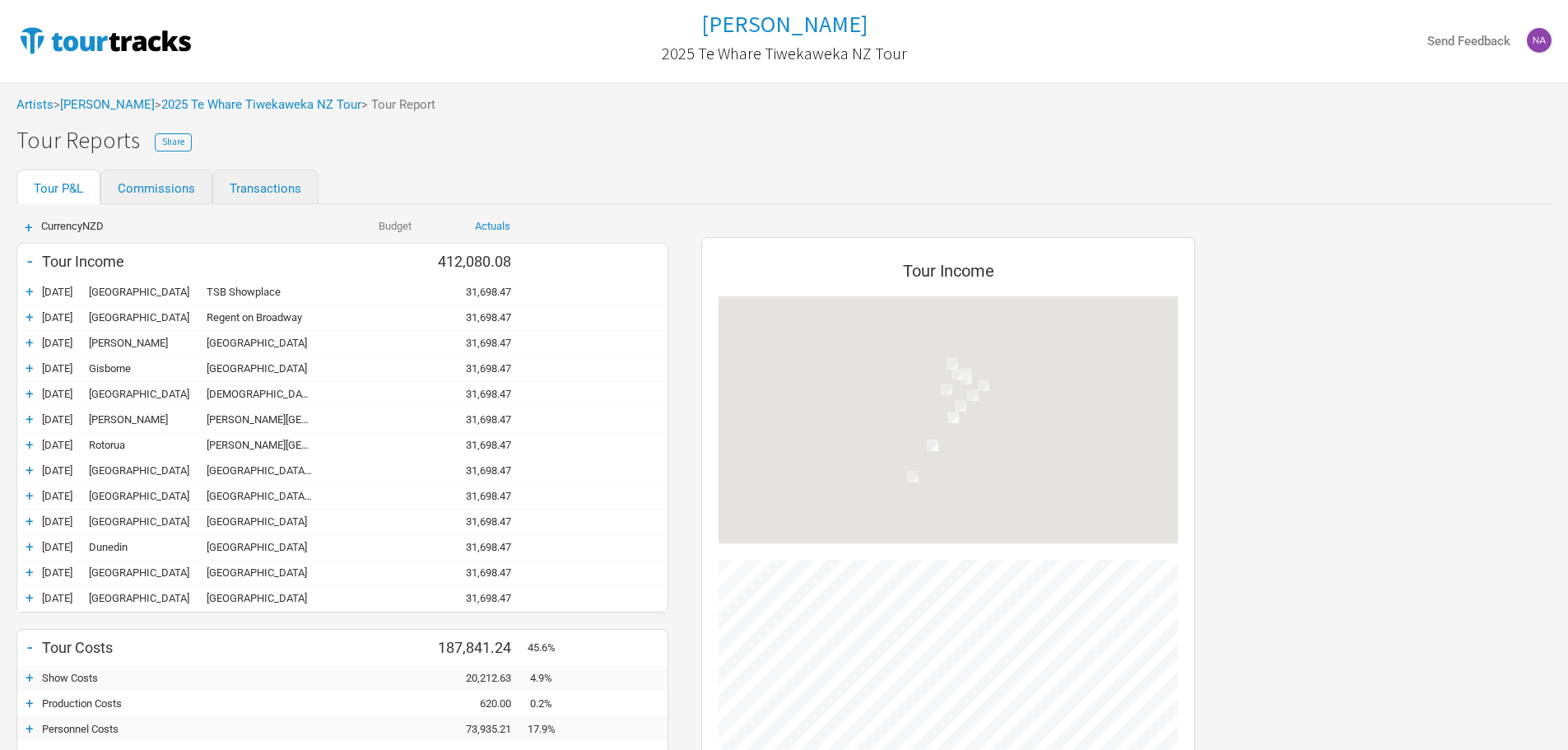
scroll to position [1046, 527]
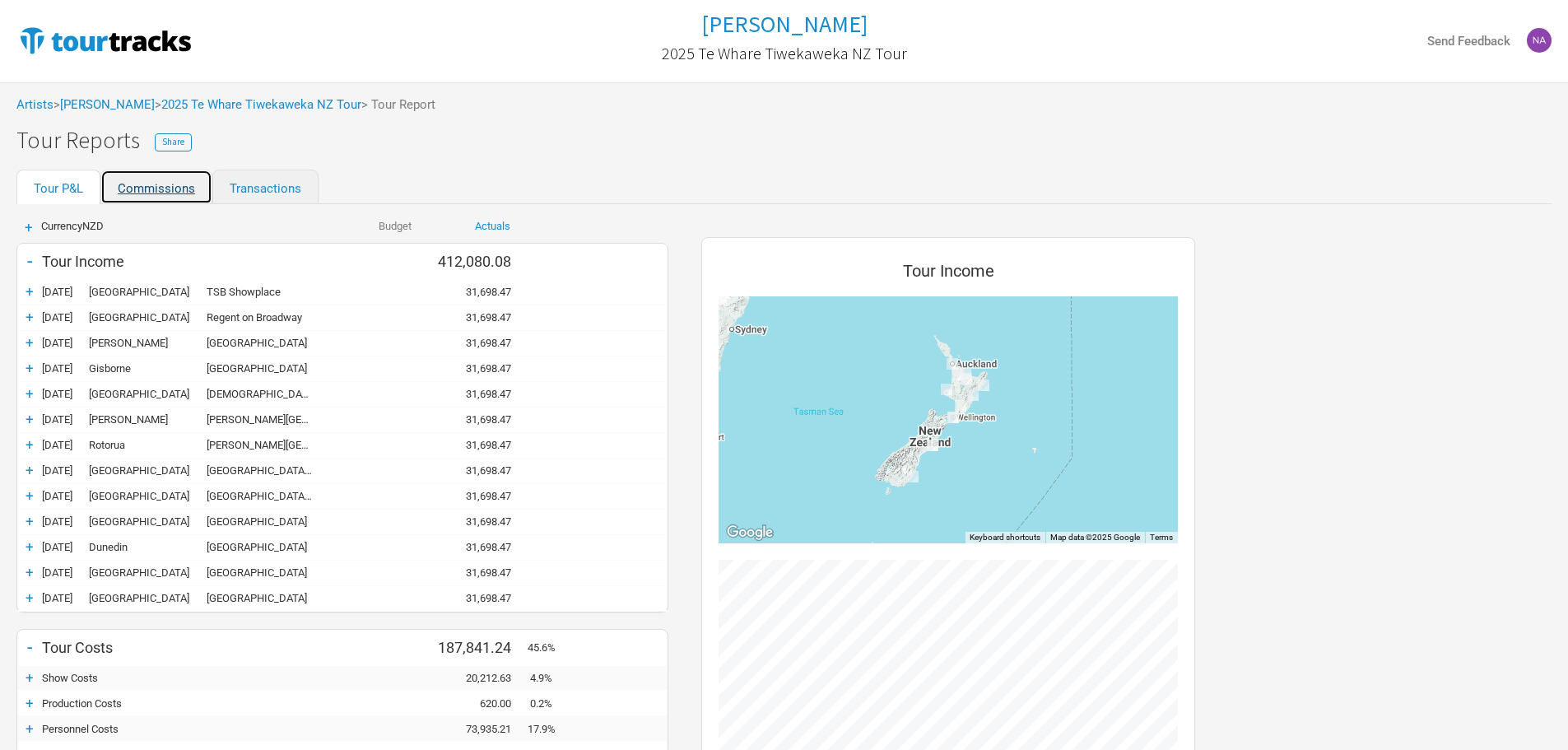
click at [180, 197] on link "Commissions" at bounding box center [156, 187] width 112 height 34
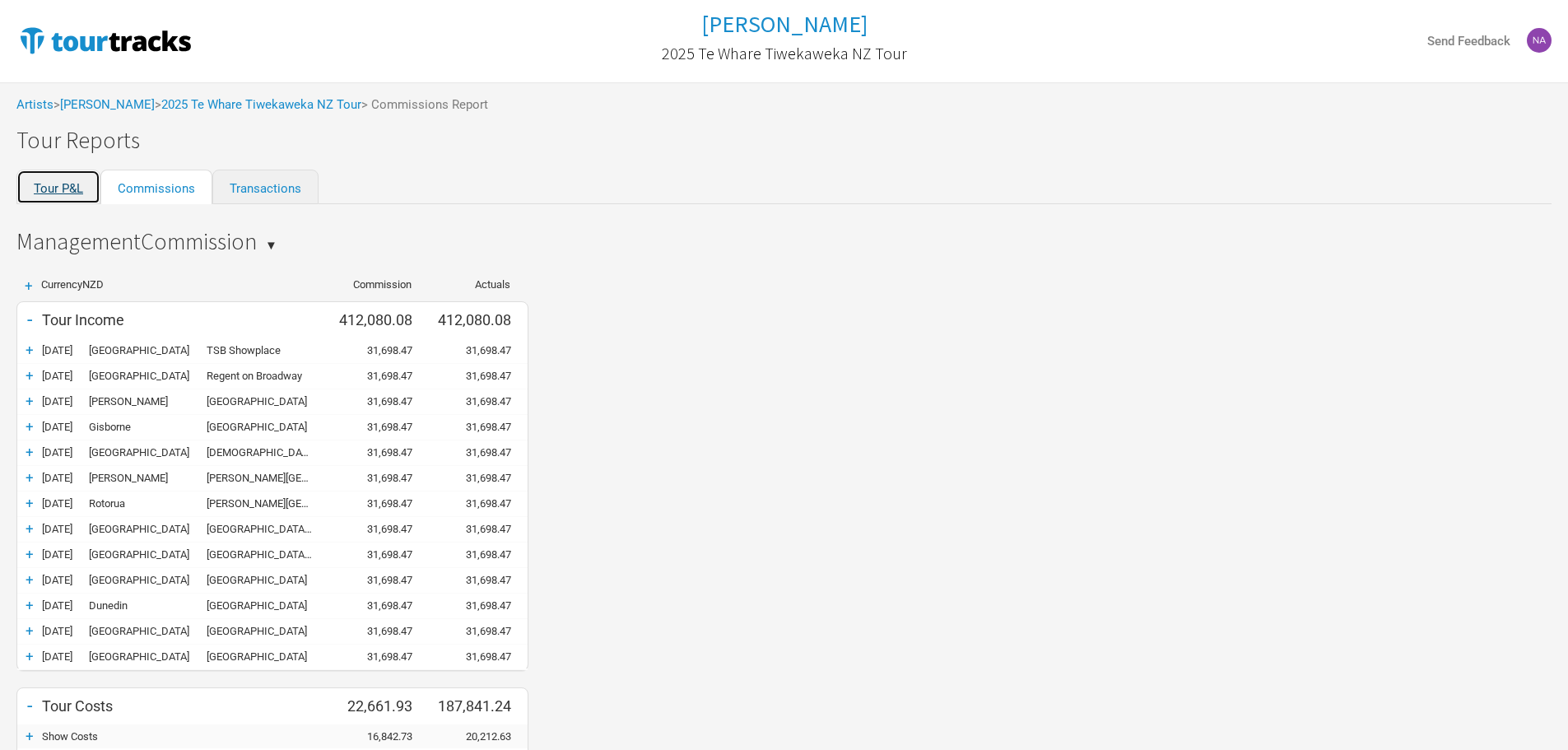
click at [77, 197] on link "Tour P&L" at bounding box center [58, 187] width 84 height 34
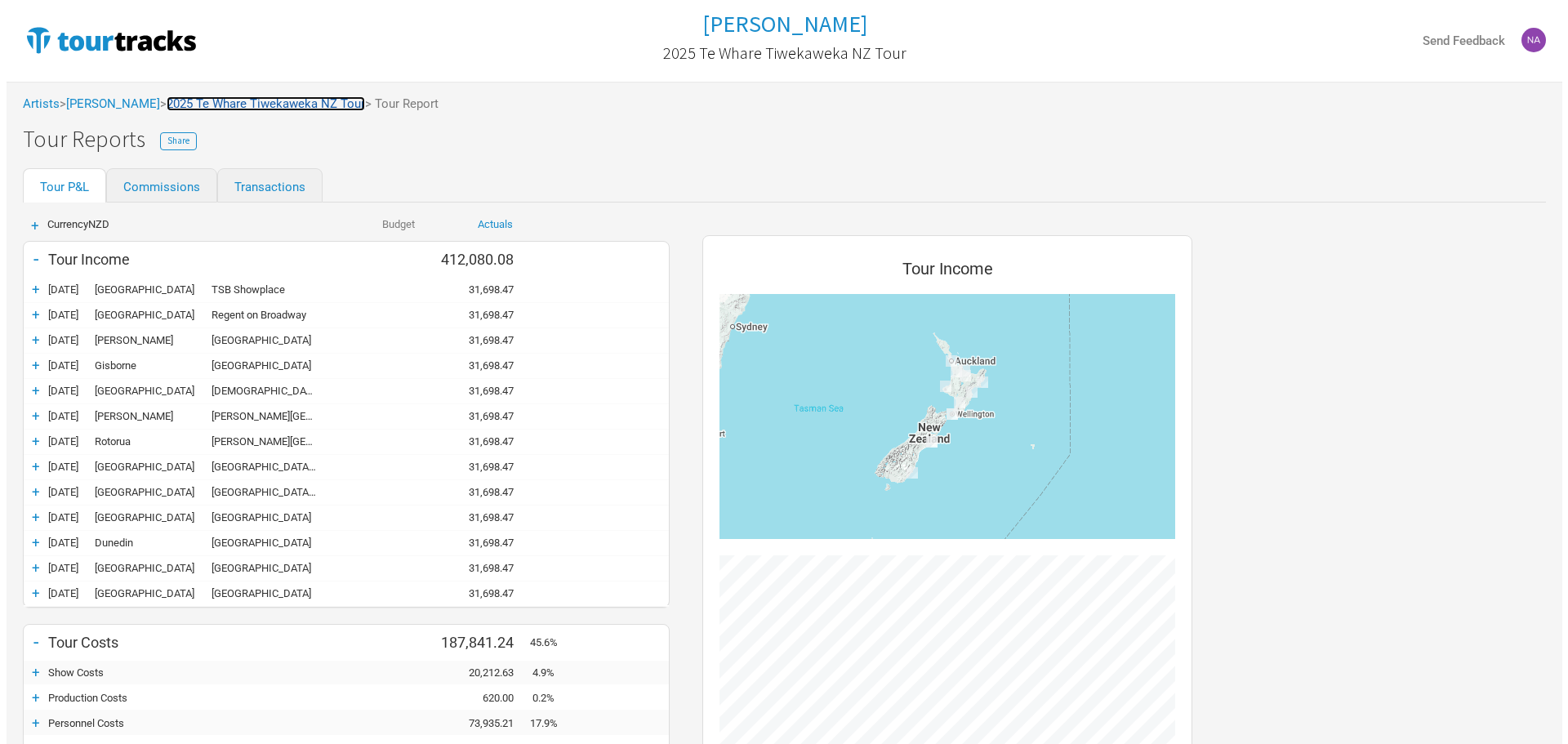
scroll to position [1038, 523]
click at [304, 107] on link "2025 Te Whare Tiwekaweka NZ Tour" at bounding box center [258, 103] width 199 height 14
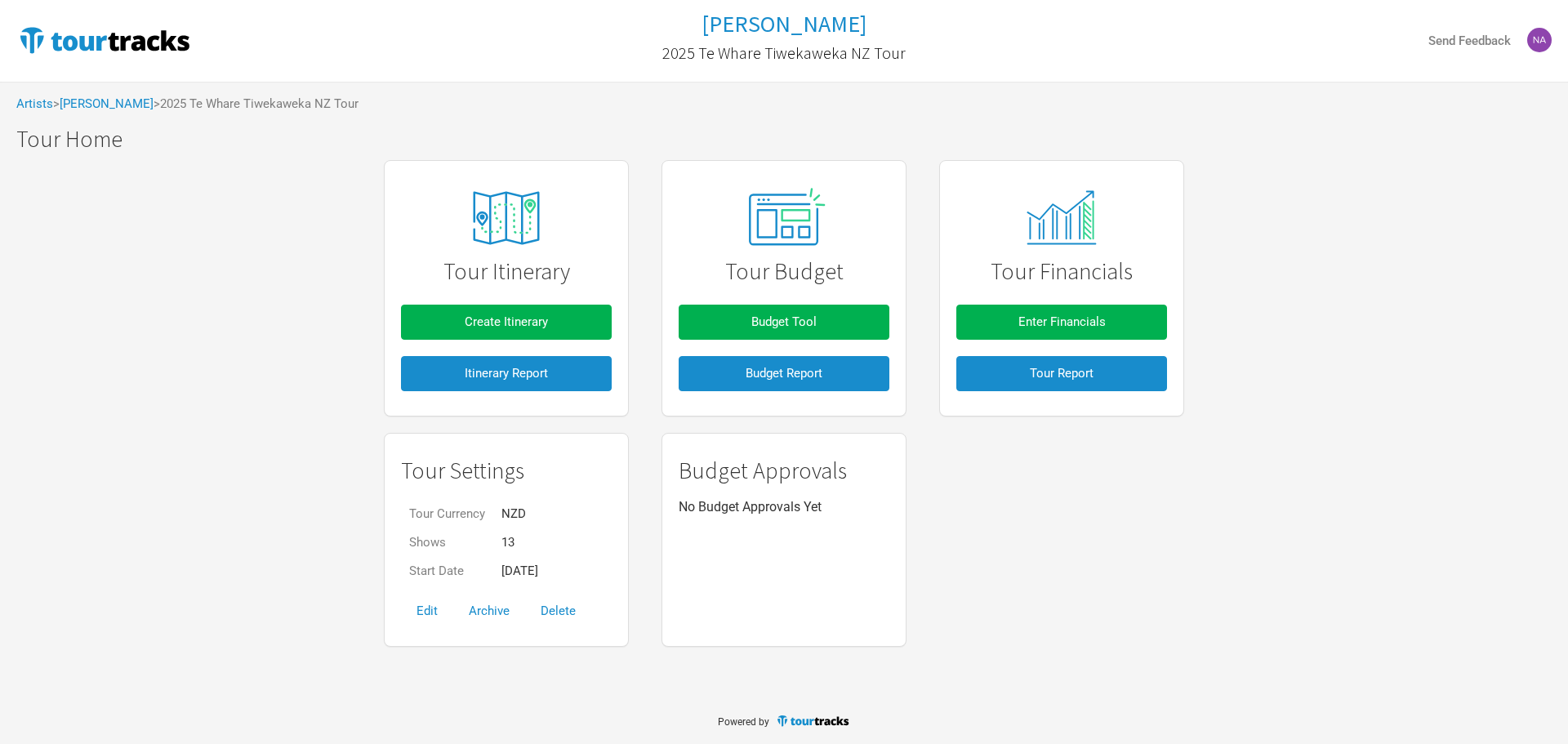
click at [984, 287] on div "Tour Financials Enter Financials Tour Report" at bounding box center [1061, 288] width 211 height 223
click at [997, 312] on button "Enter Financials" at bounding box center [1061, 322] width 211 height 35
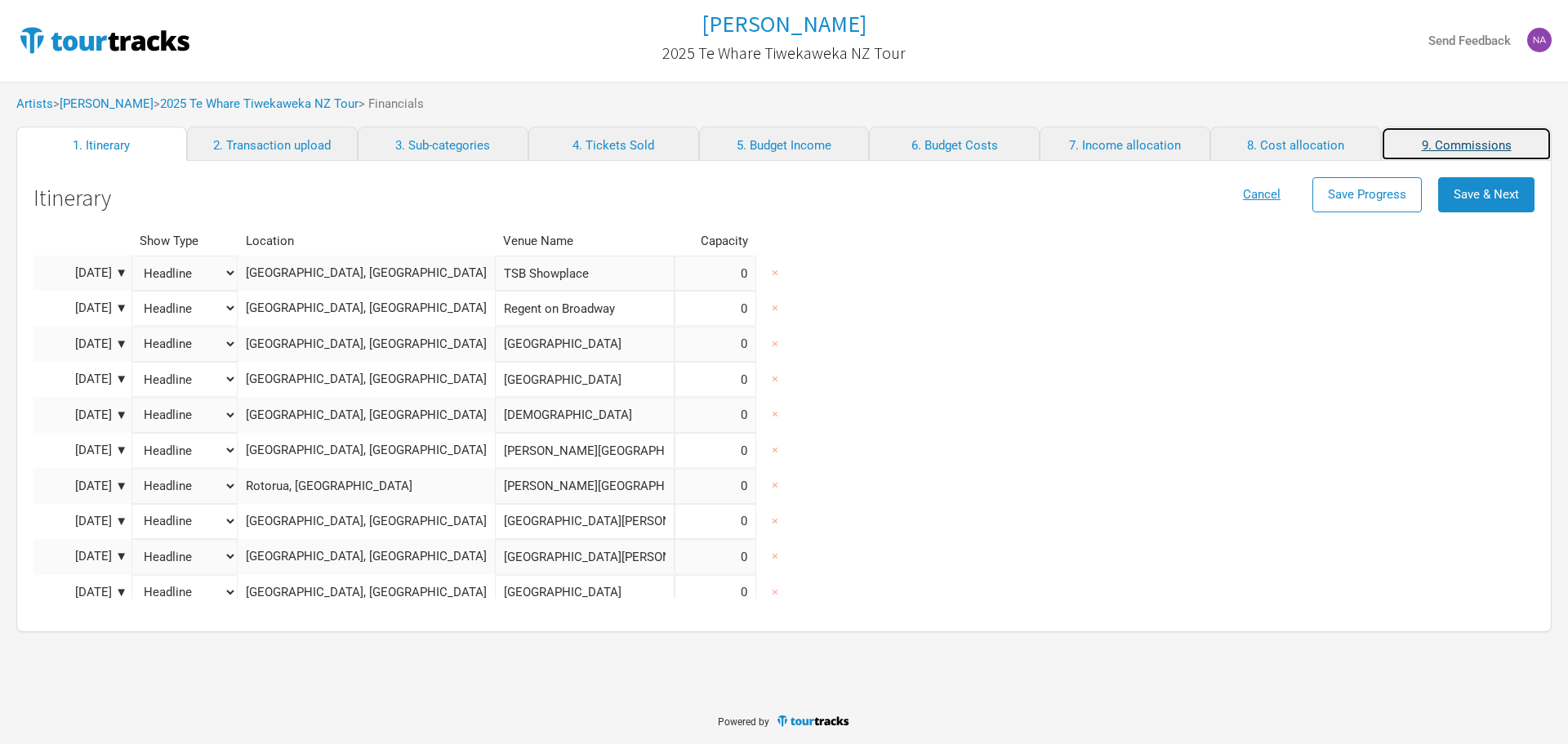
click at [1423, 135] on link "9. Commissions" at bounding box center [1466, 143] width 171 height 34
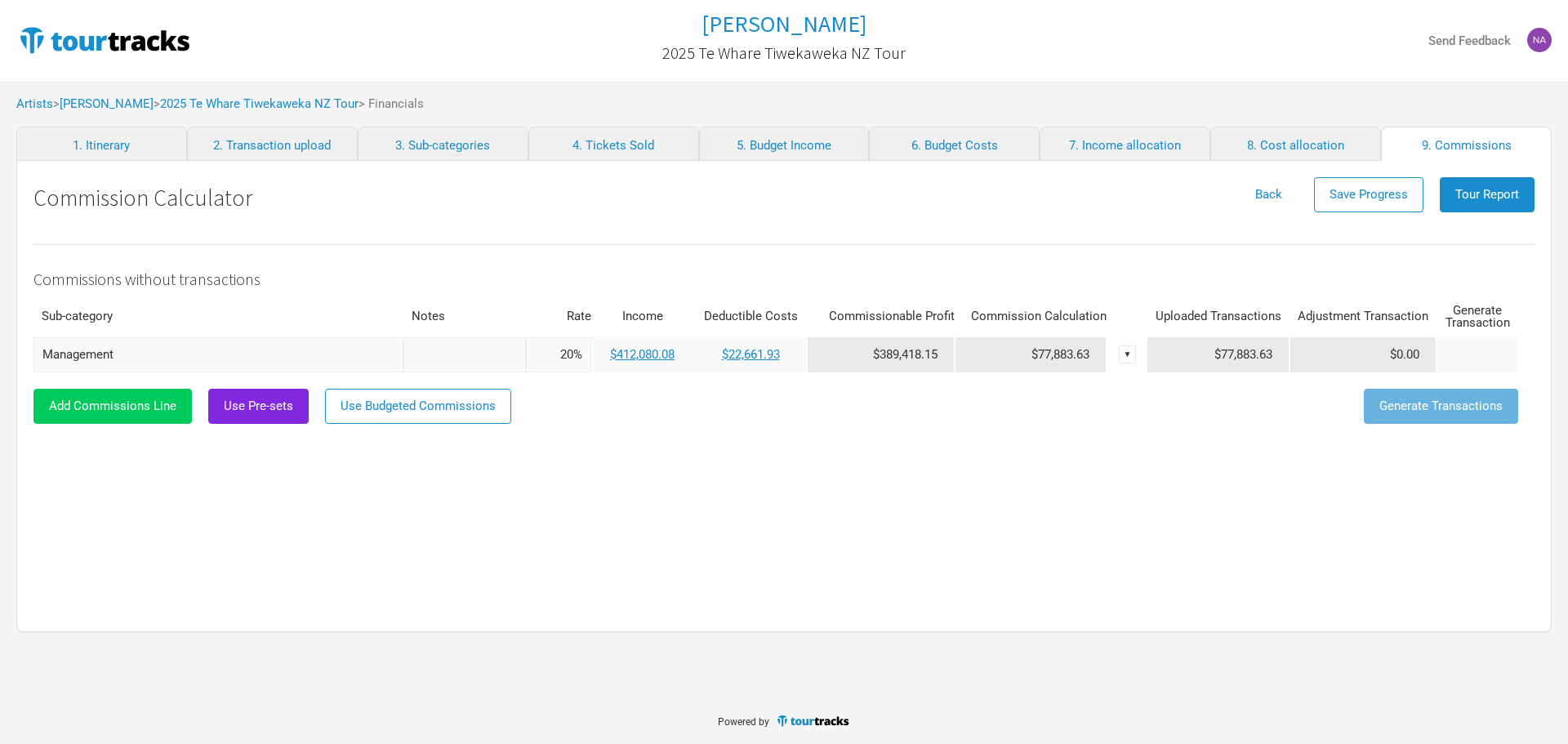
click at [120, 410] on span "Add Commissions Line" at bounding box center [113, 405] width 127 height 14
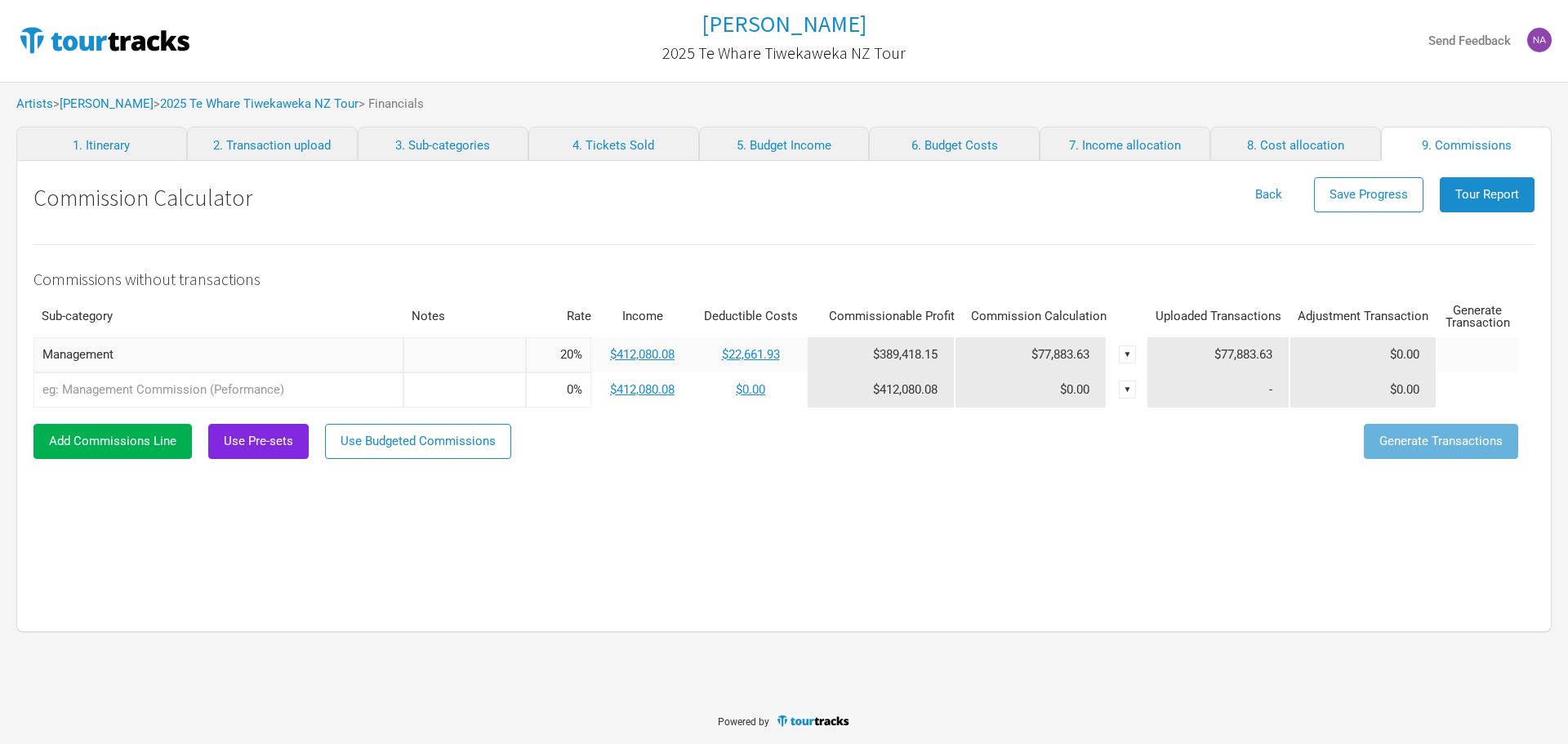
click at [370, 403] on input "text" at bounding box center [218, 390] width 370 height 35
click at [371, 403] on input "text" at bounding box center [218, 390] width 370 height 35
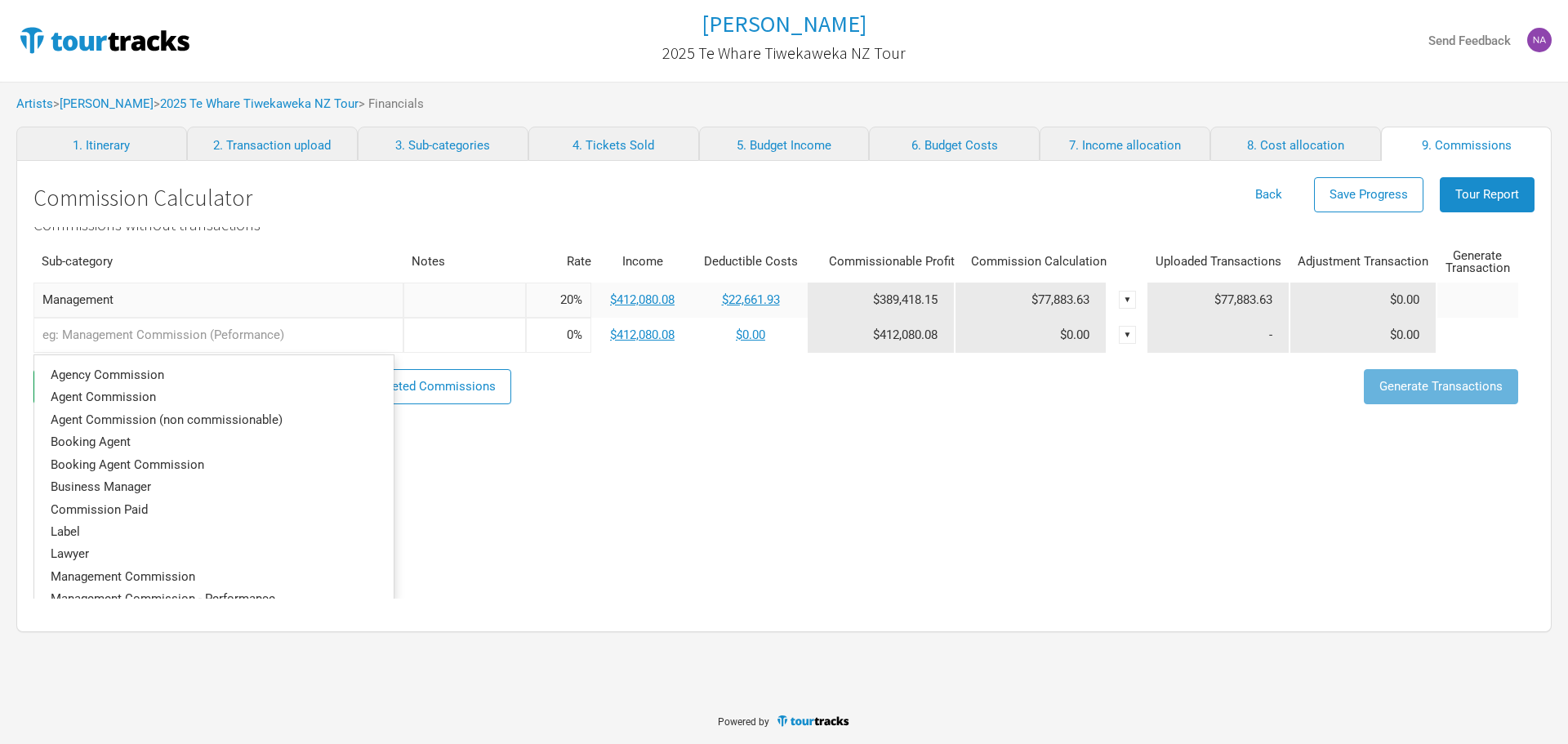
click at [713, 582] on div "Commissions without transactions Sub-category Notes Rate Income Deductible Cost…" at bounding box center [783, 413] width 1501 height 372
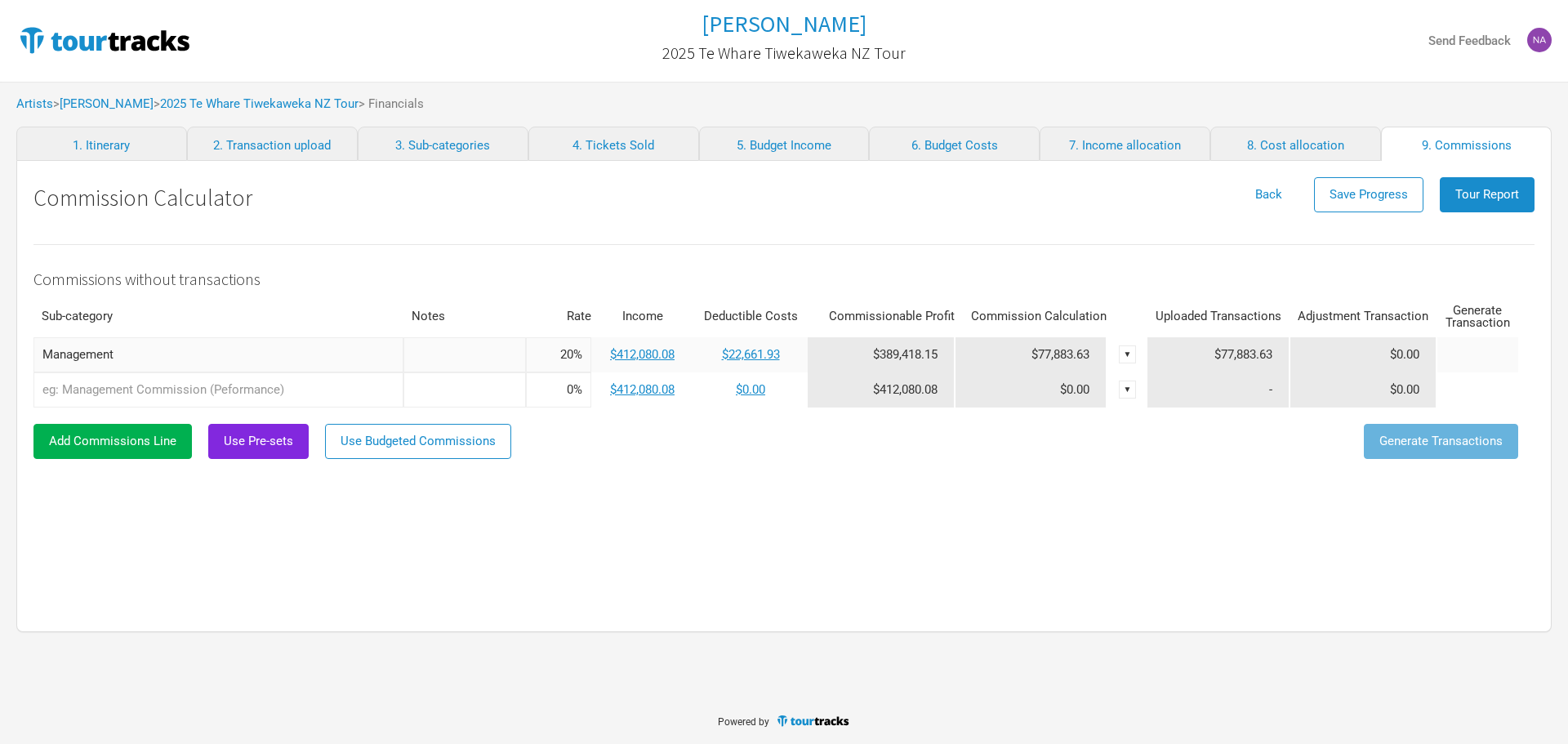
click at [229, 386] on input "text" at bounding box center [218, 390] width 370 height 35
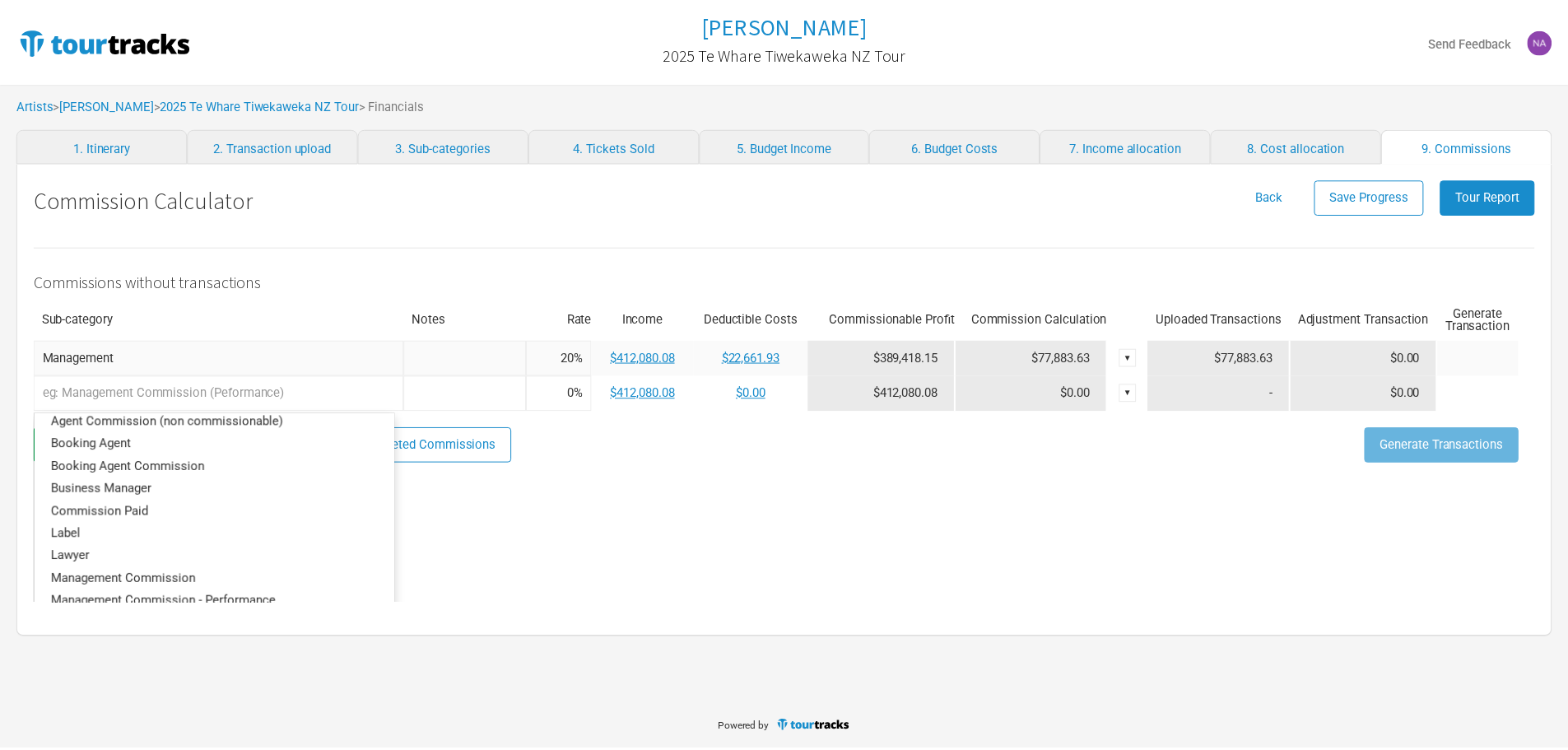
scroll to position [82, 0]
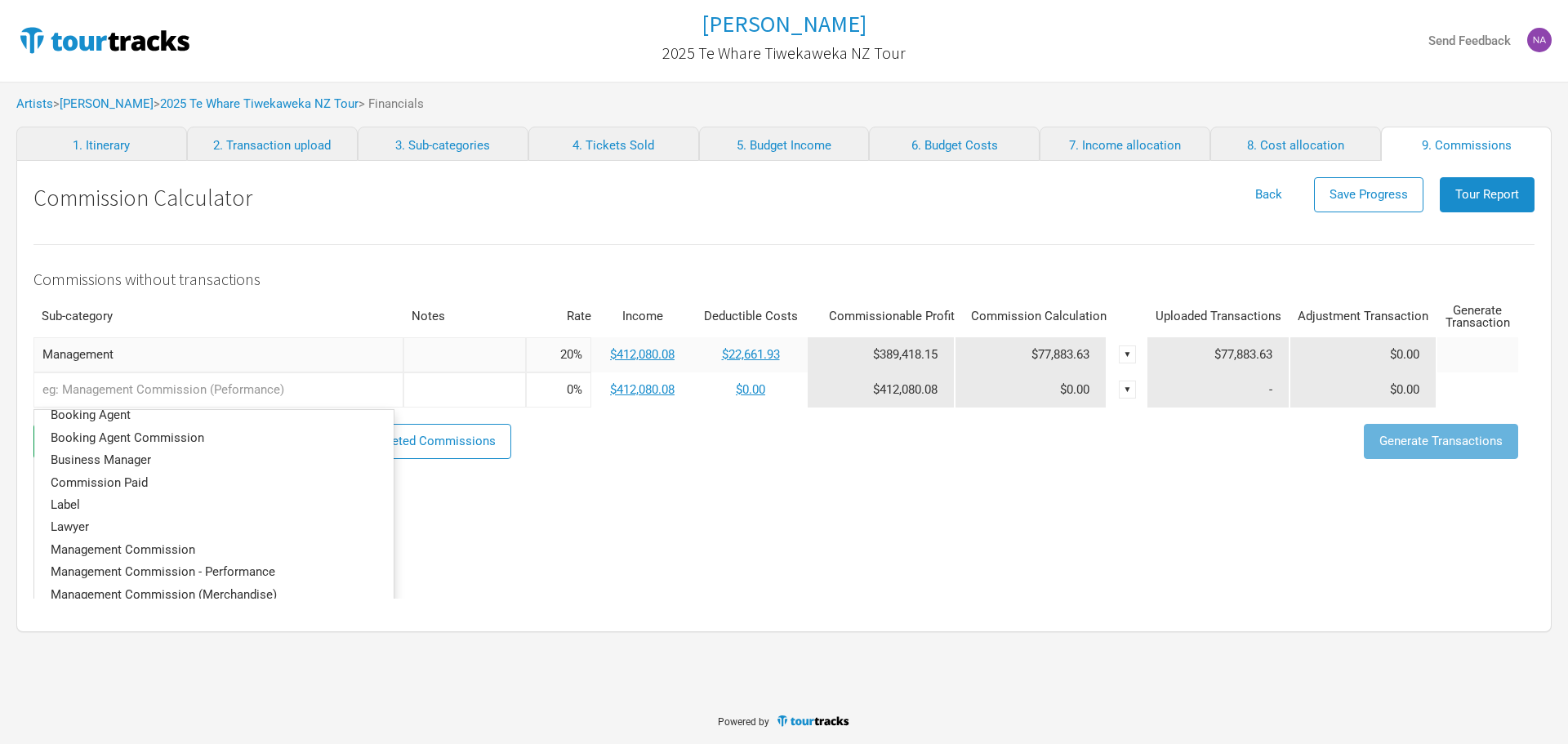
drag, startPoint x: 638, startPoint y: 582, endPoint x: 651, endPoint y: 573, distance: 15.8
click at [649, 581] on div "Commissions without transactions Sub-category Notes Rate Income Deductible Cost…" at bounding box center [783, 413] width 1501 height 372
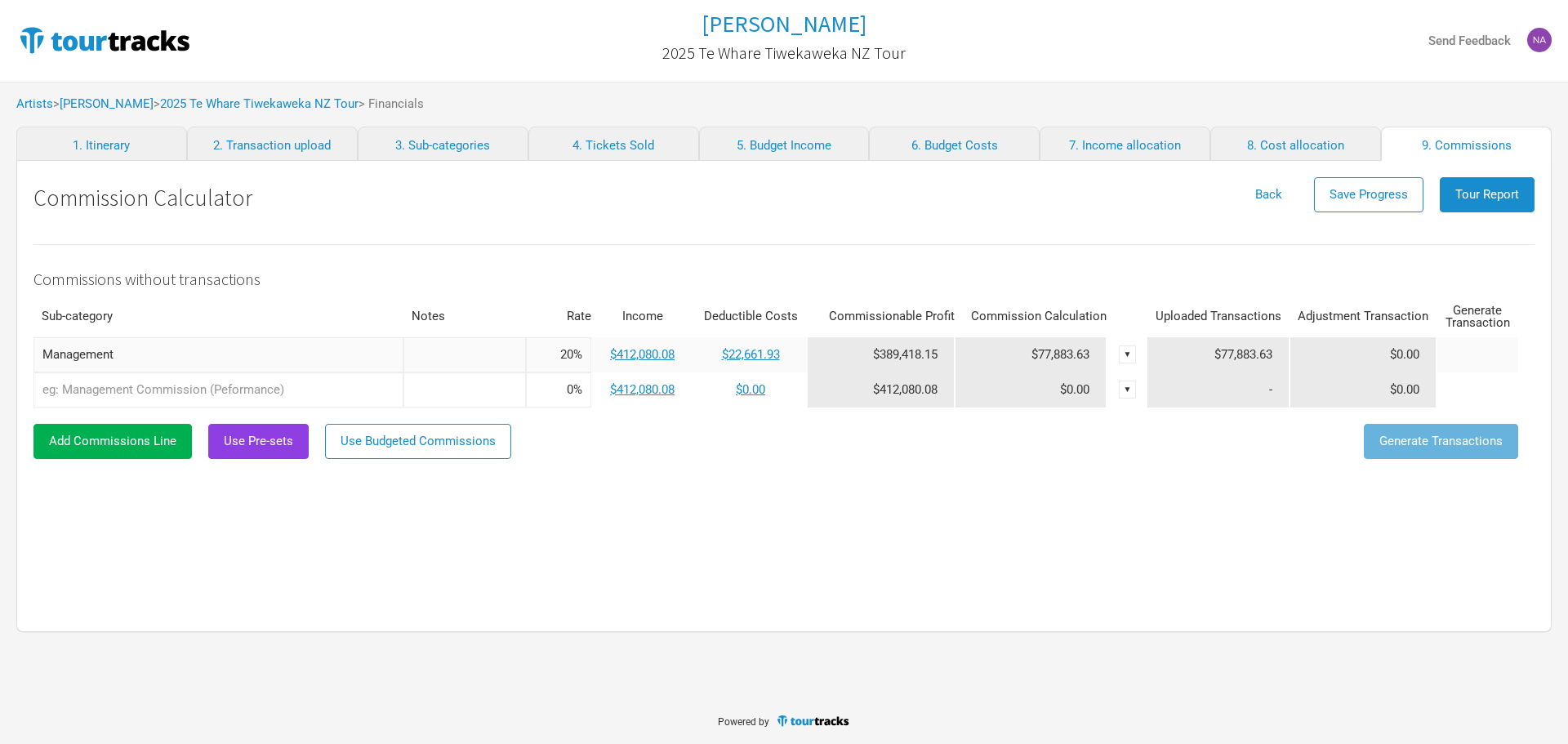
click at [258, 459] on button "Use Pre-sets" at bounding box center [258, 441] width 101 height 35
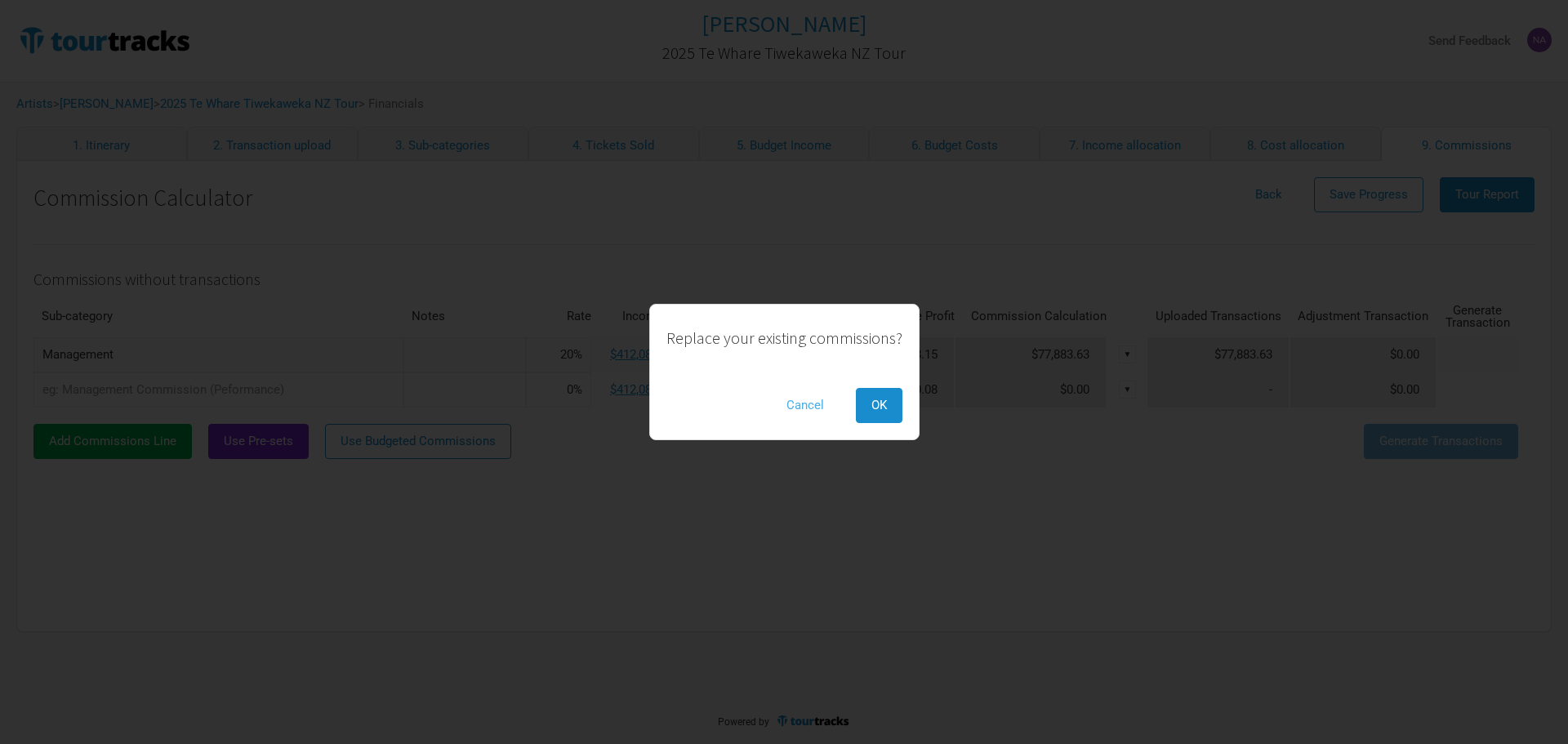
click at [794, 412] on button "Cancel" at bounding box center [805, 405] width 68 height 35
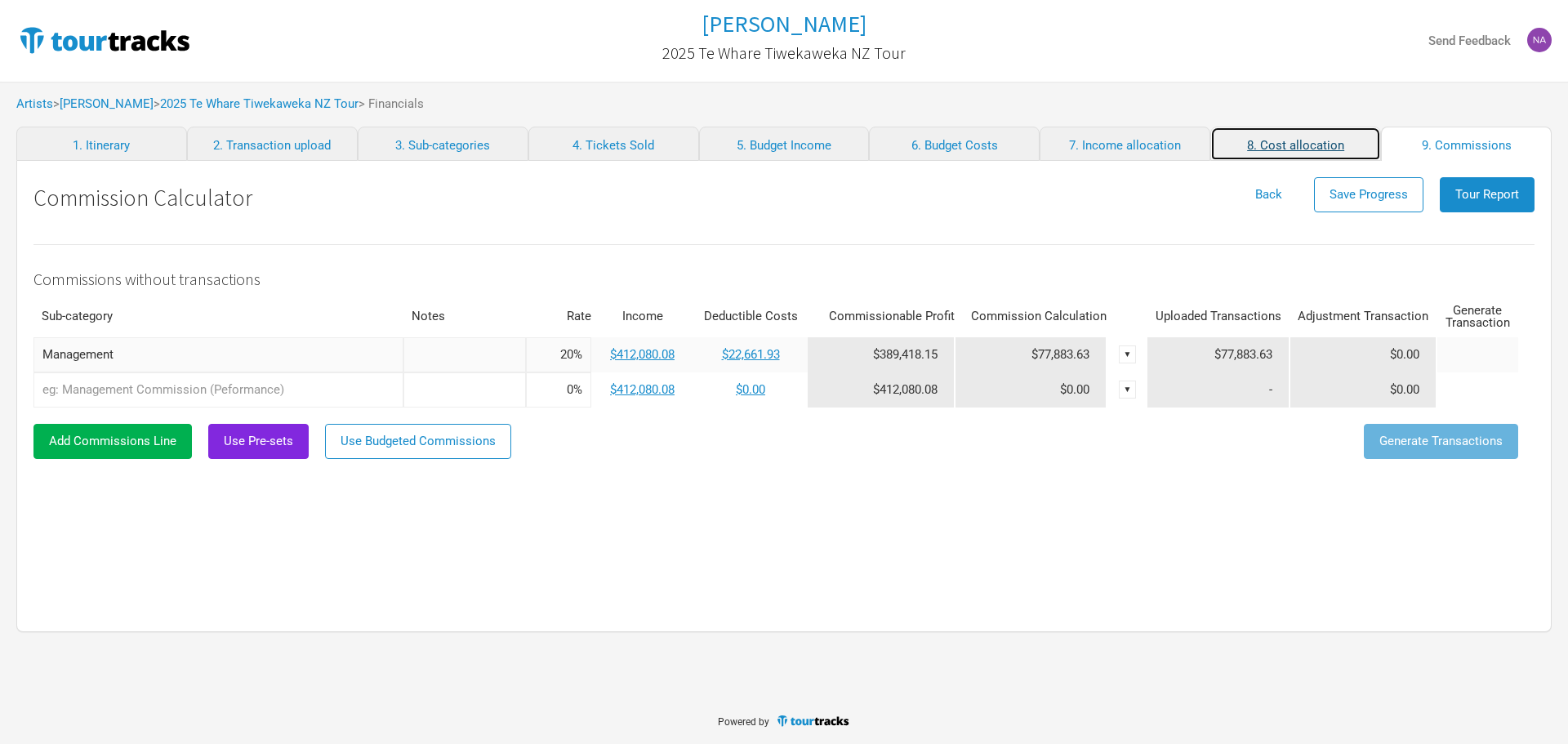
click at [1275, 151] on link "8. Cost allocation" at bounding box center [1295, 143] width 171 height 34
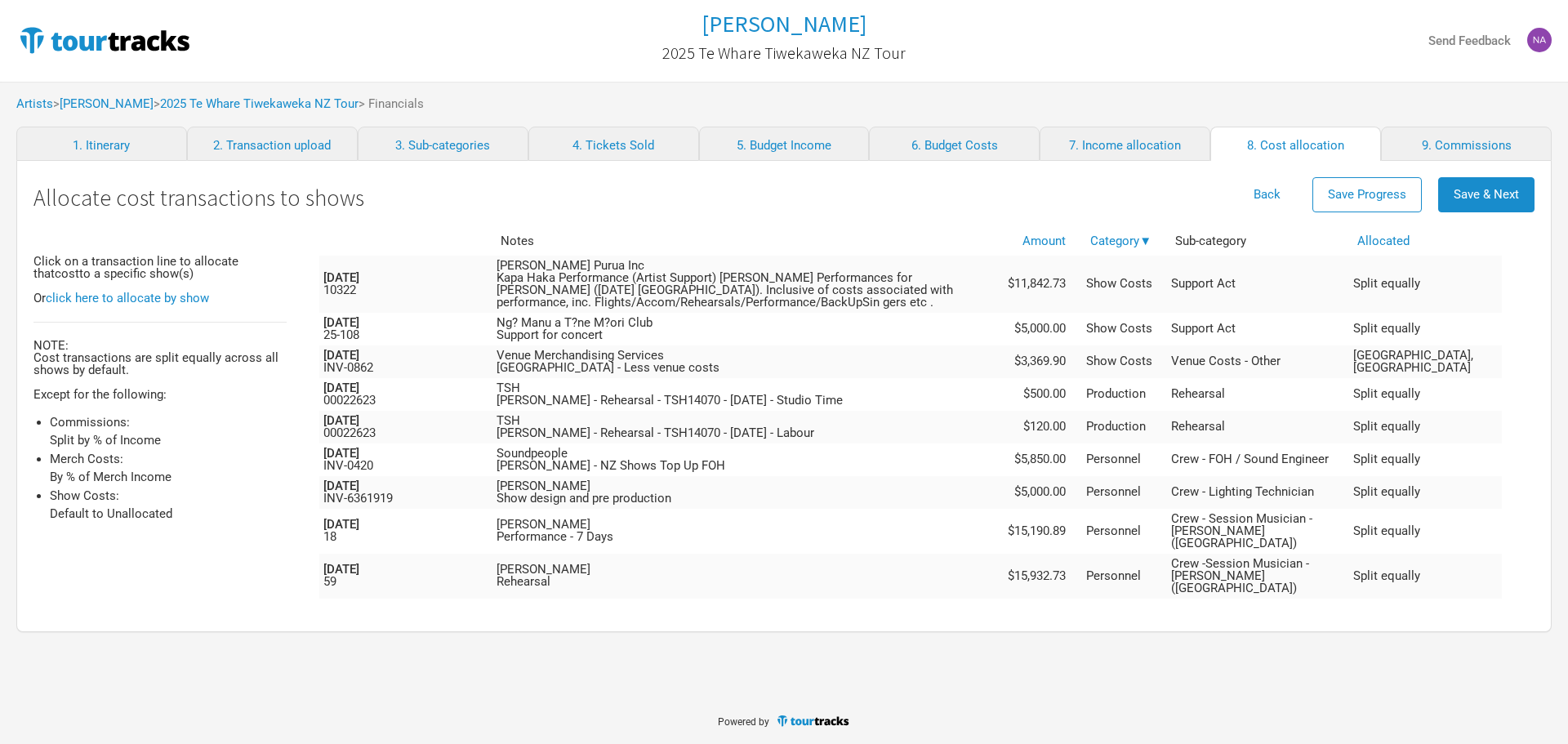
click at [269, 117] on div "Artists > Marlon Williams > 2025 Te Whare Tiwekaweka NZ Tour > Financials" at bounding box center [784, 104] width 1568 height 45
click at [270, 112] on div "Artists > Marlon Williams > 2025 Te Whare Tiwekaweka NZ Tour > Financials" at bounding box center [784, 104] width 1568 height 45
click at [270, 102] on link "2025 Te Whare Tiwekaweka NZ Tour" at bounding box center [258, 103] width 199 height 14
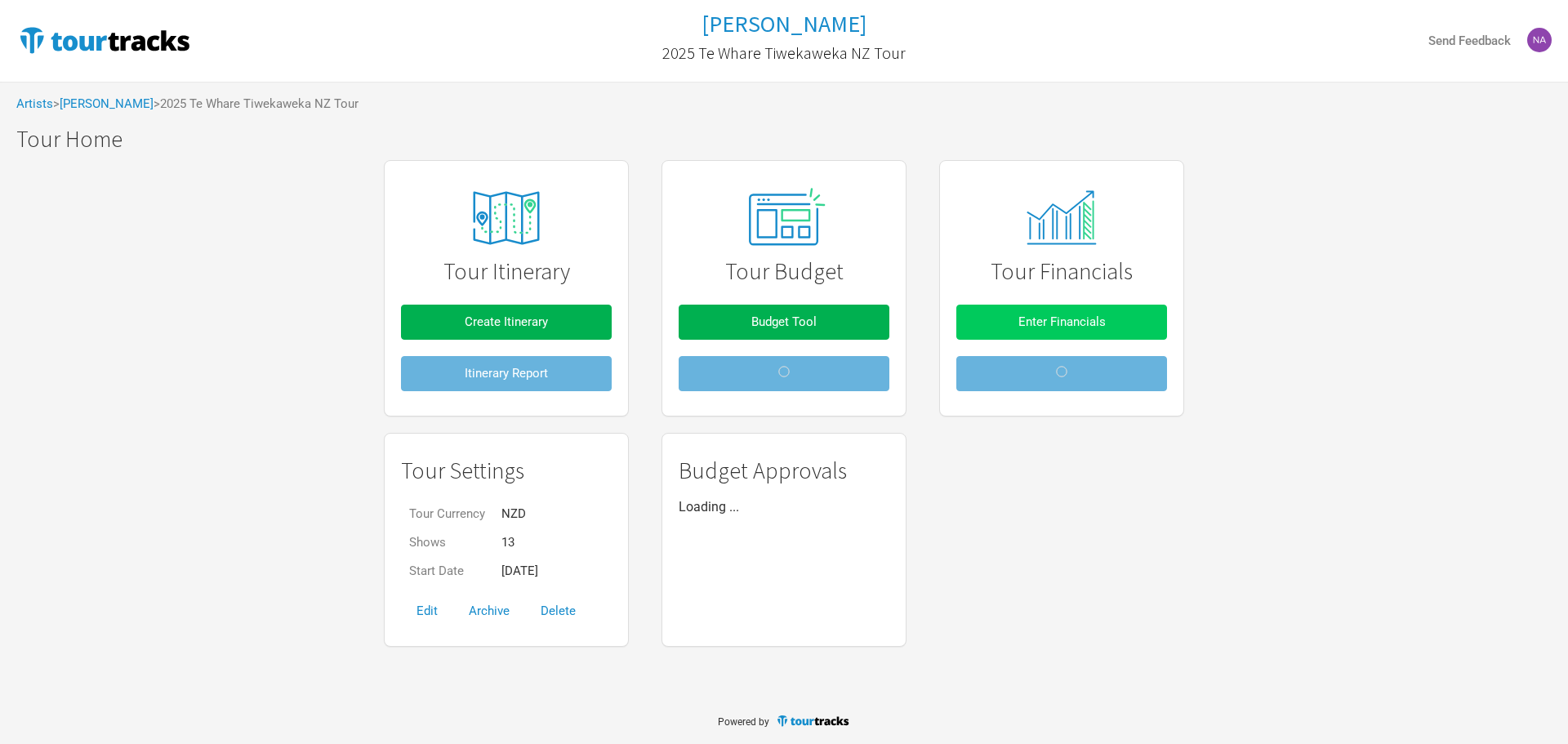
click at [1079, 319] on span "Enter Financials" at bounding box center [1062, 321] width 87 height 14
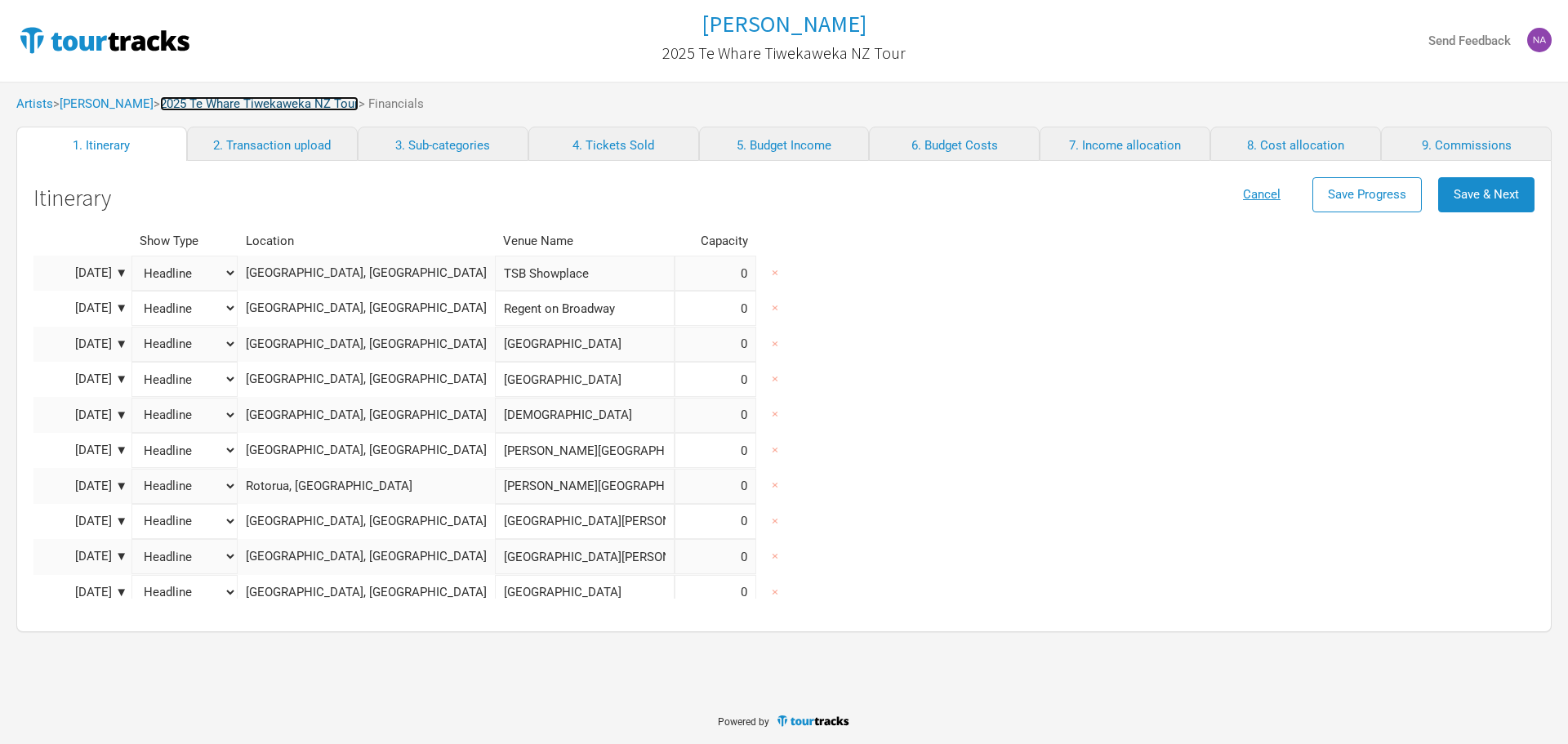
click at [225, 98] on link "2025 Te Whare Tiwekaweka NZ Tour" at bounding box center [258, 103] width 199 height 14
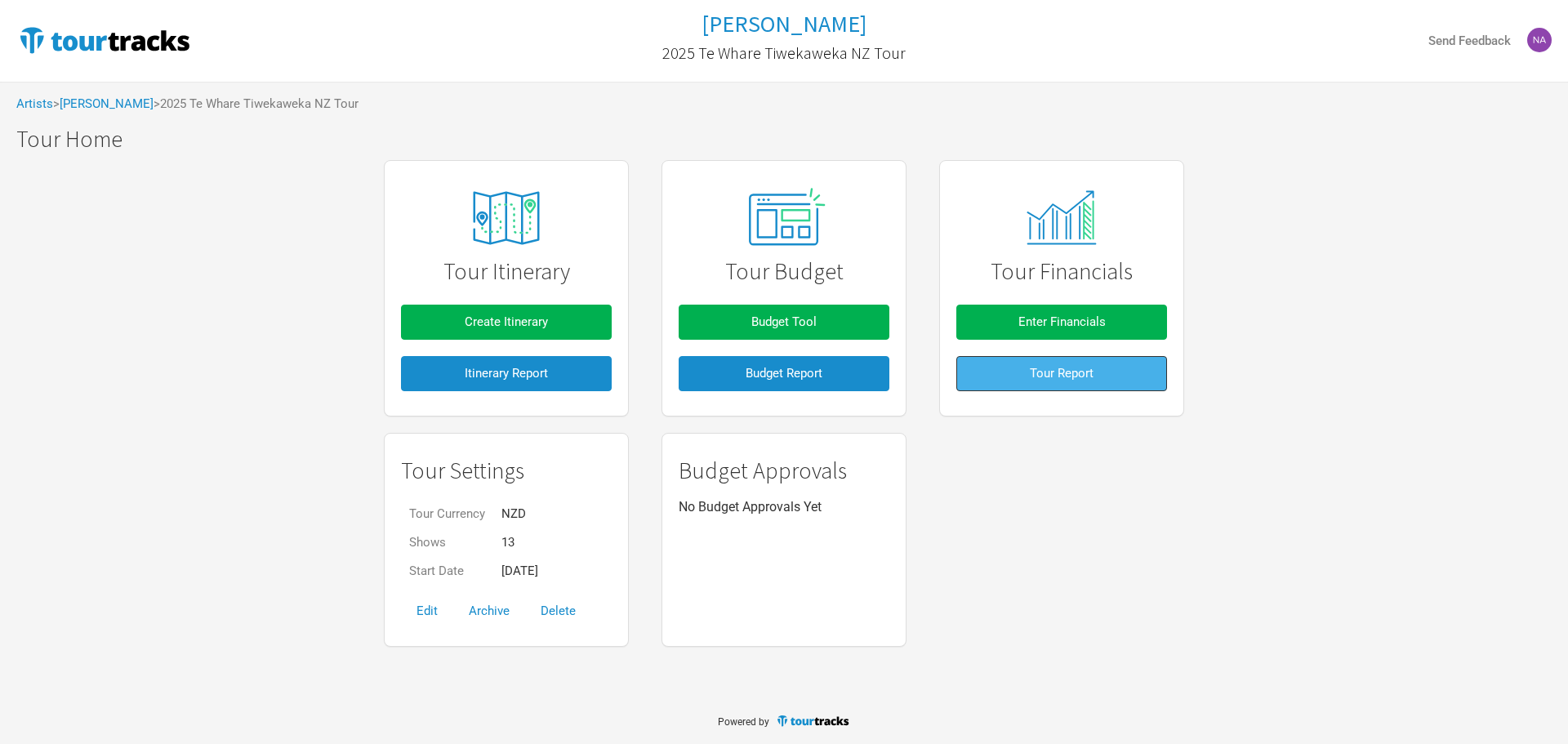
click at [982, 363] on button "Tour Report" at bounding box center [1061, 373] width 211 height 35
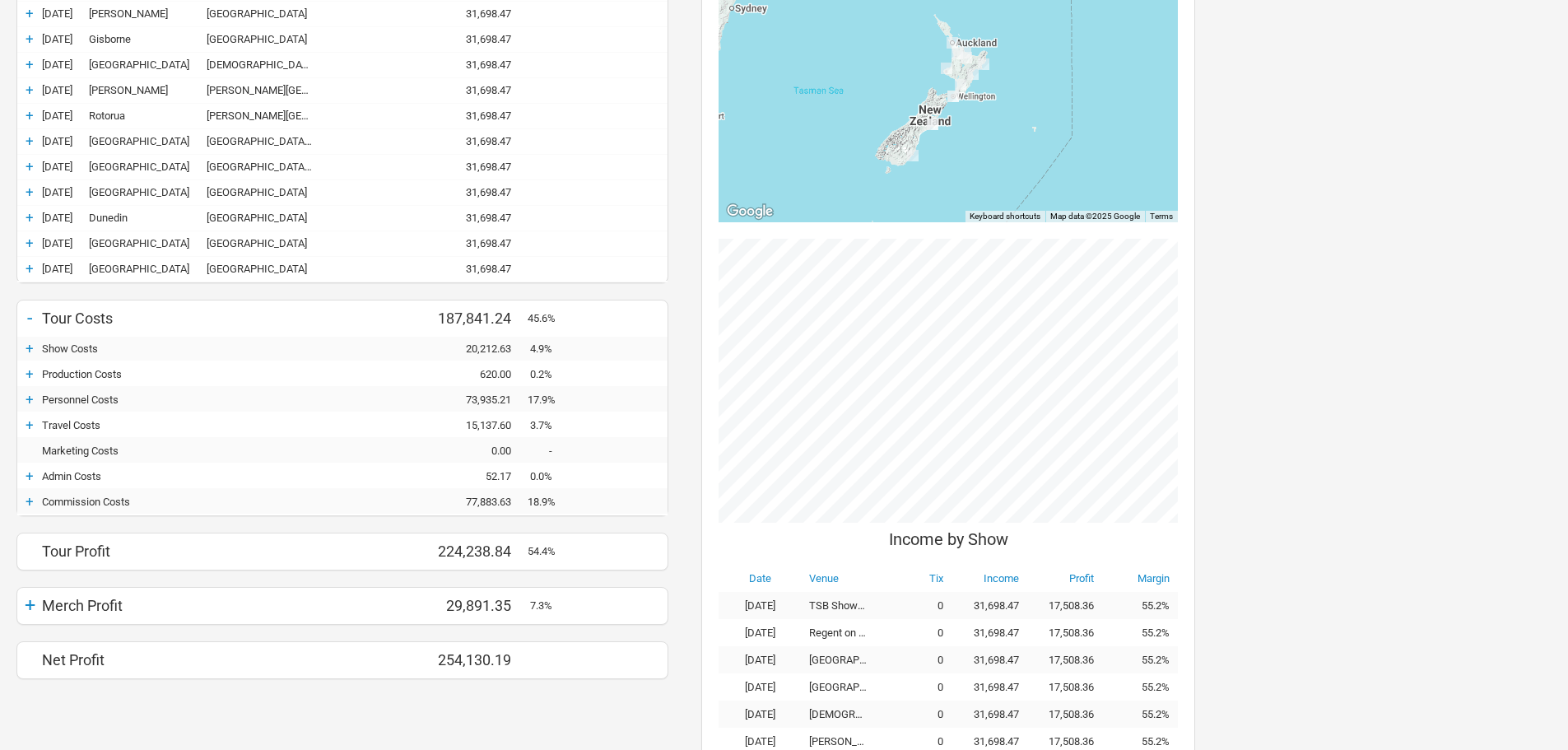
scroll to position [412, 0]
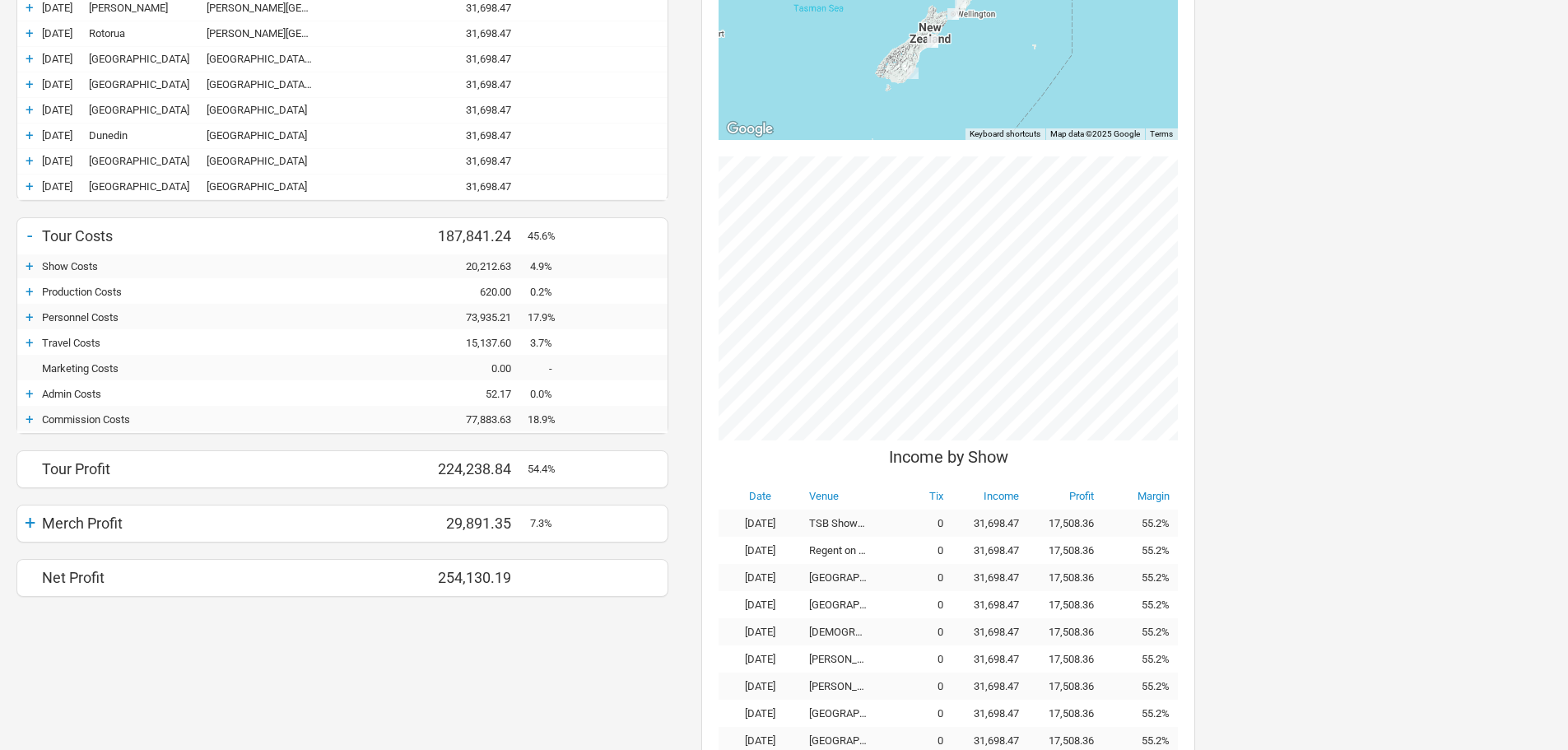
click at [34, 350] on div "+" at bounding box center [30, 342] width 25 height 16
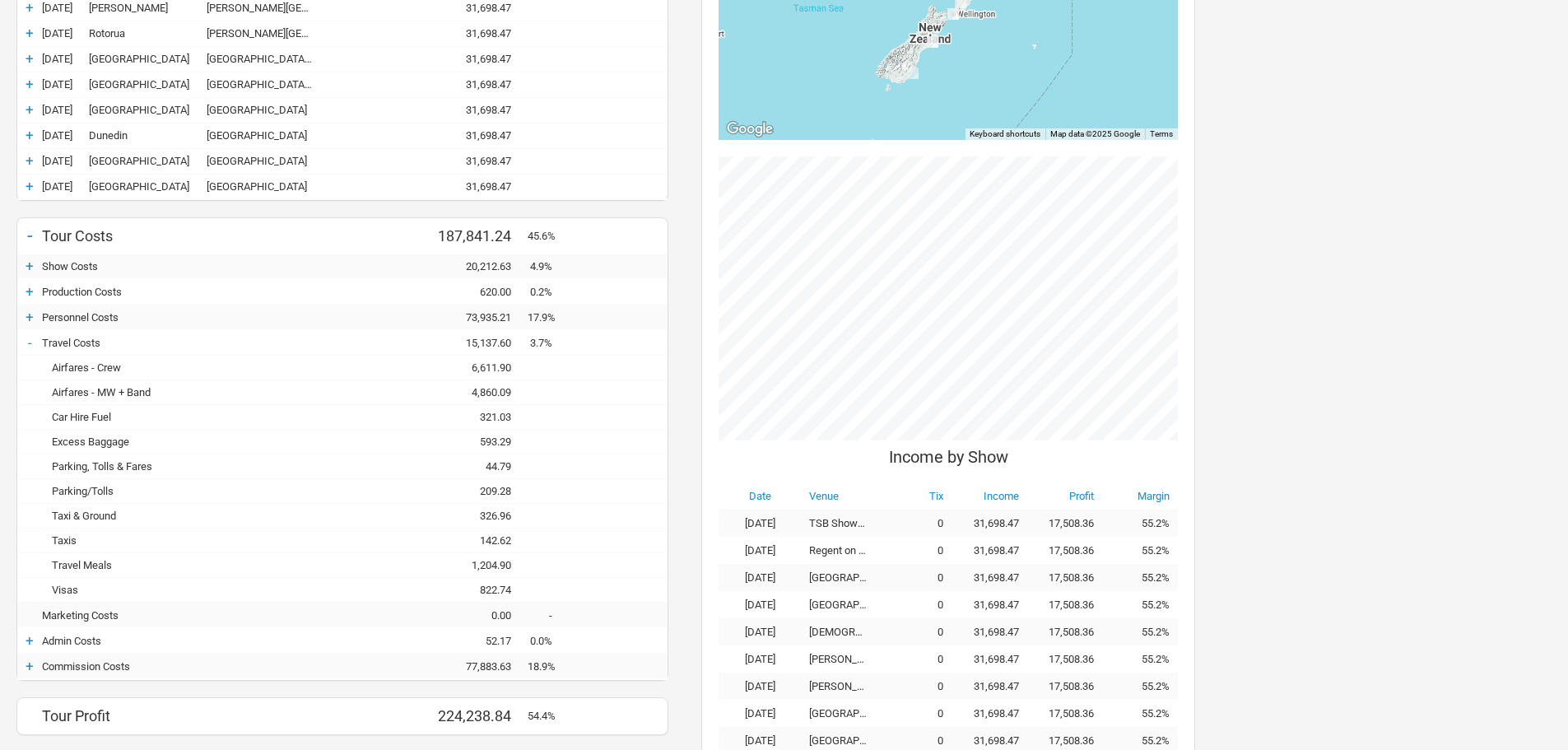
click at [34, 350] on div "-" at bounding box center [30, 342] width 25 height 16
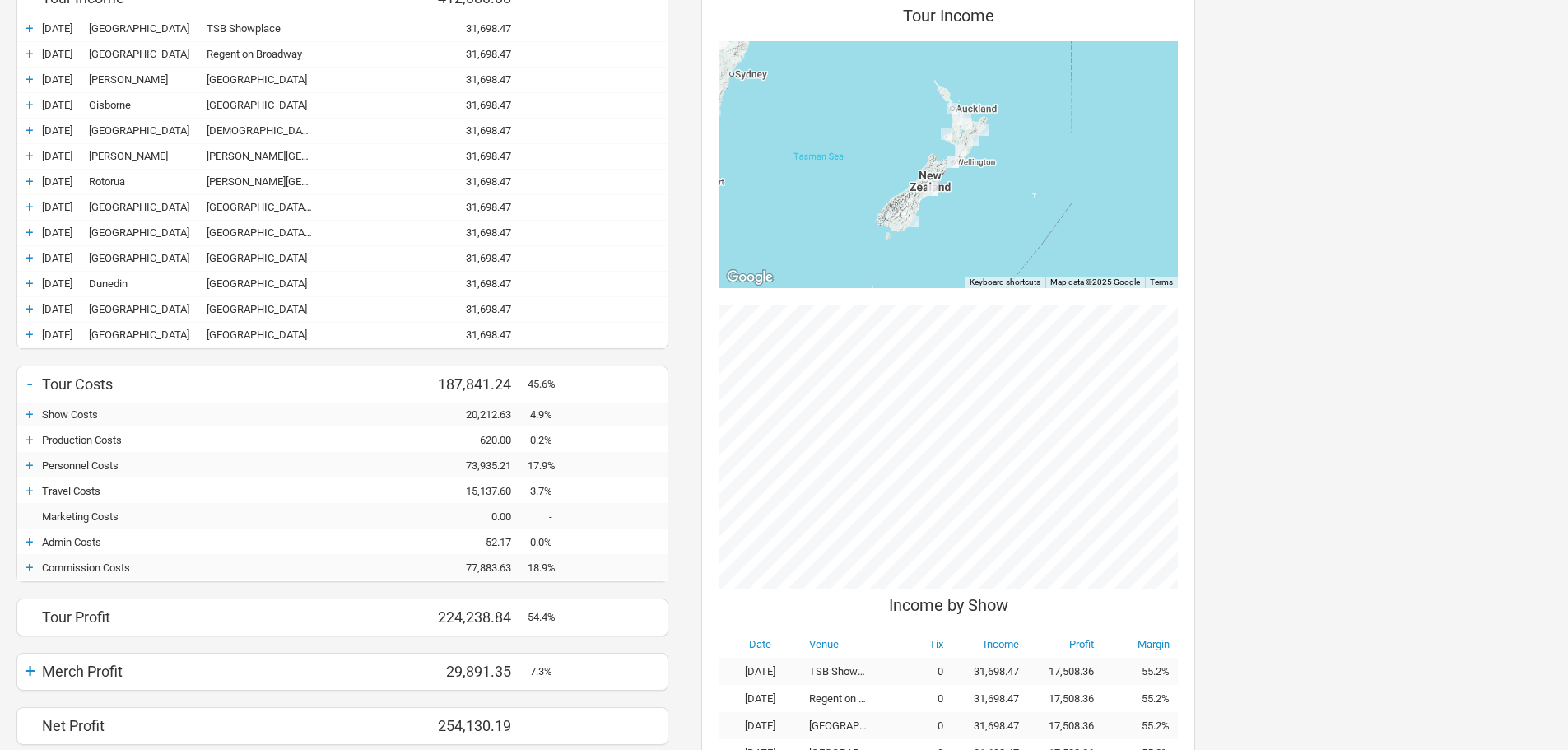
scroll to position [247, 0]
